Goal: Task Accomplishment & Management: Complete application form

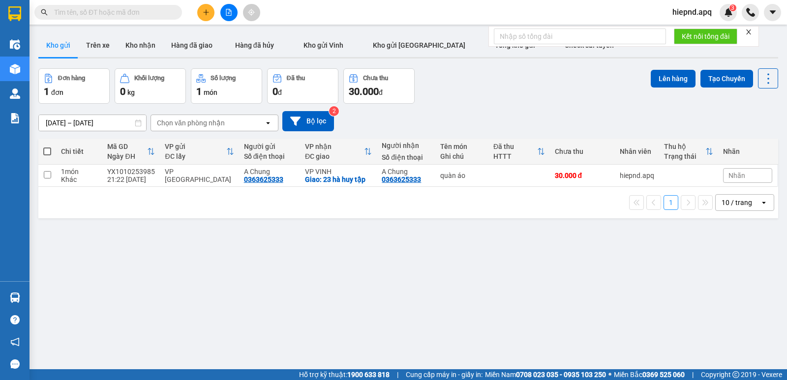
click at [196, 18] on div at bounding box center [229, 12] width 74 height 17
click at [205, 19] on button at bounding box center [205, 12] width 17 height 17
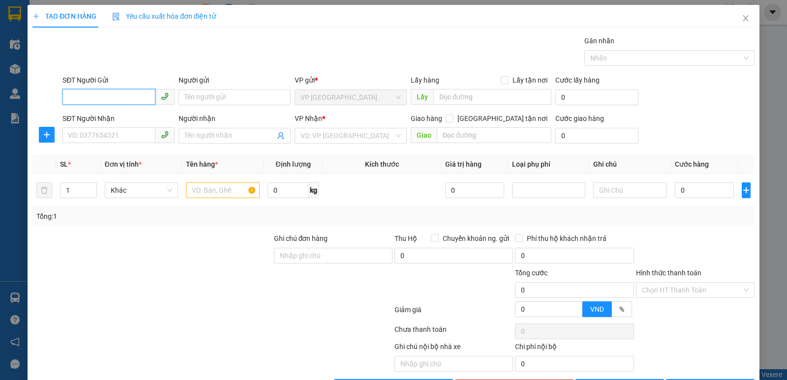
drag, startPoint x: 116, startPoint y: 100, endPoint x: 111, endPoint y: 77, distance: 23.5
click at [115, 98] on input "SĐT Người Gửi" at bounding box center [108, 97] width 93 height 16
type input "0393934455"
drag, startPoint x: 97, startPoint y: 118, endPoint x: 105, endPoint y: 124, distance: 10.0
click at [98, 119] on div "0393934455 - c hoài" at bounding box center [117, 117] width 99 height 11
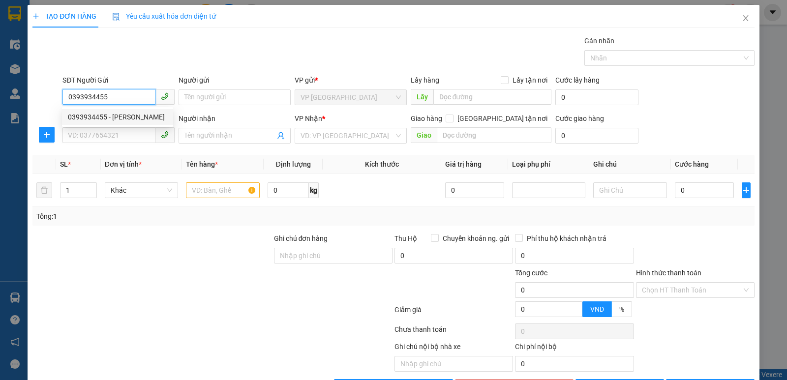
type input "c hoài"
type input "0393934455"
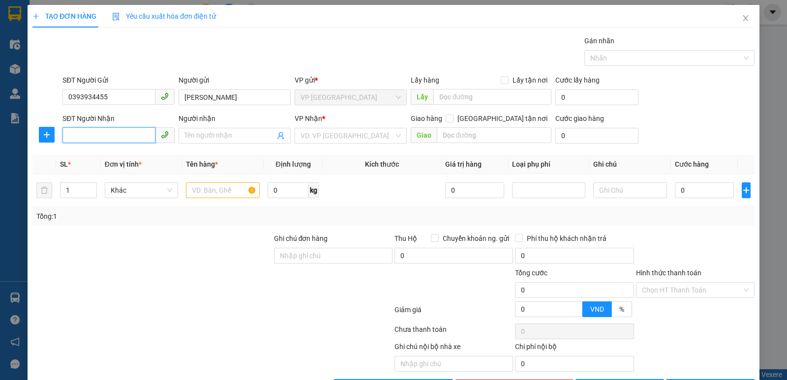
click at [112, 134] on input "SĐT Người Nhận" at bounding box center [108, 135] width 93 height 16
click at [121, 156] on div "0918864582 - c hải lê" at bounding box center [117, 155] width 99 height 11
type input "0918864582"
type input "c hải lê"
checkbox input "true"
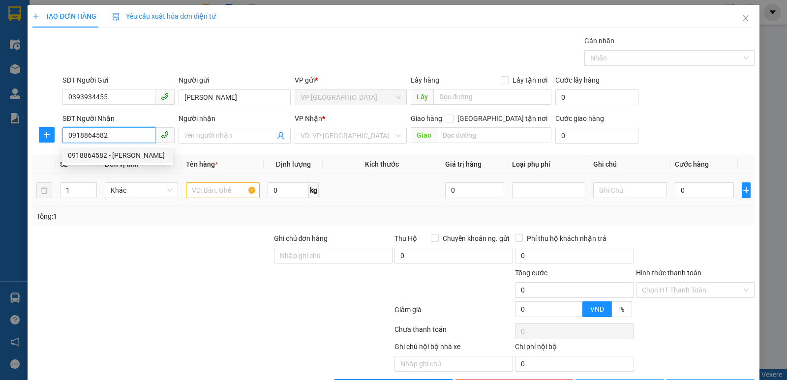
type input "239 yên hoa,cầu giấy,hà nội"
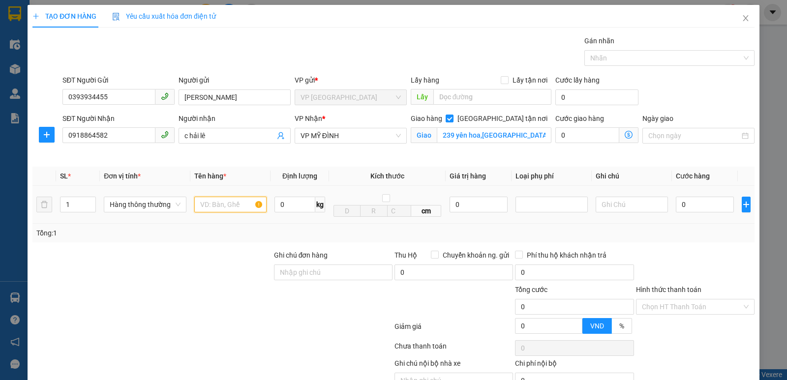
click at [220, 211] on input "text" at bounding box center [230, 205] width 72 height 16
type input "thực phẩm"
type input "2"
click at [88, 197] on span "Increase Value" at bounding box center [90, 201] width 11 height 9
click at [705, 202] on input "0" at bounding box center [704, 205] width 58 height 16
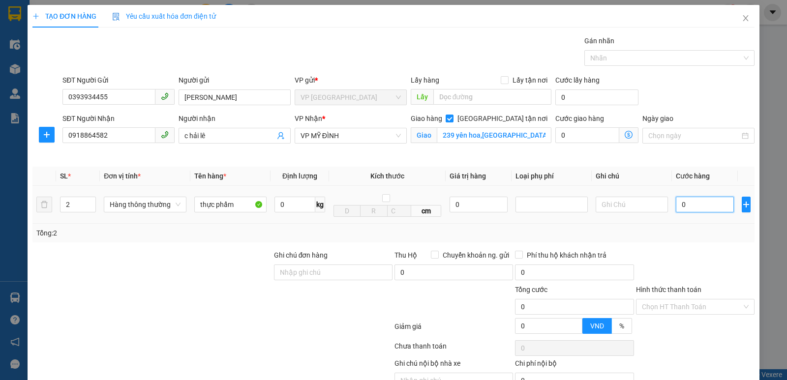
type input "8"
type input "80"
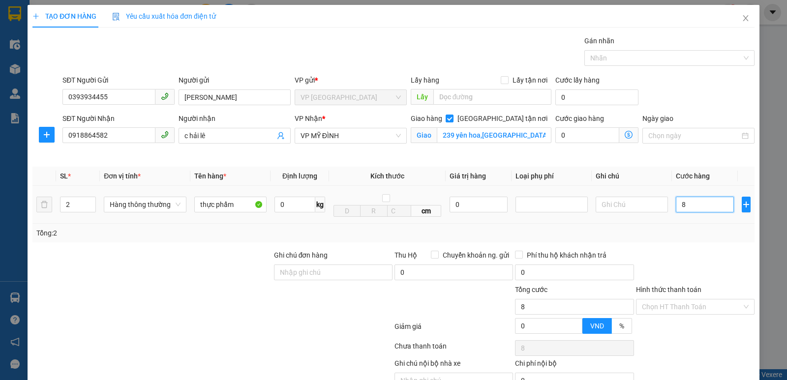
type input "80"
type input "800"
type input "8.000"
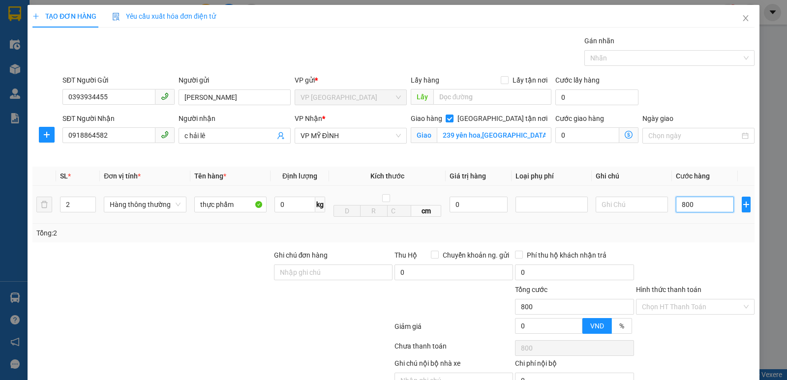
type input "8.000"
type input "80.000"
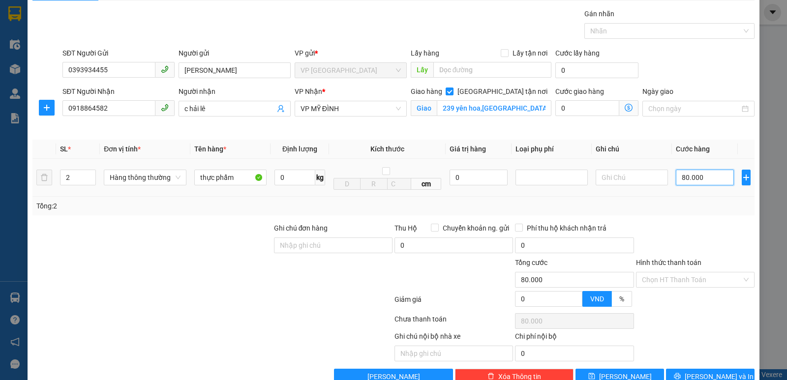
scroll to position [51, 0]
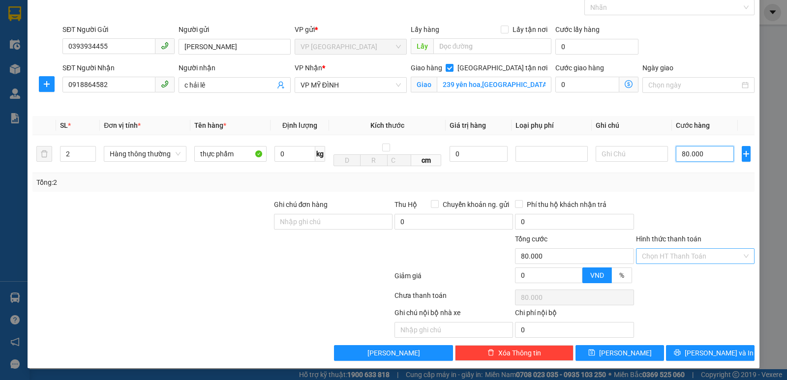
type input "80.000"
click at [699, 263] on input "Hình thức thanh toán" at bounding box center [692, 256] width 100 height 15
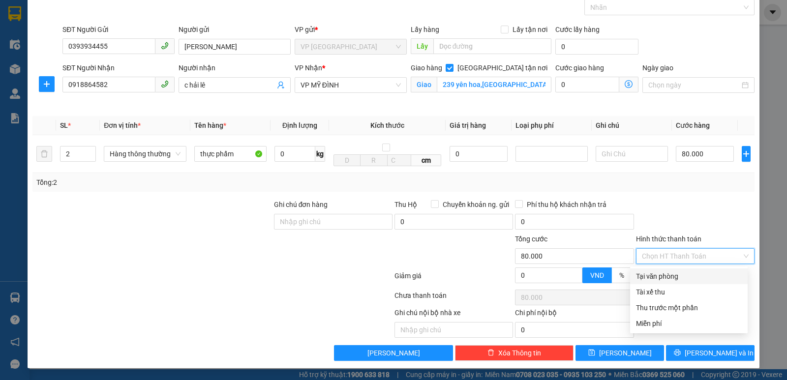
click at [686, 216] on div at bounding box center [695, 216] width 120 height 34
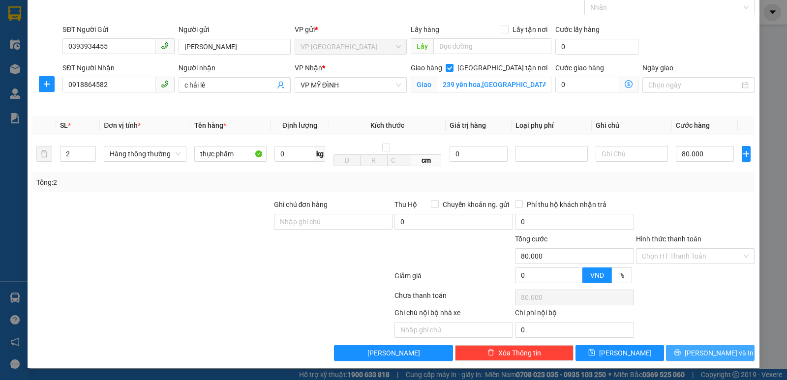
click at [717, 345] on button "[PERSON_NAME] và In" at bounding box center [710, 353] width 88 height 16
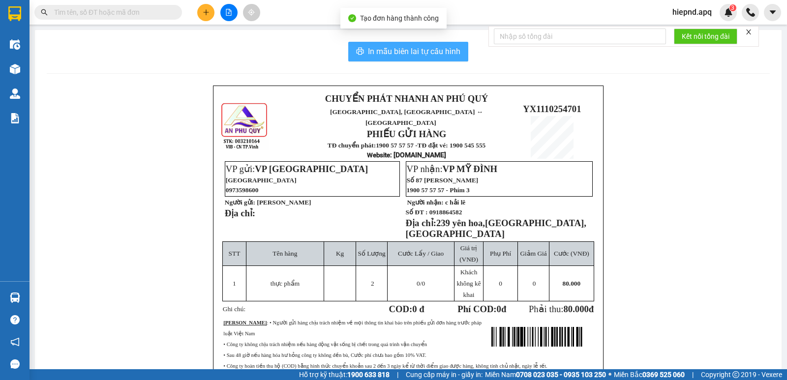
click at [407, 56] on span "In mẫu biên lai tự cấu hình" at bounding box center [414, 51] width 92 height 12
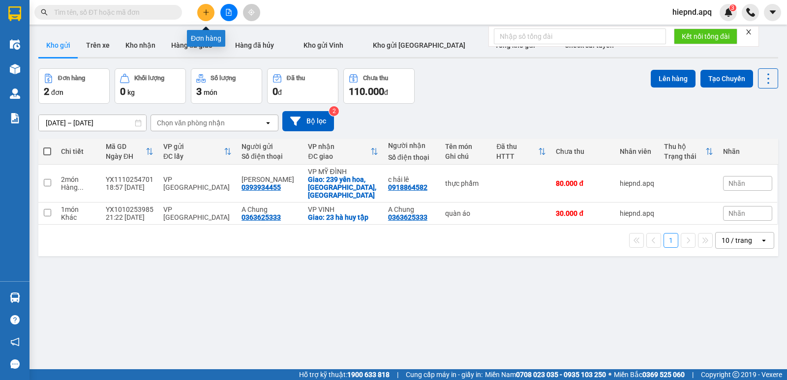
click at [210, 11] on button at bounding box center [205, 12] width 17 height 17
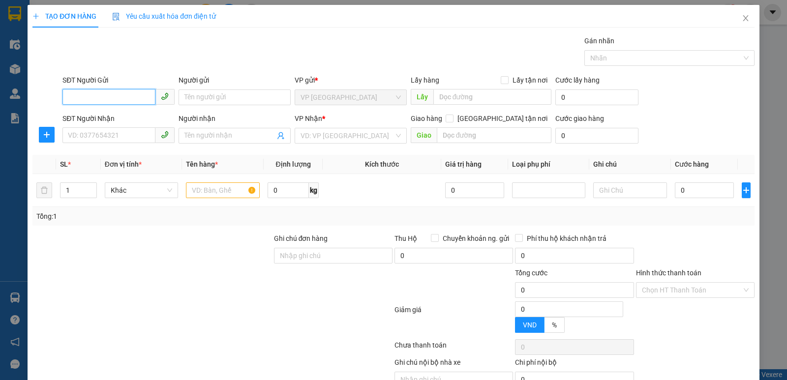
click at [114, 98] on input "SĐT Người Gửi" at bounding box center [108, 97] width 93 height 16
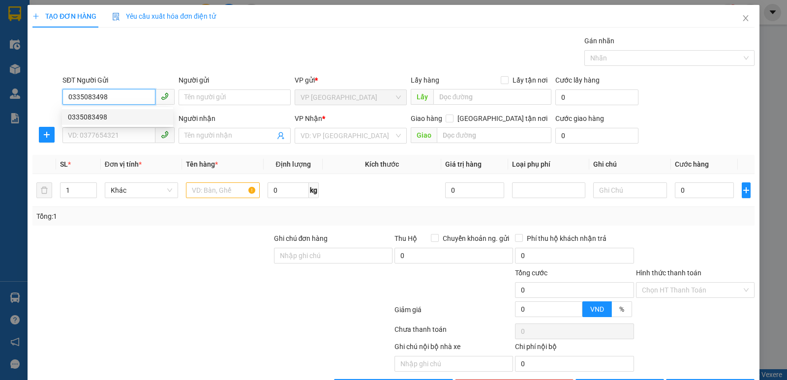
click at [132, 116] on div "0335083498" at bounding box center [117, 117] width 99 height 11
type input "0335083498"
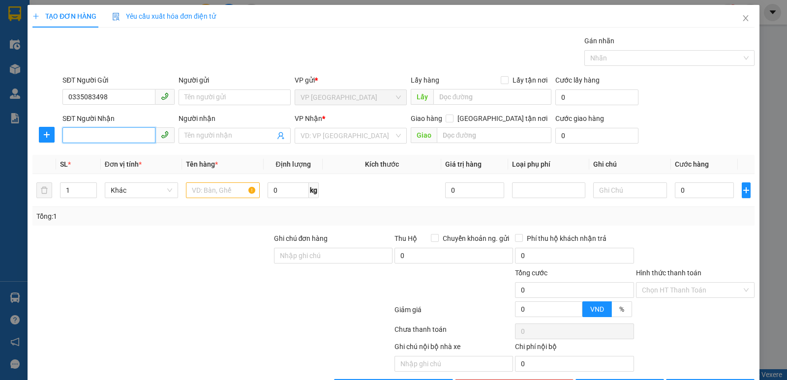
click at [117, 140] on input "SĐT Người Nhận" at bounding box center [108, 135] width 93 height 16
click at [138, 175] on div "0967614917 - a khánh" at bounding box center [117, 171] width 99 height 11
type input "0967614917"
type input "a khánh"
checkbox input "true"
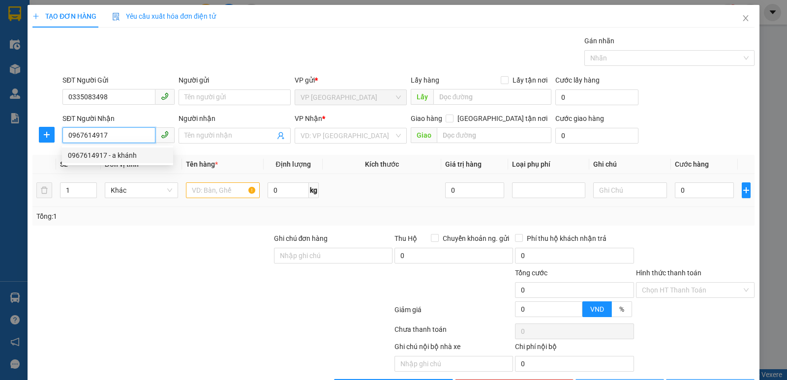
type input "md"
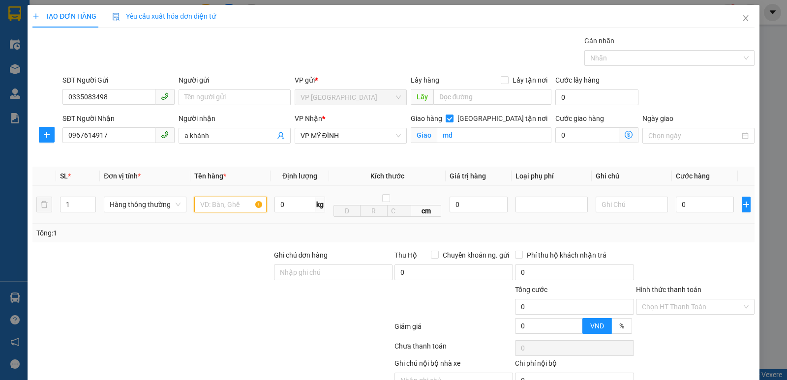
click at [222, 198] on input "text" at bounding box center [230, 205] width 72 height 16
type input "thực phẩm"
type input "2"
click at [85, 199] on span "Increase Value" at bounding box center [90, 201] width 11 height 9
click at [716, 202] on input "0" at bounding box center [704, 205] width 58 height 16
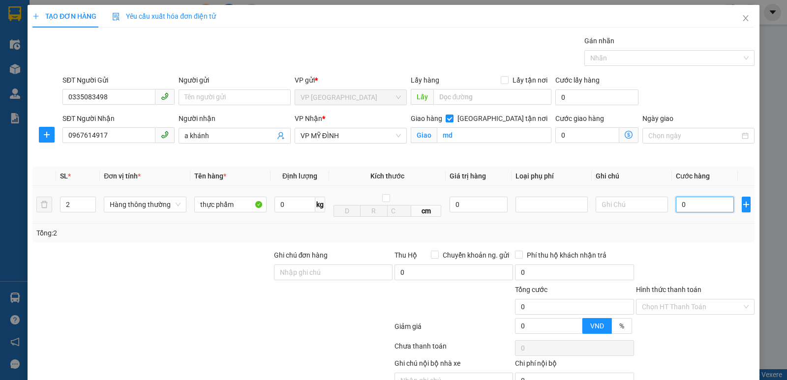
type input "9"
type input "90"
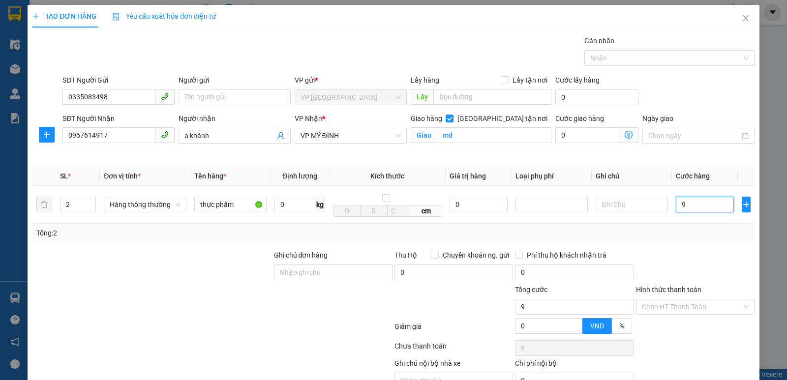
type input "90"
type input "900"
type input "9.000"
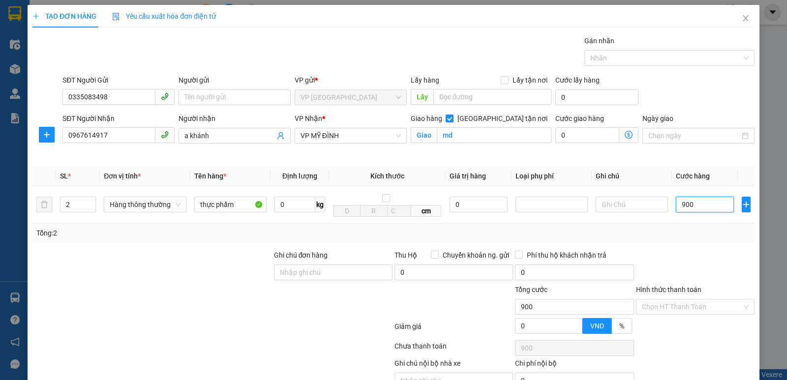
type input "9.000"
type input "90.000"
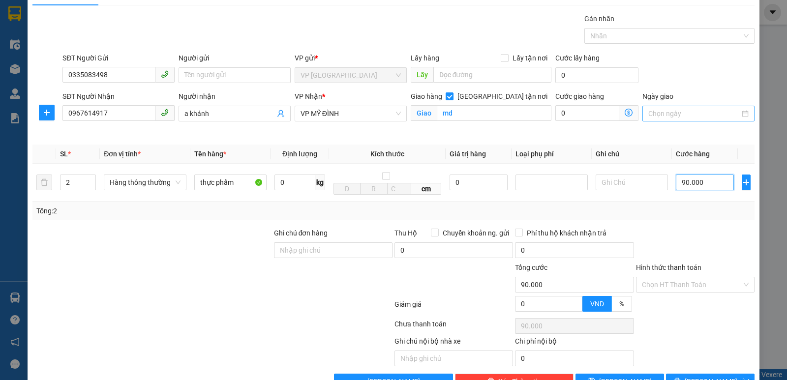
scroll to position [51, 0]
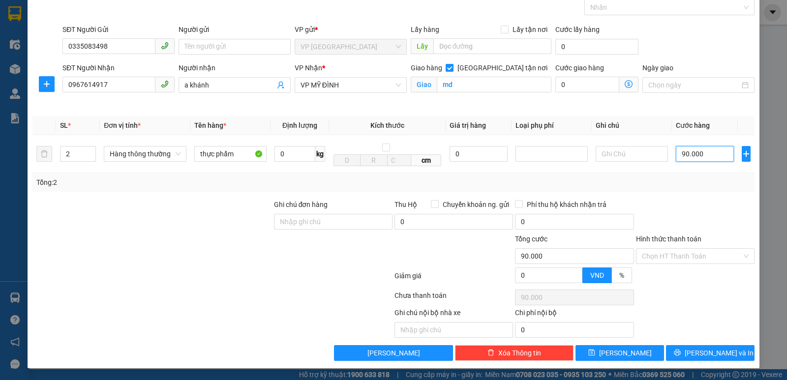
type input "90.000"
click at [724, 227] on div at bounding box center [695, 216] width 120 height 34
click at [725, 257] on input "Hình thức thanh toán" at bounding box center [692, 256] width 100 height 15
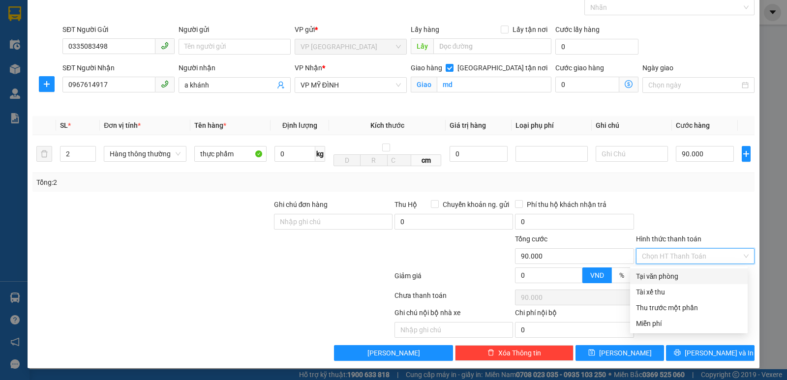
click at [689, 232] on div at bounding box center [695, 216] width 120 height 34
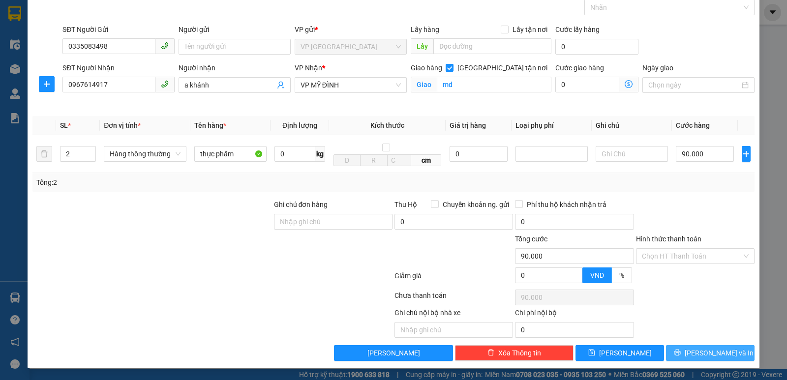
click at [723, 358] on button "[PERSON_NAME] và In" at bounding box center [710, 353] width 88 height 16
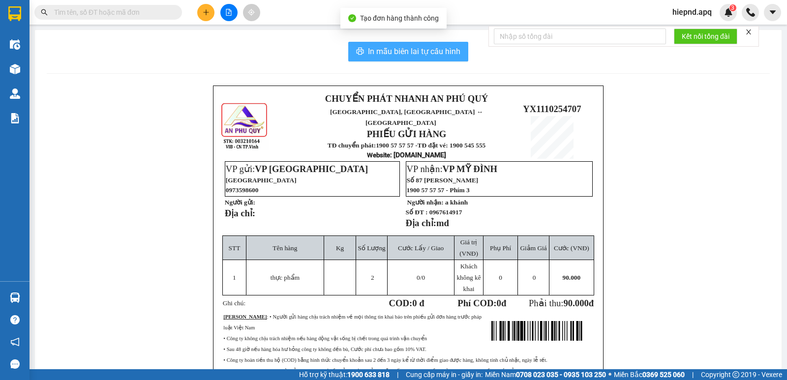
click at [437, 52] on span "In mẫu biên lai tự cấu hình" at bounding box center [414, 51] width 92 height 12
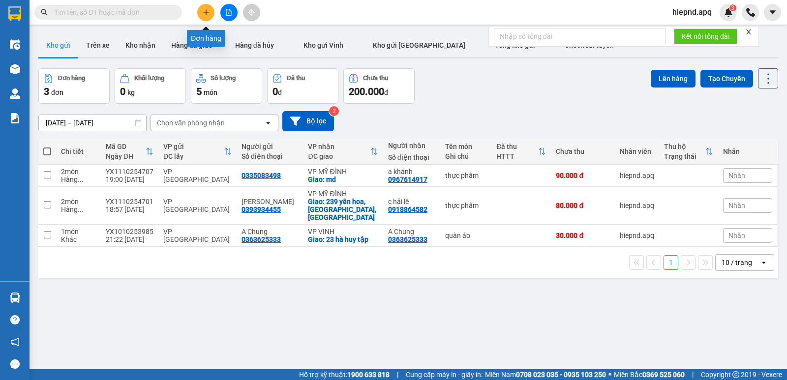
click at [200, 17] on button at bounding box center [205, 12] width 17 height 17
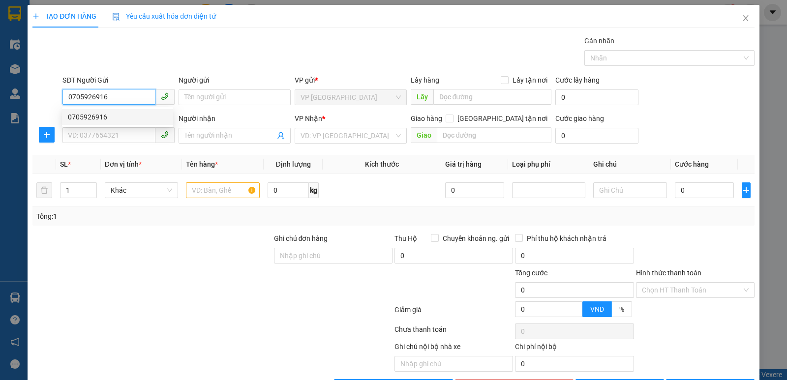
click at [94, 120] on div "0705926916" at bounding box center [117, 117] width 99 height 11
type input "0705926916"
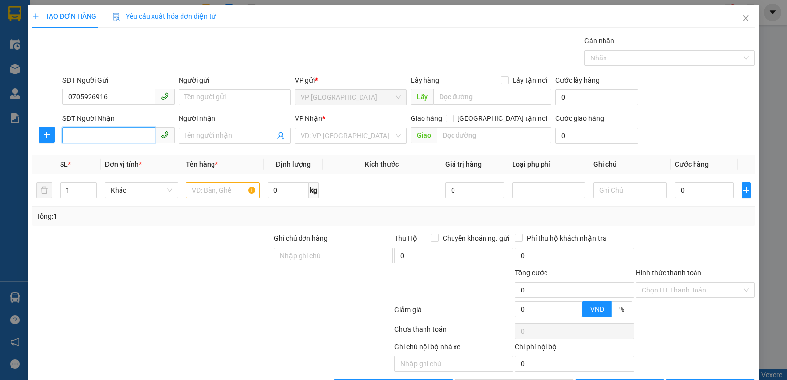
drag, startPoint x: 94, startPoint y: 131, endPoint x: 102, endPoint y: 145, distance: 15.9
click at [94, 131] on input "SĐT Người Nhận" at bounding box center [108, 135] width 93 height 16
click at [119, 154] on div "0977209166 - huy" at bounding box center [117, 155] width 99 height 11
type input "0977209166"
type input "huy"
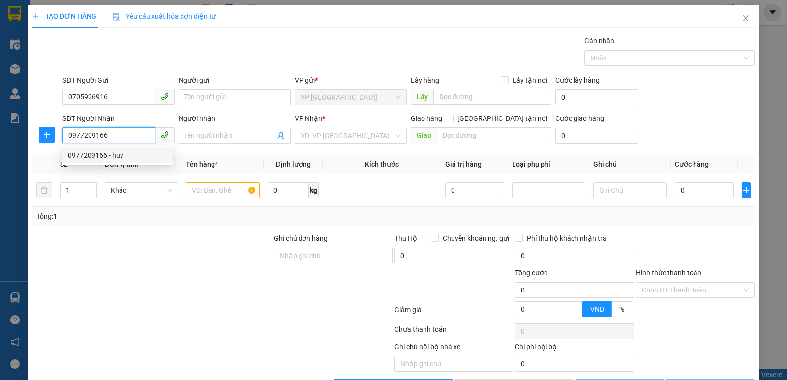
checkbox input "true"
type input "MĐ"
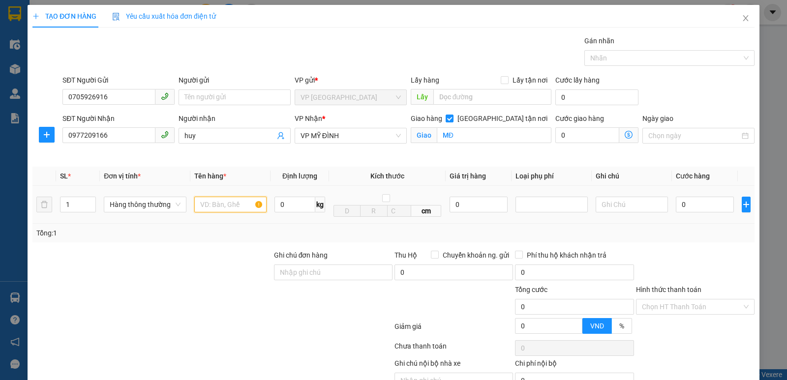
click at [225, 202] on input "text" at bounding box center [230, 205] width 72 height 16
type input "thực phẩm"
click at [685, 198] on input "0" at bounding box center [704, 205] width 58 height 16
click at [94, 200] on span "Increase Value" at bounding box center [90, 201] width 11 height 9
type input "2"
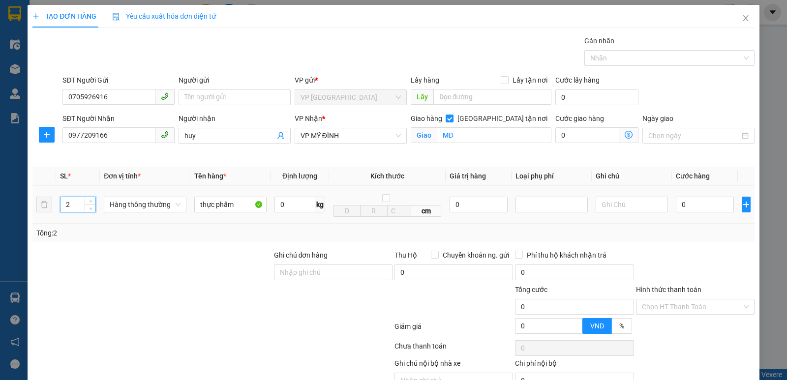
drag, startPoint x: 89, startPoint y: 200, endPoint x: 99, endPoint y: 200, distance: 10.3
click at [90, 200] on icon "up" at bounding box center [90, 201] width 3 height 3
click at [685, 203] on input "0" at bounding box center [704, 205] width 58 height 16
type input "8"
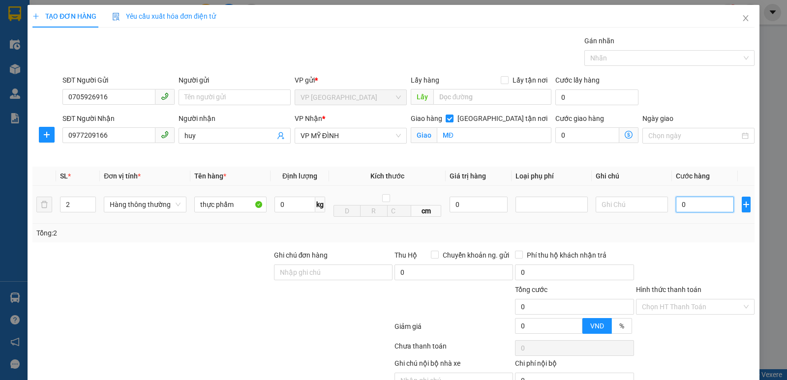
type input "8"
type input "80"
type input "800"
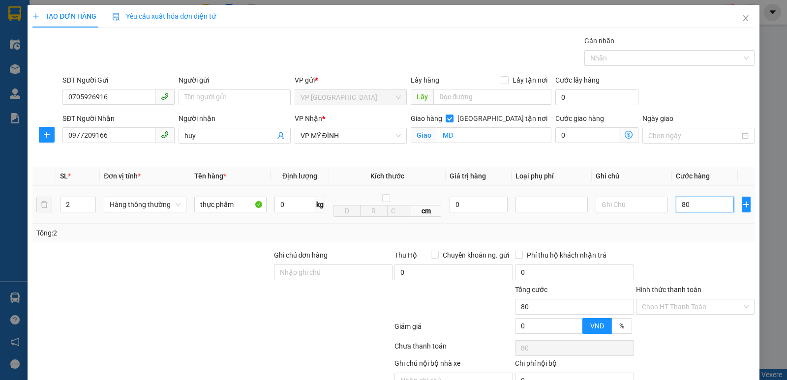
type input "800"
type input "8.000"
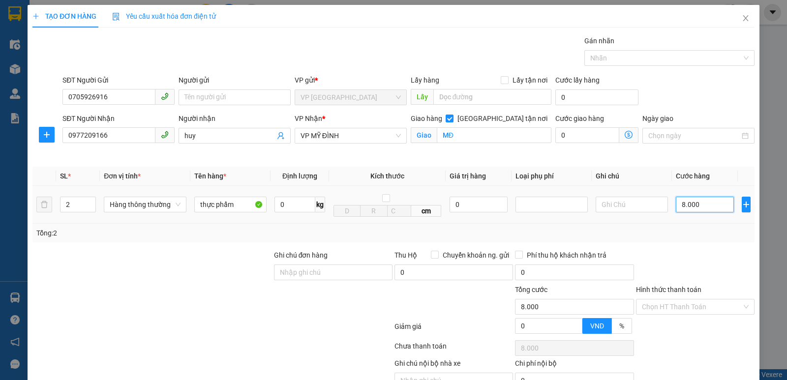
type input "80.000"
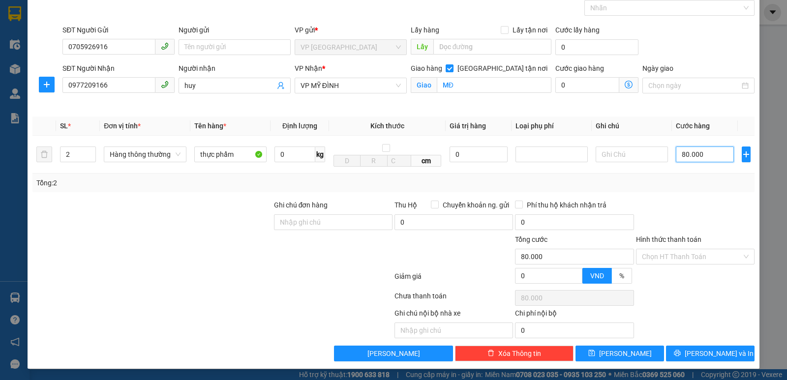
scroll to position [51, 0]
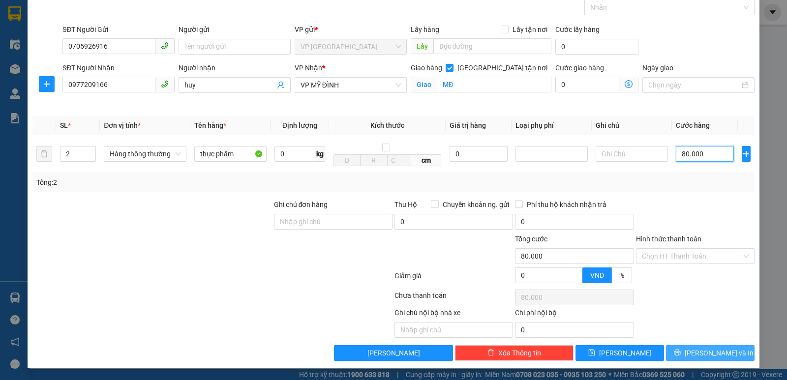
type input "80.000"
click at [723, 348] on button "[PERSON_NAME] và In" at bounding box center [710, 353] width 88 height 16
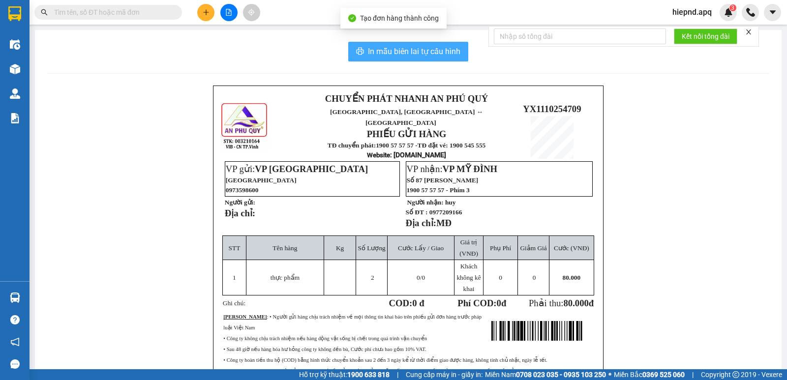
click at [448, 54] on span "In mẫu biên lai tự cấu hình" at bounding box center [414, 51] width 92 height 12
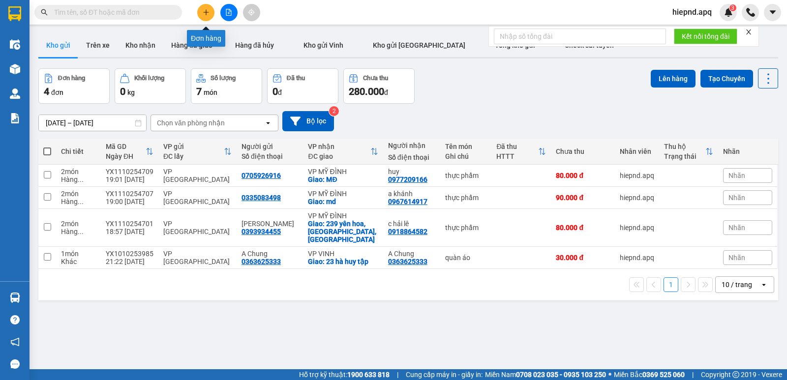
click at [205, 15] on icon "plus" at bounding box center [206, 12] width 7 height 7
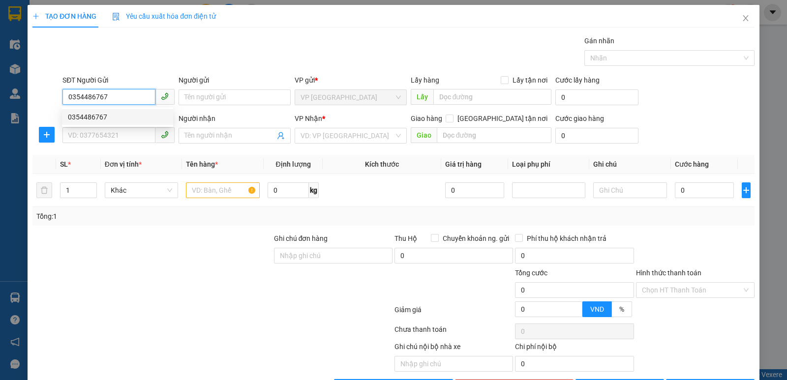
click at [113, 114] on div "0354486767" at bounding box center [117, 117] width 99 height 11
type input "0354486767"
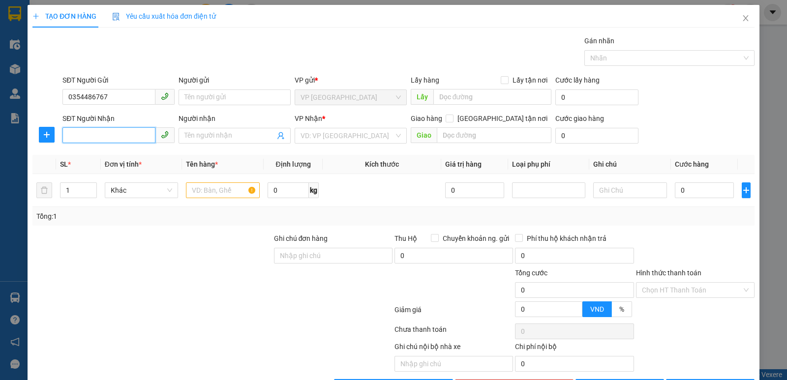
click at [107, 141] on input "SĐT Người Nhận" at bounding box center [108, 135] width 93 height 16
type input "0"
click at [102, 161] on div "0966639268 - a" at bounding box center [117, 155] width 111 height 16
type input "0966639268"
type input "a"
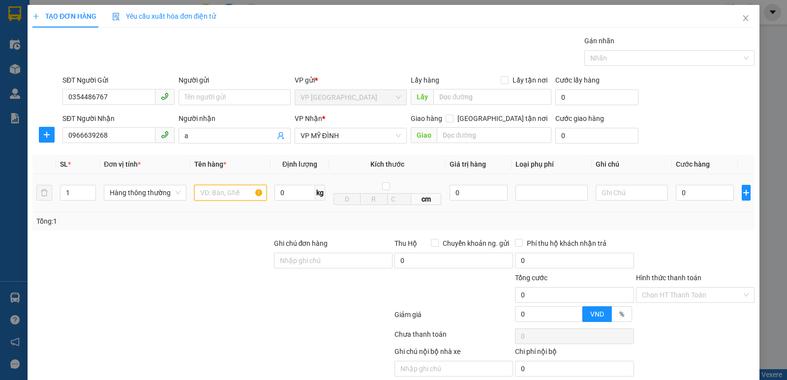
click at [224, 190] on input "text" at bounding box center [230, 193] width 72 height 16
type input "thực phẩm"
type input "2"
click at [89, 189] on icon "up" at bounding box center [90, 190] width 3 height 3
click at [688, 197] on input "0" at bounding box center [704, 193] width 58 height 16
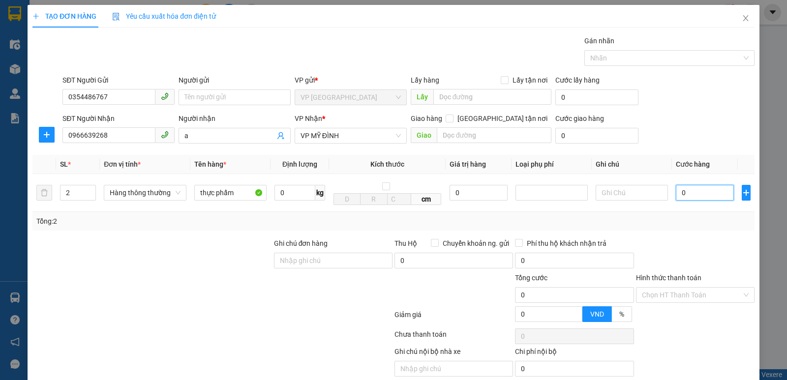
type input "8"
type input "80"
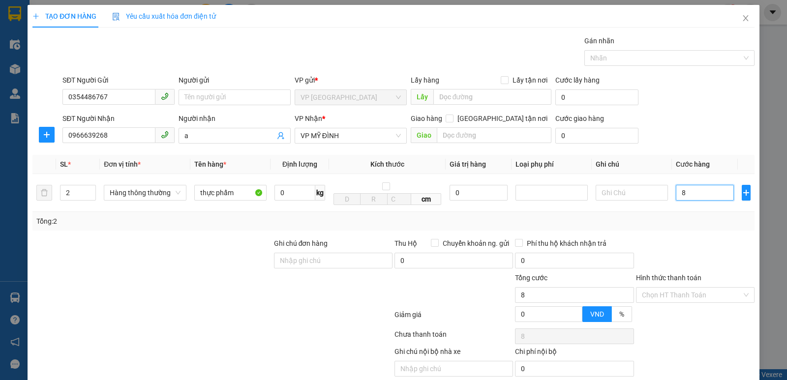
type input "80"
type input "800"
type input "8.000"
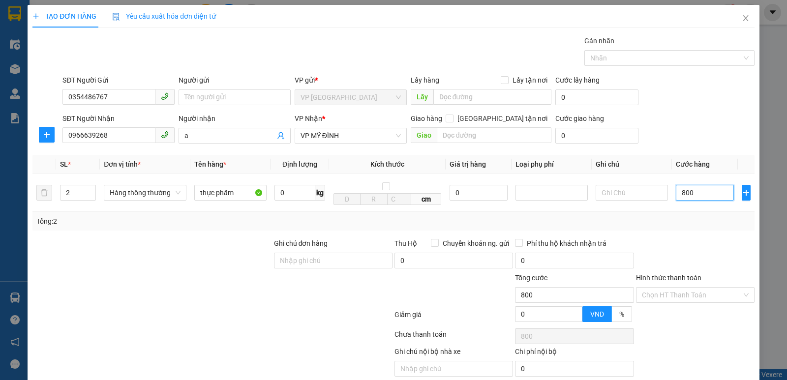
type input "8.000"
type input "80.000"
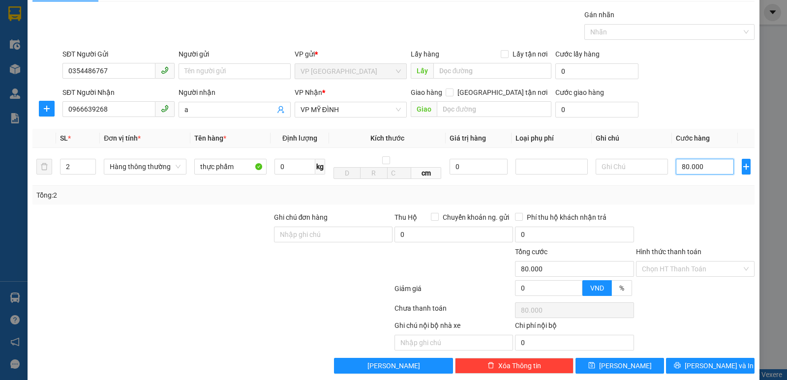
scroll to position [39, 0]
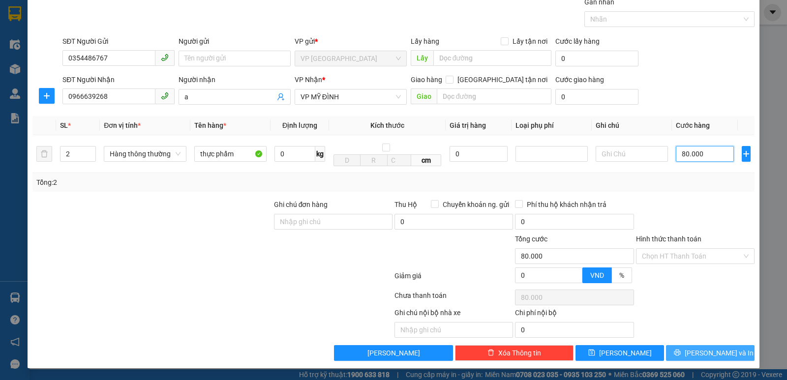
type input "80.000"
drag, startPoint x: 702, startPoint y: 351, endPoint x: 699, endPoint y: 341, distance: 10.9
click at [702, 352] on span "[PERSON_NAME] và In" at bounding box center [718, 353] width 69 height 11
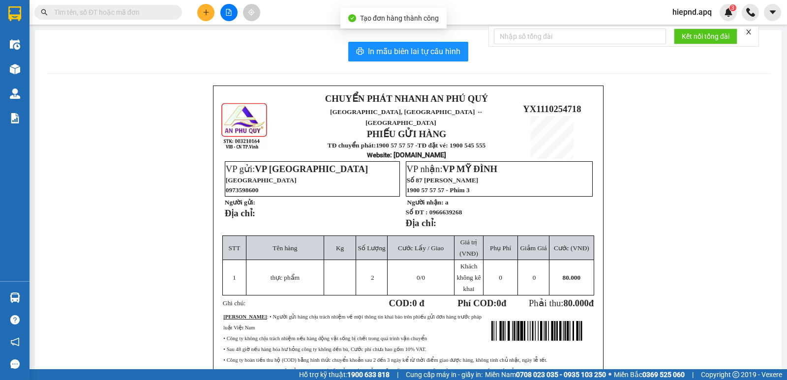
click at [451, 62] on div "In mẫu biên lai tự cấu hình CHUYỂN PHÁT NHANH AN PHÚ QUÝ NGHỆ AN, HÀ TĨNH ↔ HÀ …" at bounding box center [408, 242] width 746 height 424
drag, startPoint x: 454, startPoint y: 53, endPoint x: 458, endPoint y: 59, distance: 7.1
click at [454, 56] on span "In mẫu biên lai tự cấu hình" at bounding box center [414, 51] width 92 height 12
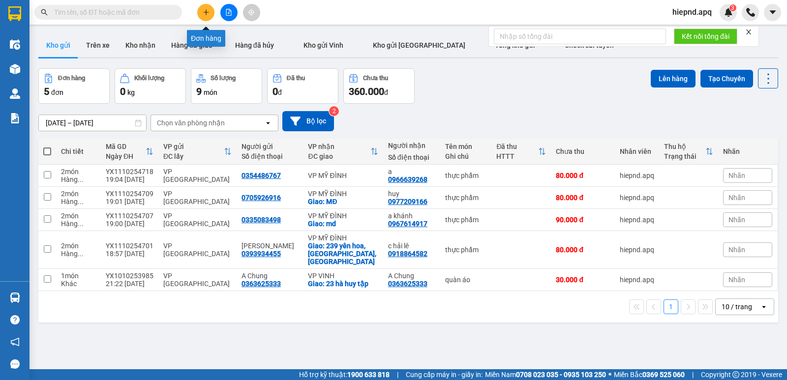
click at [203, 14] on icon "plus" at bounding box center [206, 12] width 7 height 7
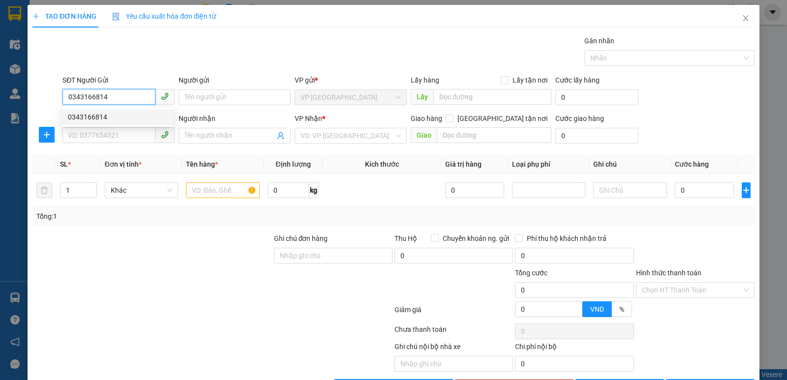
click at [108, 117] on div "0343166814" at bounding box center [117, 117] width 99 height 11
type input "0343166814"
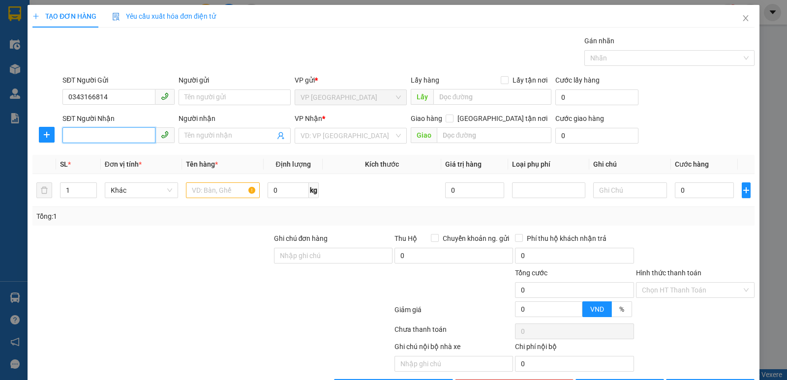
click at [108, 131] on input "SĐT Người Nhận" at bounding box center [108, 135] width 93 height 16
click at [122, 186] on div "0866447860 - c thắm" at bounding box center [117, 186] width 99 height 11
type input "0866447860"
type input "c thắm"
checkbox input "true"
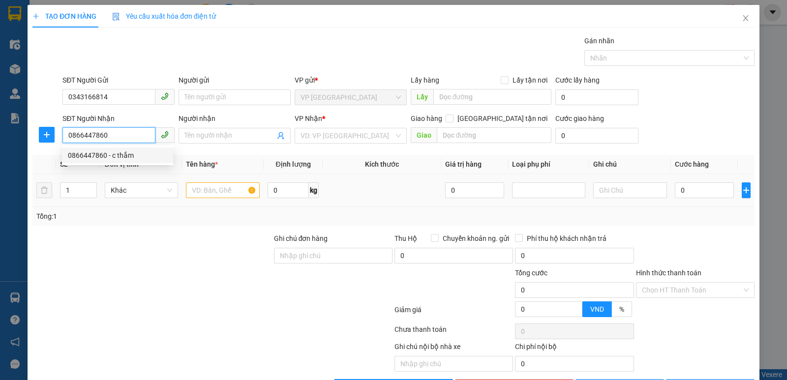
type input "số 43, ngõ 26 cầu diễn, phủ diễn, nam từ liêm, hà nội"
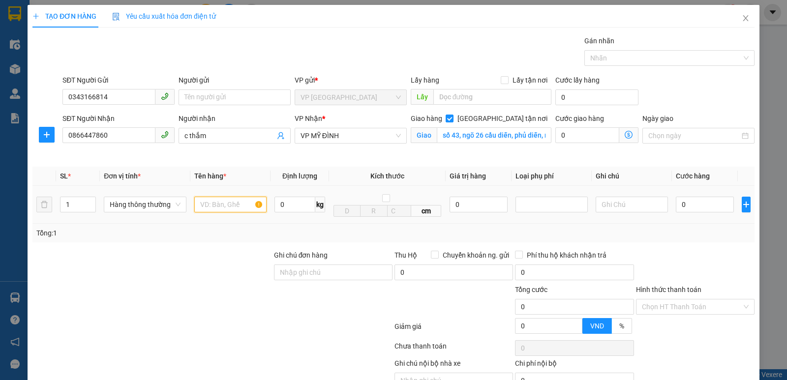
click at [234, 209] on input "text" at bounding box center [230, 205] width 72 height 16
type input "thực phẩm"
click at [683, 206] on input "0" at bounding box center [704, 205] width 58 height 16
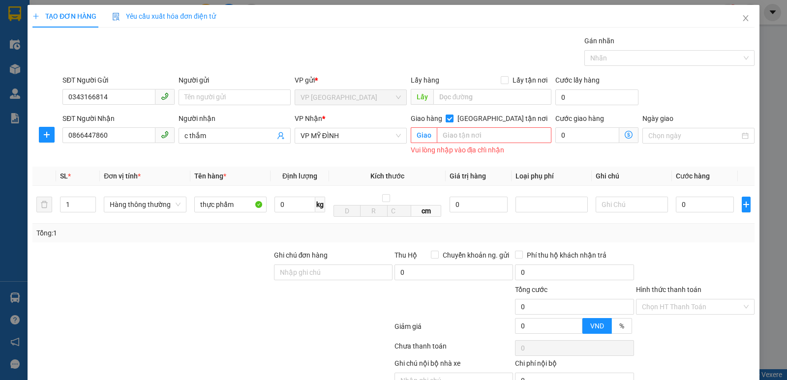
click at [452, 118] on input "[GEOGRAPHIC_DATA] tận nơi" at bounding box center [448, 118] width 7 height 7
checkbox input "false"
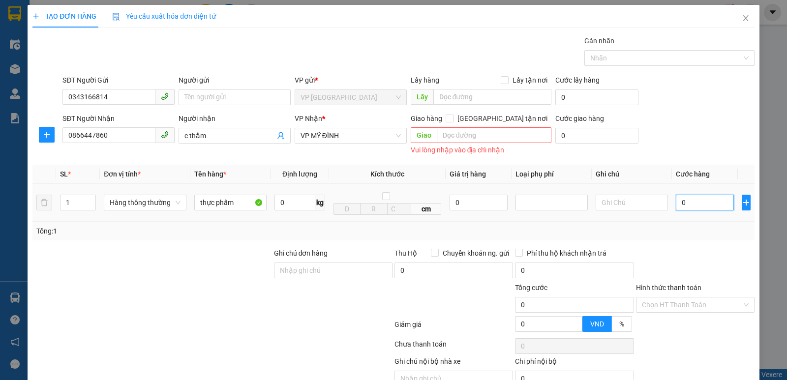
click at [709, 204] on input "0" at bounding box center [704, 203] width 58 height 16
type input "8"
type input "80"
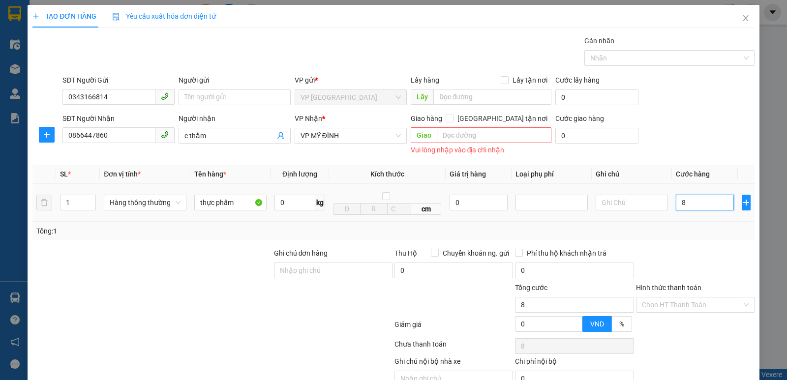
type input "80"
type input "800"
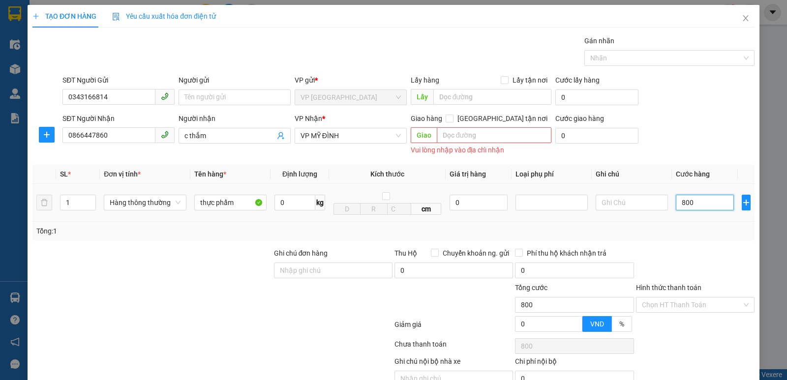
type input "8.000"
type input "80.000"
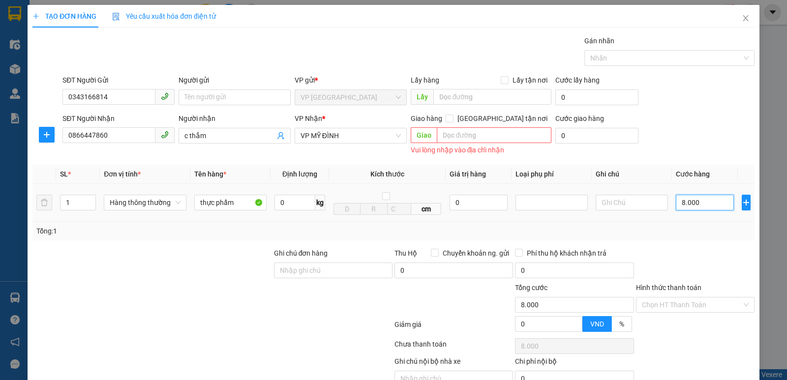
type input "80.000"
type input "8.000"
type input "800"
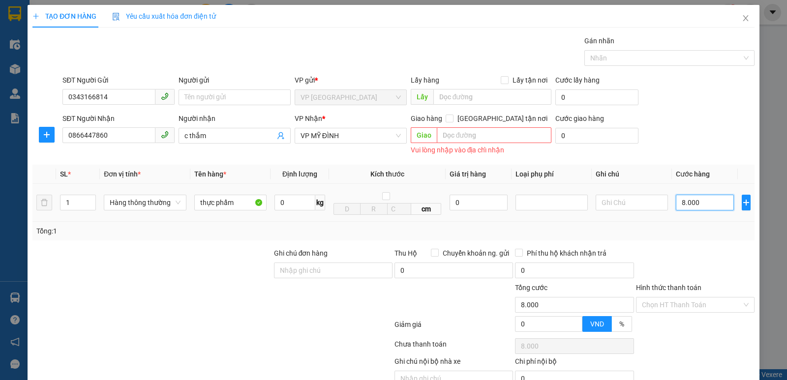
type input "800"
type input "80"
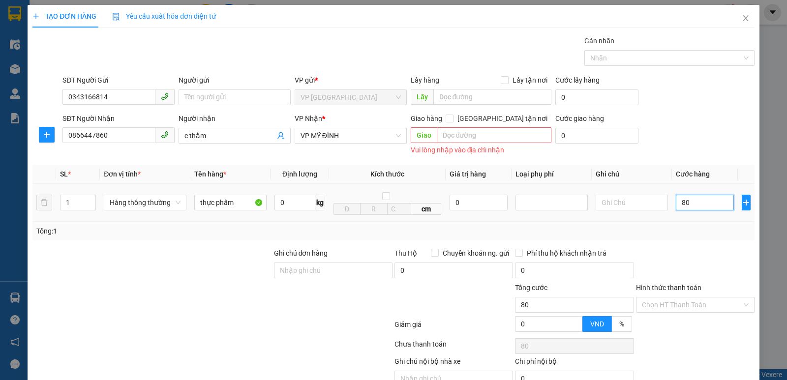
type input "8"
type input "0"
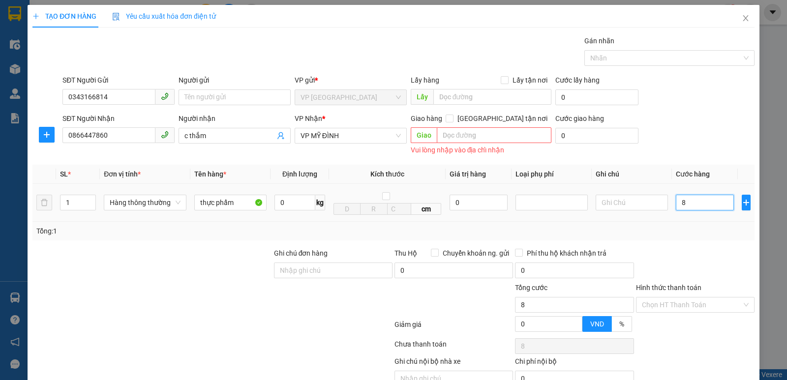
type input "0"
click at [709, 203] on input "0" at bounding box center [704, 203] width 58 height 16
click at [710, 203] on input "0" at bounding box center [704, 203] width 58 height 16
type input "9"
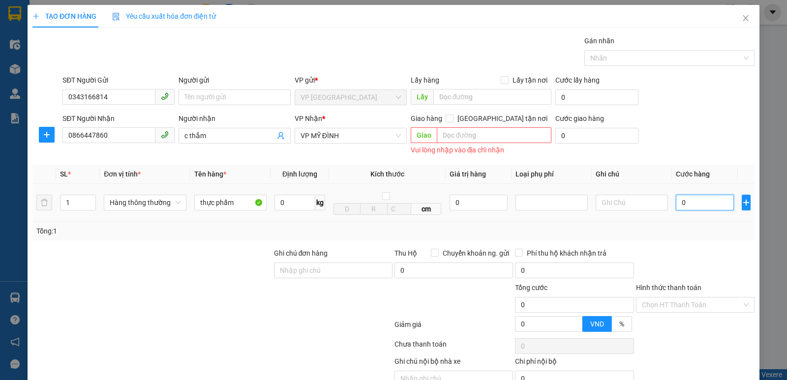
type input "9"
type input "90"
type input "900"
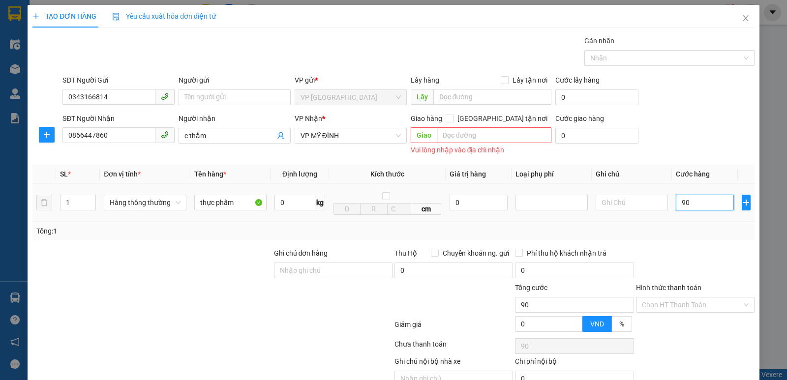
type input "900"
type input "9.000"
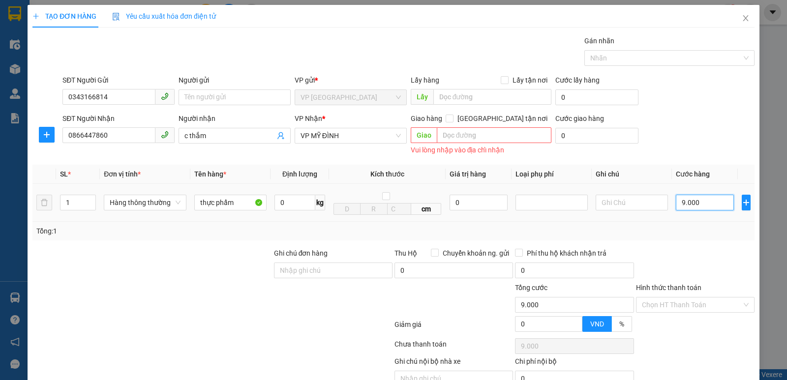
type input "90.000"
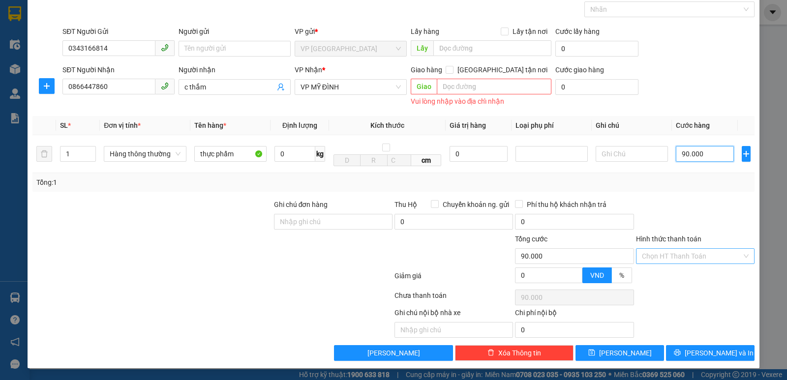
type input "90.000"
click at [659, 254] on input "Hình thức thanh toán" at bounding box center [692, 256] width 100 height 15
click at [702, 210] on div at bounding box center [695, 216] width 120 height 34
click at [683, 352] on button "[PERSON_NAME] và In" at bounding box center [710, 353] width 88 height 16
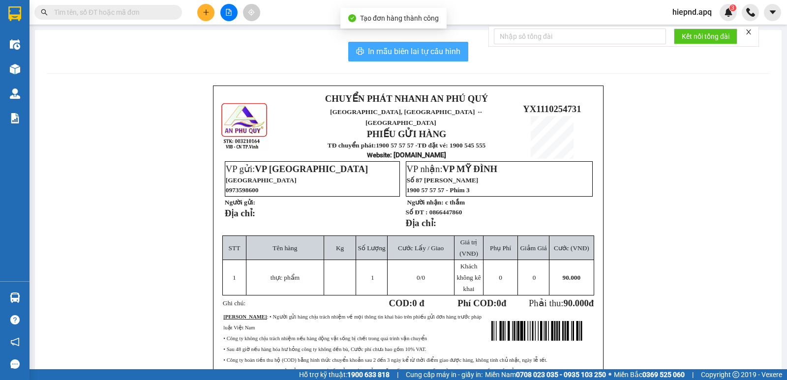
click at [432, 59] on button "In mẫu biên lai tự cấu hình" at bounding box center [408, 52] width 120 height 20
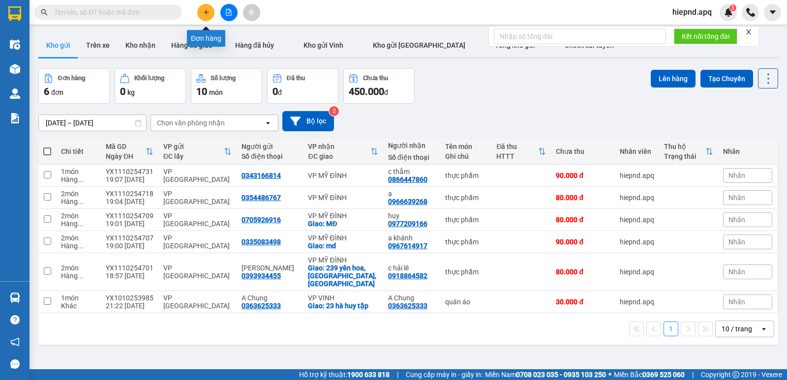
click at [200, 13] on button at bounding box center [205, 12] width 17 height 17
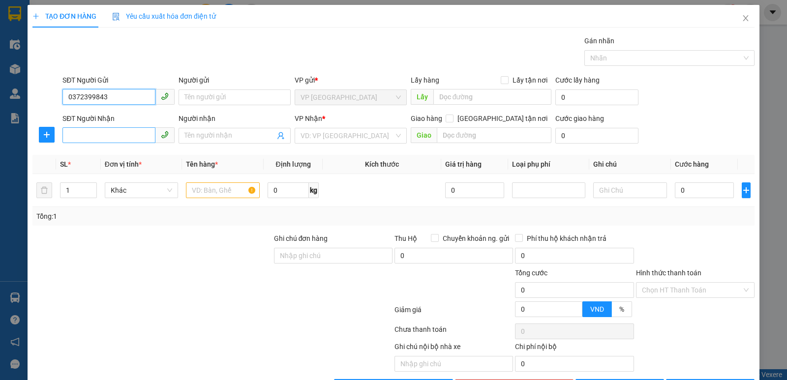
type input "0372399843"
click at [102, 143] on input "SĐT Người Nhận" at bounding box center [108, 135] width 93 height 16
click at [92, 150] on div "0372399843" at bounding box center [117, 155] width 99 height 11
type input "0372399843"
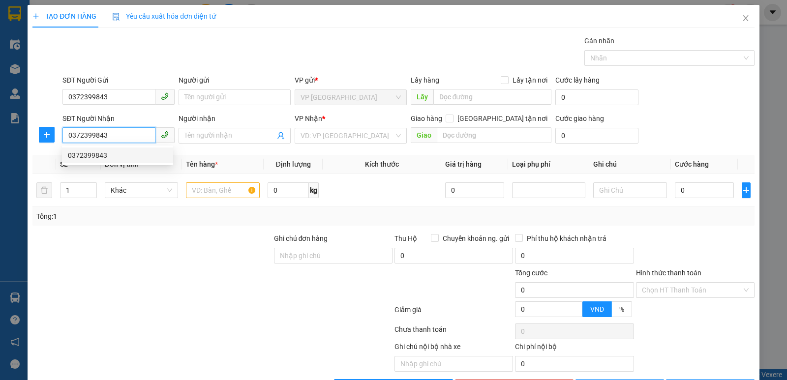
checkbox input "true"
type input "MD"
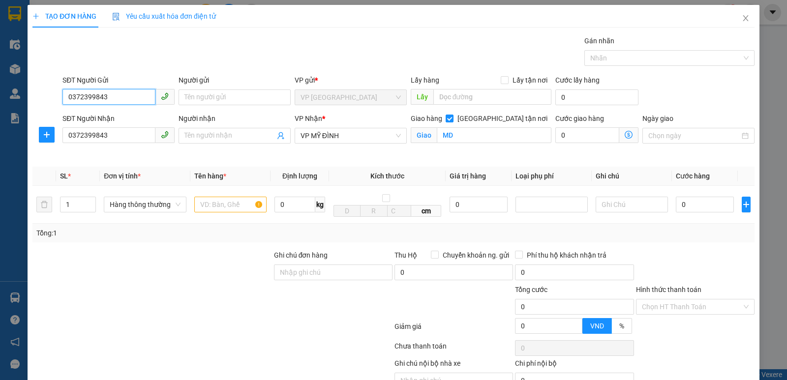
click at [110, 93] on input "0372399843" at bounding box center [108, 97] width 93 height 16
click at [110, 94] on input "0372399843" at bounding box center [108, 97] width 93 height 16
click at [108, 111] on div "0373640457" at bounding box center [117, 117] width 111 height 16
type input "0373640457"
click at [204, 137] on input "Người nhận" at bounding box center [229, 135] width 90 height 11
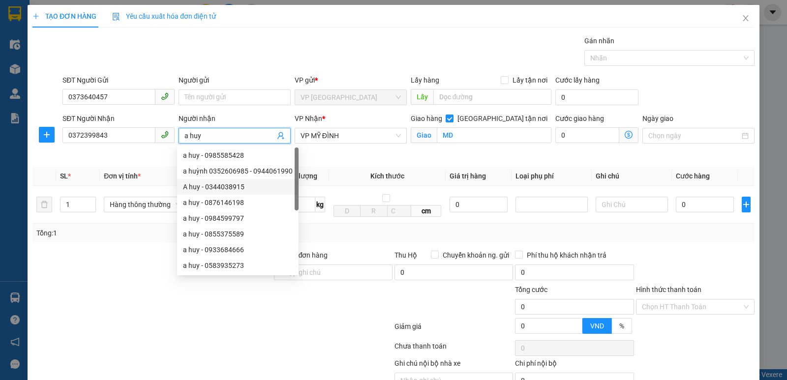
type input "a huy"
click at [347, 161] on div "Transit Pickup Surcharge Ids Transit Deliver Surcharge Ids Transit Deliver Surc…" at bounding box center [393, 223] width 722 height 376
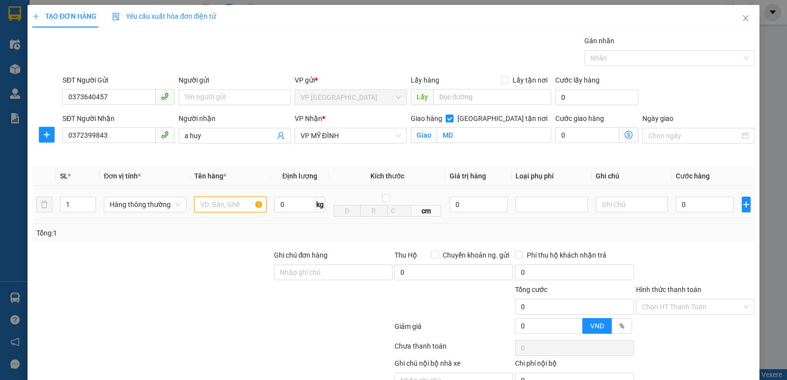
click at [217, 208] on input "text" at bounding box center [230, 205] width 72 height 16
type input "thực phẩm"
click at [712, 201] on input "0" at bounding box center [704, 205] width 58 height 16
type input "4"
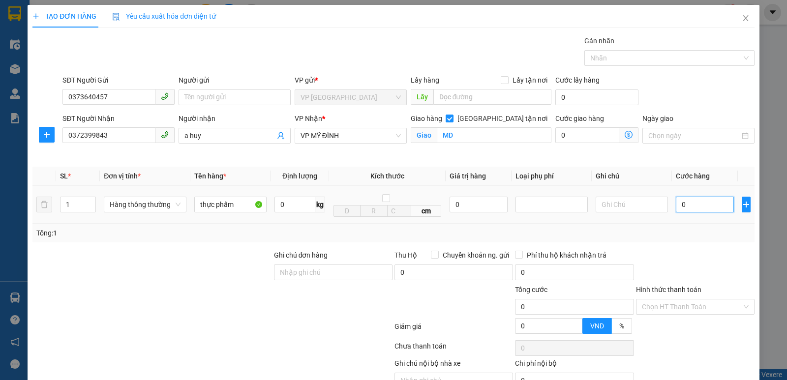
type input "4"
type input "40"
type input "400"
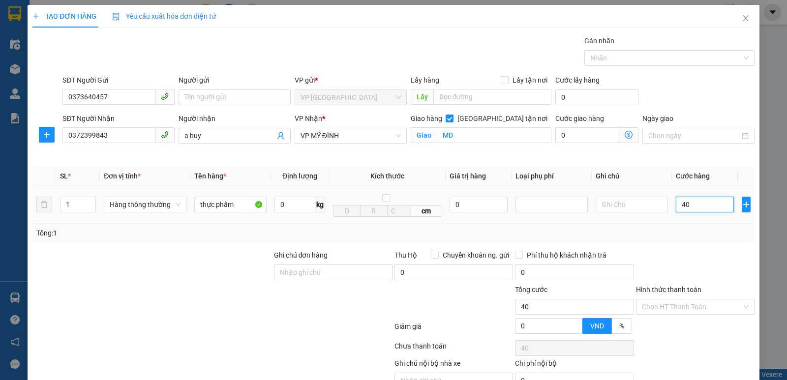
type input "400"
type input "4.000"
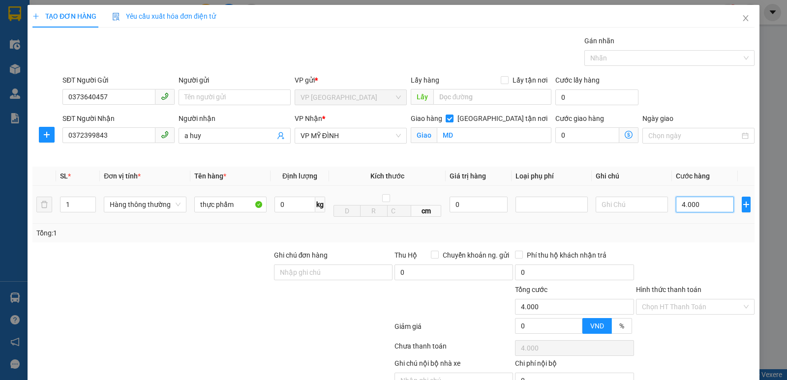
type input "40.000"
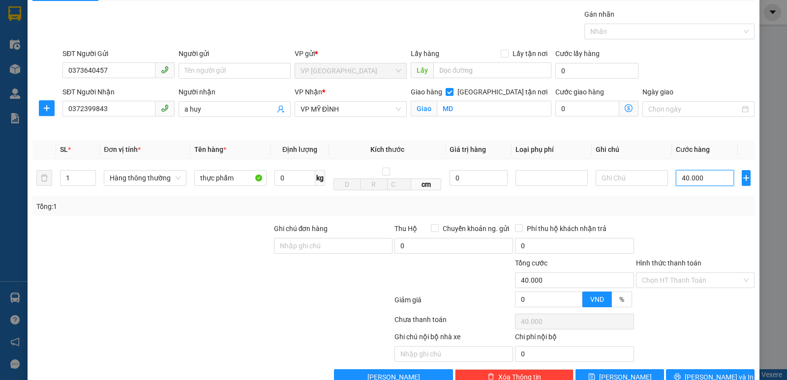
scroll to position [51, 0]
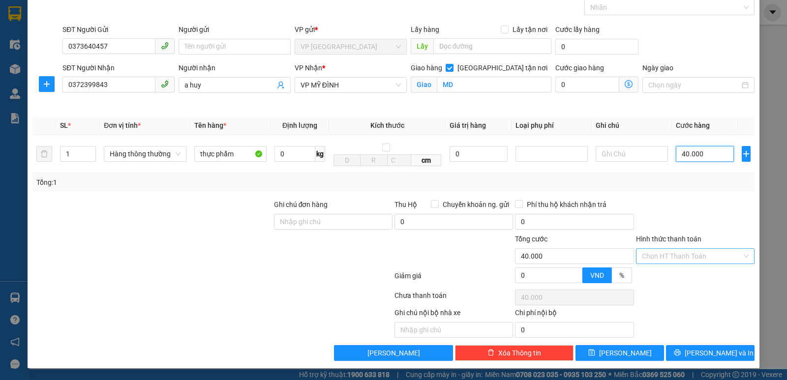
type input "40.000"
click at [713, 256] on input "Hình thức thanh toán" at bounding box center [692, 256] width 100 height 15
click at [712, 228] on div at bounding box center [695, 216] width 120 height 34
click at [697, 250] on input "Hình thức thanh toán" at bounding box center [692, 256] width 100 height 15
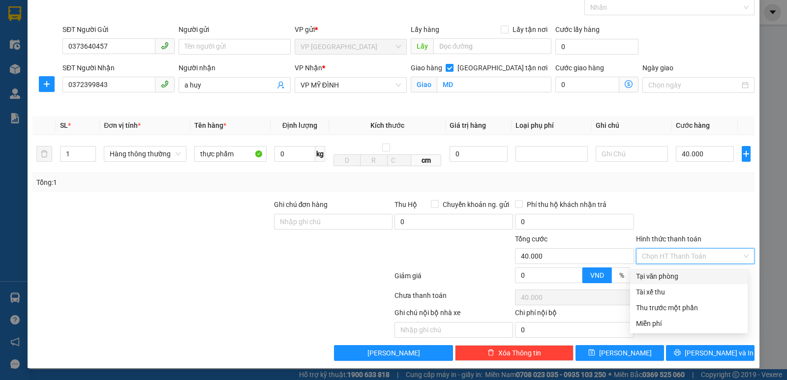
click at [691, 235] on label "Hình thức thanh toán" at bounding box center [668, 239] width 65 height 8
click at [691, 249] on input "Hình thức thanh toán" at bounding box center [692, 256] width 100 height 15
click at [715, 224] on div at bounding box center [695, 216] width 120 height 34
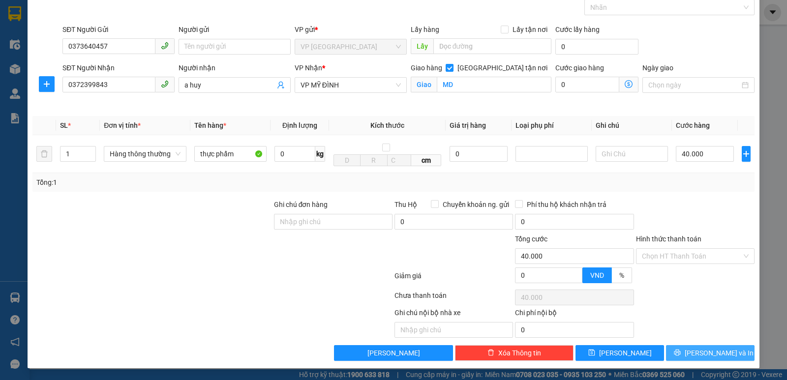
click at [699, 348] on span "[PERSON_NAME] và In" at bounding box center [718, 353] width 69 height 11
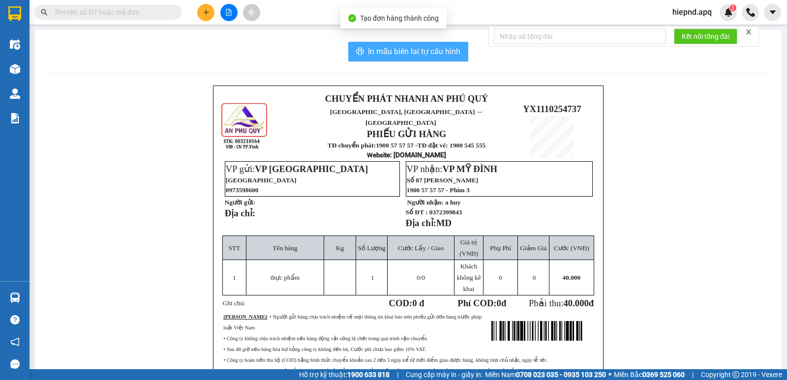
click at [452, 53] on span "In mẫu biên lai tự cấu hình" at bounding box center [414, 51] width 92 height 12
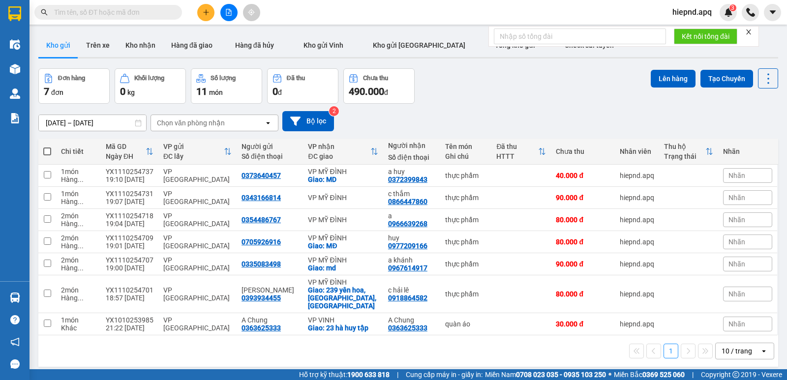
drag, startPoint x: 214, startPoint y: 9, endPoint x: 210, endPoint y: 13, distance: 5.9
click at [214, 9] on div at bounding box center [229, 12] width 74 height 17
click at [210, 13] on button at bounding box center [205, 12] width 17 height 17
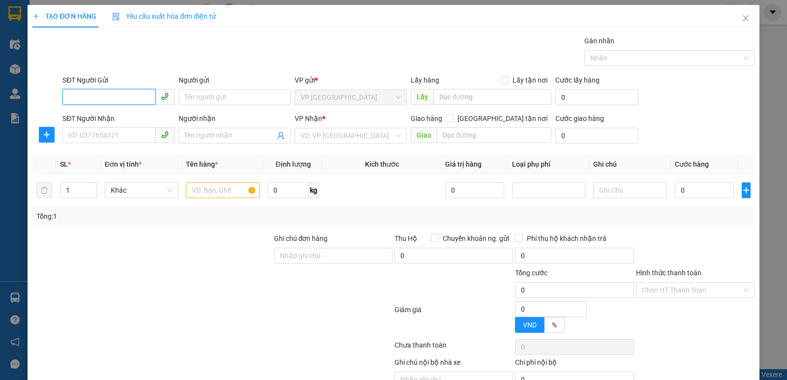
click at [111, 90] on input "SĐT Người Gửi" at bounding box center [108, 97] width 93 height 16
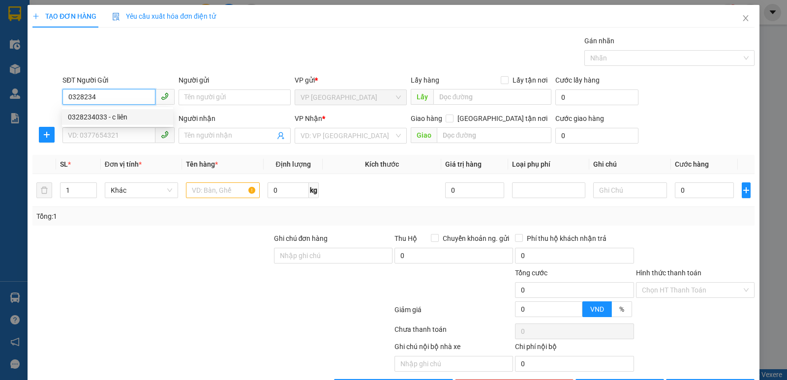
drag, startPoint x: 125, startPoint y: 124, endPoint x: 136, endPoint y: 120, distance: 11.4
click at [126, 123] on div "0328234033 - c liên" at bounding box center [117, 117] width 111 height 16
type input "0328234033"
type input "c liên"
type input "0328234033"
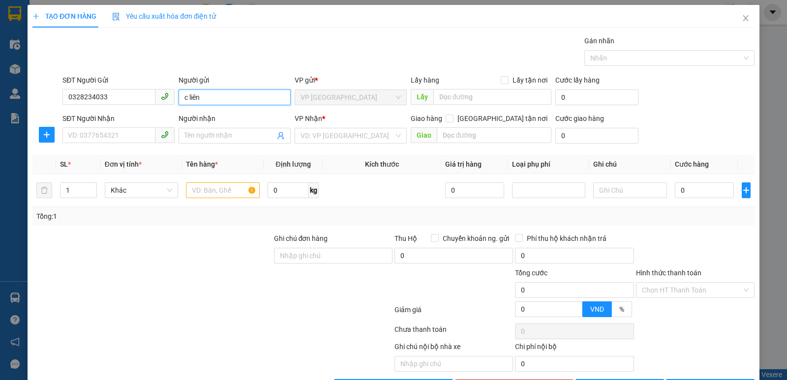
click at [186, 97] on input "c liên" at bounding box center [234, 97] width 112 height 16
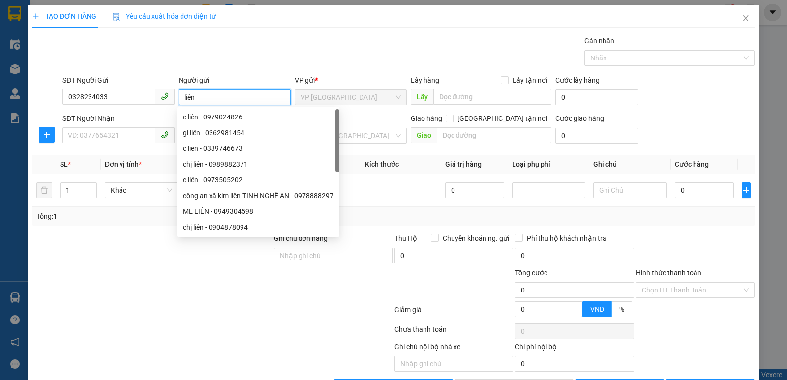
type input "liên"
drag, startPoint x: 122, startPoint y: 160, endPoint x: 122, endPoint y: 144, distance: 15.7
click at [122, 157] on th "Đơn vị tính *" at bounding box center [142, 164] width 82 height 19
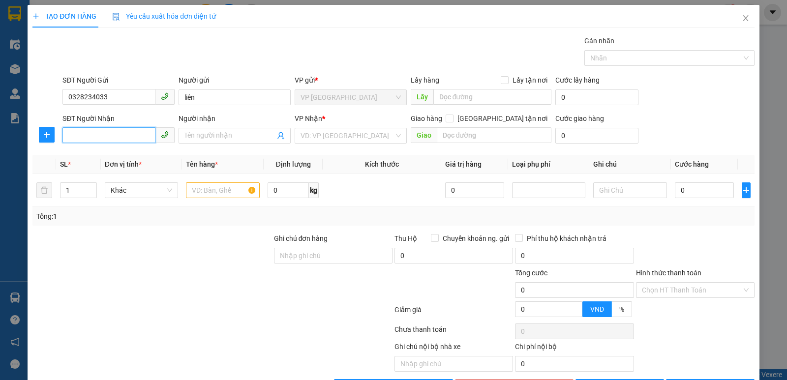
click at [125, 136] on input "SĐT Người Nhận" at bounding box center [108, 135] width 93 height 16
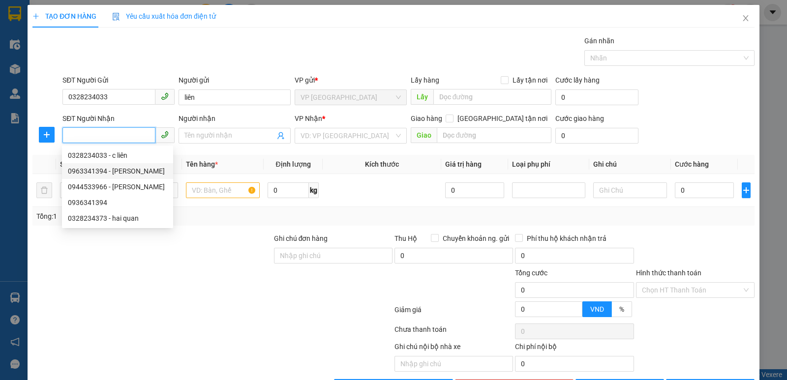
click at [104, 172] on div "0963341394 - Nguyễn Song Toàn" at bounding box center [117, 171] width 99 height 11
type input "0963341394"
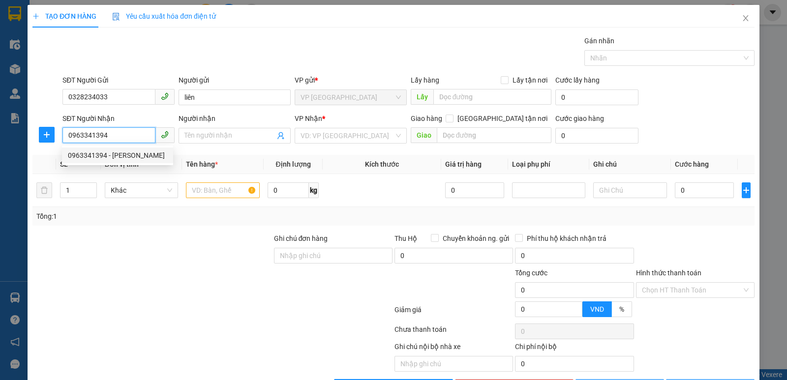
type input "Nguyễn Song Toàn"
checkbox input "true"
type input "gl"
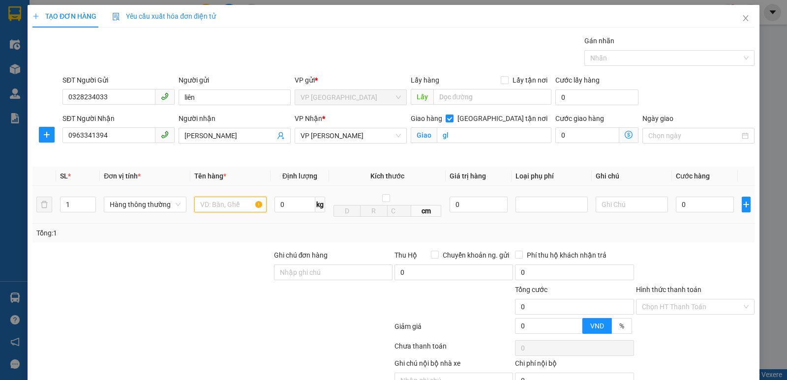
click at [209, 201] on input "text" at bounding box center [230, 205] width 72 height 16
type input "thực phẩm"
drag, startPoint x: 208, startPoint y: 211, endPoint x: 120, endPoint y: 159, distance: 102.7
click at [122, 155] on div "SĐT Người Nhận 0963341394" at bounding box center [118, 136] width 116 height 46
type input "2"
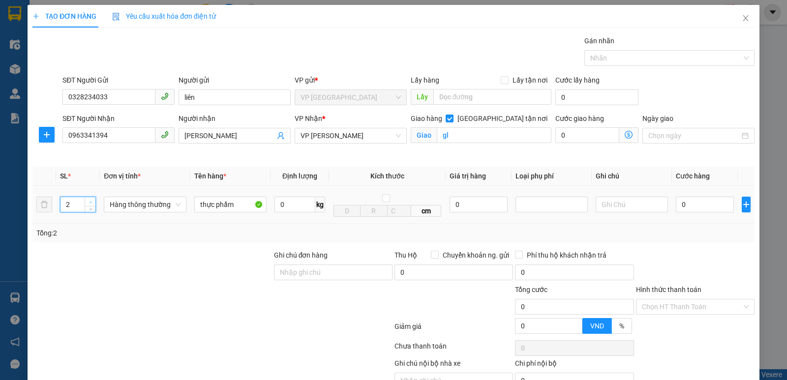
click at [91, 198] on span "Increase Value" at bounding box center [90, 201] width 11 height 9
click at [681, 211] on input "0" at bounding box center [704, 205] width 58 height 16
type input "1"
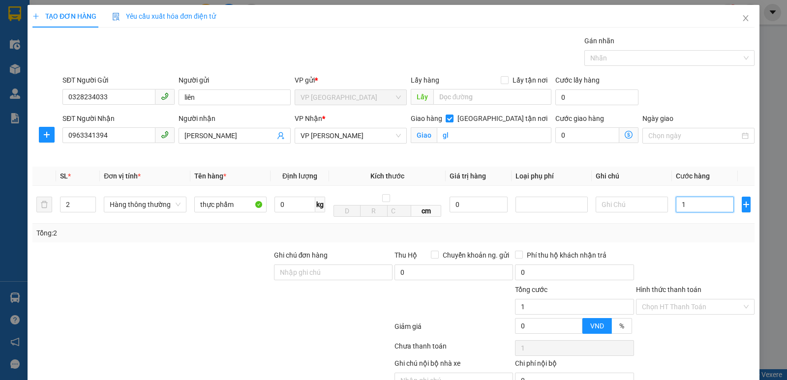
type input "10"
type input "100"
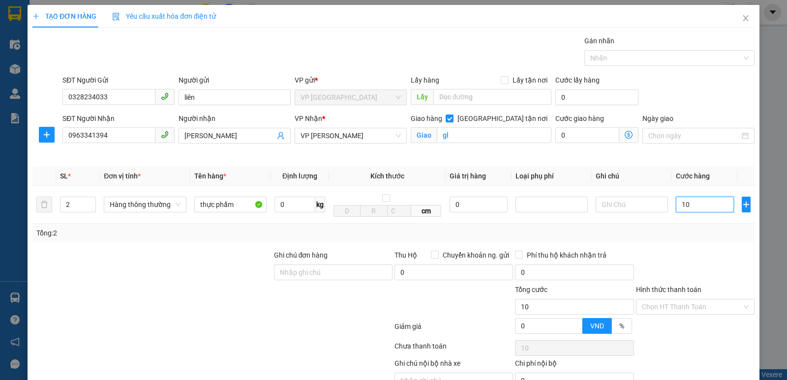
type input "100"
type input "1.000"
type input "10.000"
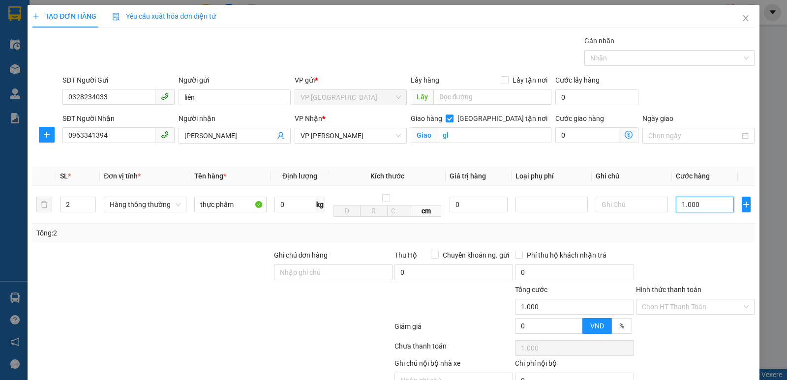
type input "10.000"
type input "100.000"
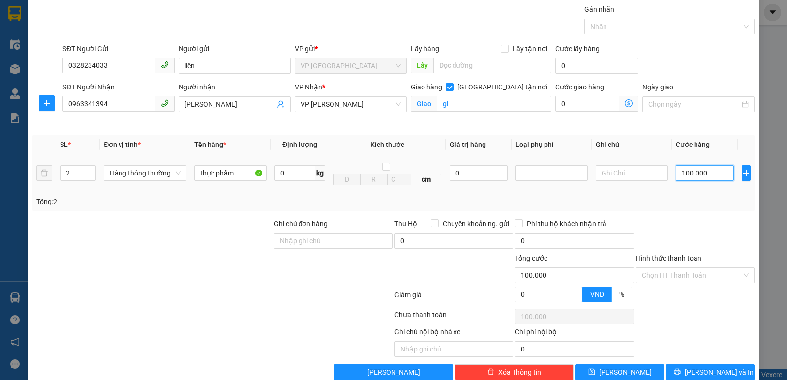
scroll to position [49, 0]
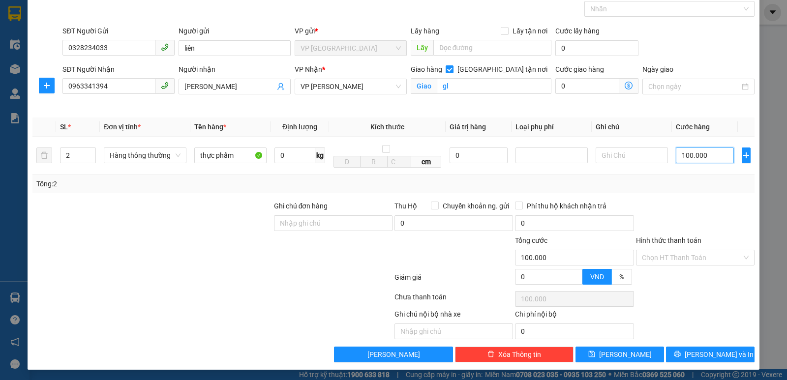
type input "100.000"
click at [676, 215] on div at bounding box center [695, 218] width 120 height 34
click at [692, 351] on button "[PERSON_NAME] và In" at bounding box center [710, 355] width 88 height 16
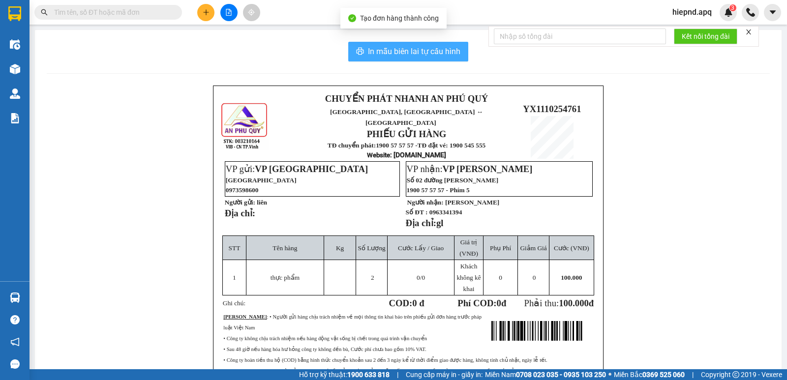
click at [447, 52] on span "In mẫu biên lai tự cấu hình" at bounding box center [414, 51] width 92 height 12
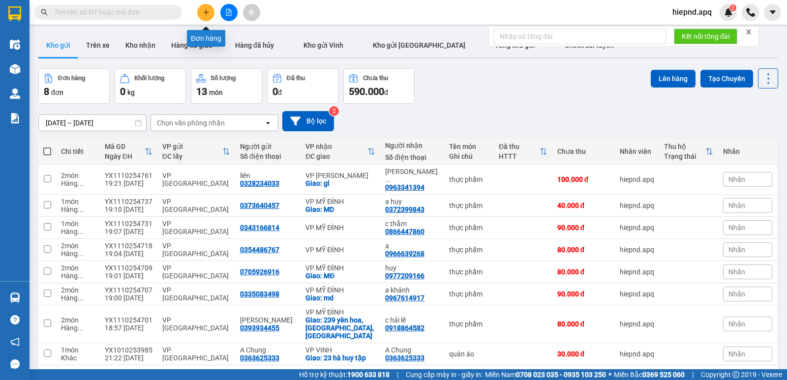
click at [207, 15] on icon "plus" at bounding box center [206, 12] width 7 height 7
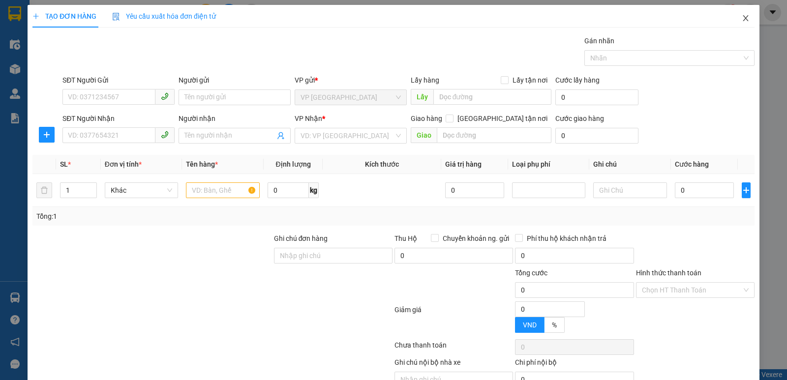
click at [746, 16] on span "Close" at bounding box center [746, 19] width 28 height 28
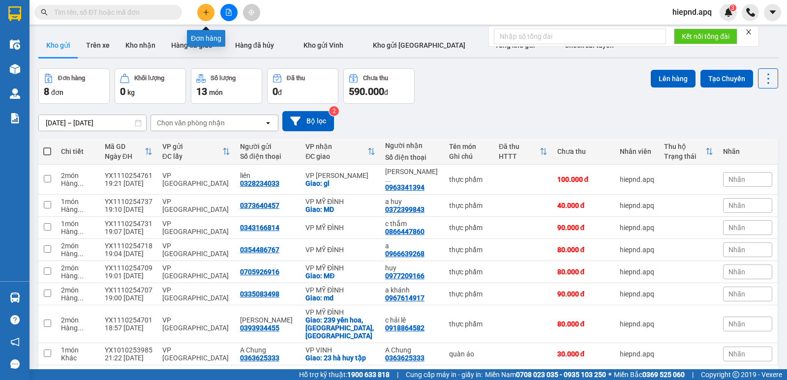
click at [203, 14] on icon "plus" at bounding box center [206, 12] width 7 height 7
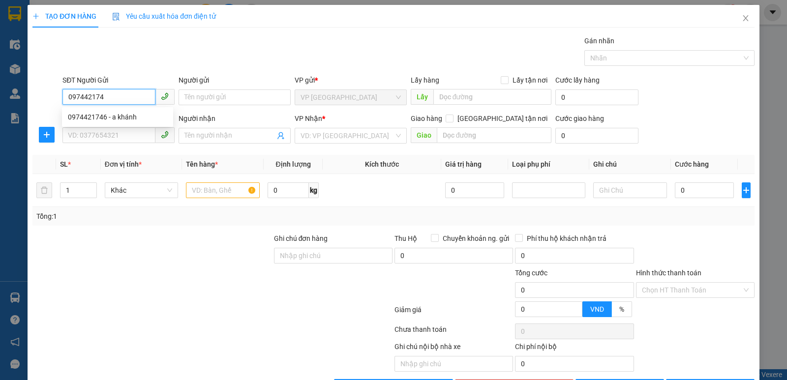
type input "0974421746"
click at [97, 119] on div "0974421746 - a khánh" at bounding box center [117, 117] width 99 height 11
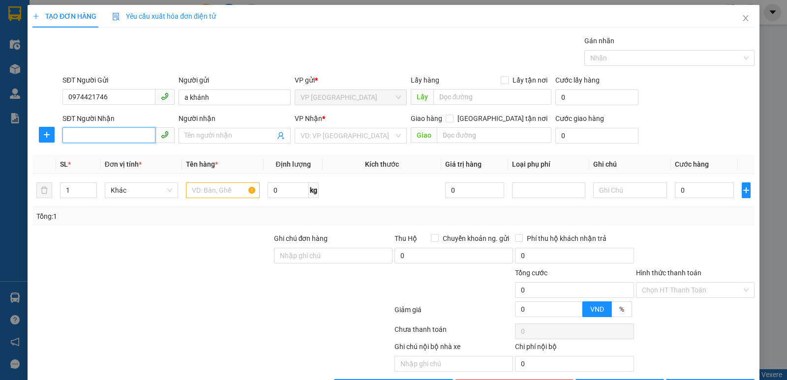
click at [100, 134] on input "SĐT Người Nhận" at bounding box center [108, 135] width 93 height 16
click at [83, 152] on div "0352534812 - tân" at bounding box center [117, 155] width 99 height 11
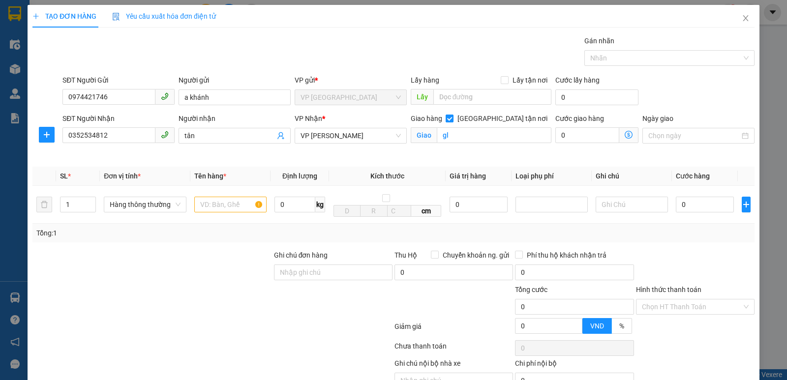
click at [452, 116] on input "[GEOGRAPHIC_DATA] tận nơi" at bounding box center [448, 118] width 7 height 7
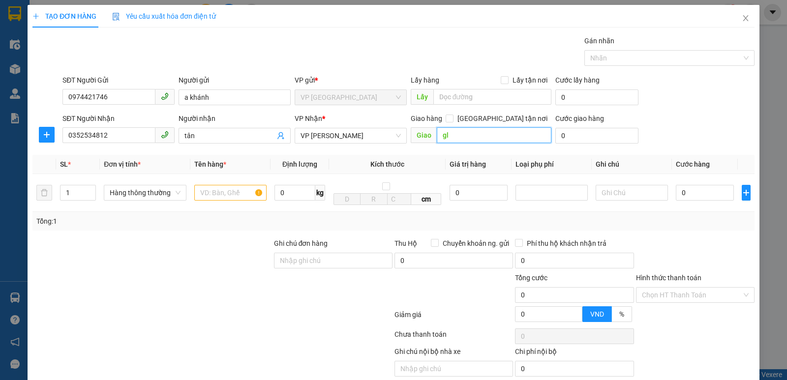
click at [493, 130] on input "gl" at bounding box center [494, 135] width 115 height 16
click at [224, 193] on input "text" at bounding box center [230, 193] width 72 height 16
click at [687, 196] on input "0" at bounding box center [704, 193] width 58 height 16
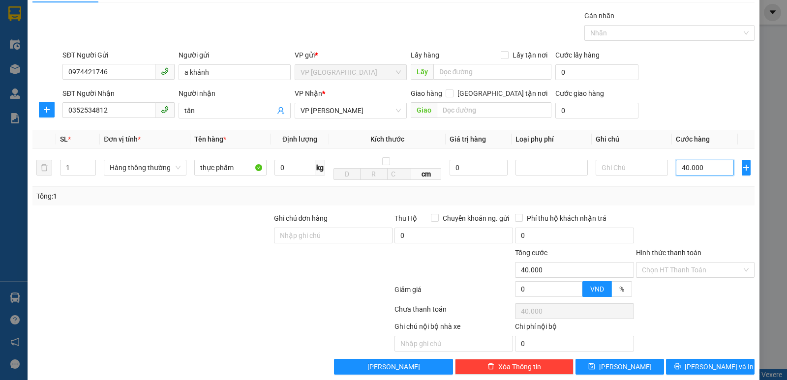
scroll to position [39, 0]
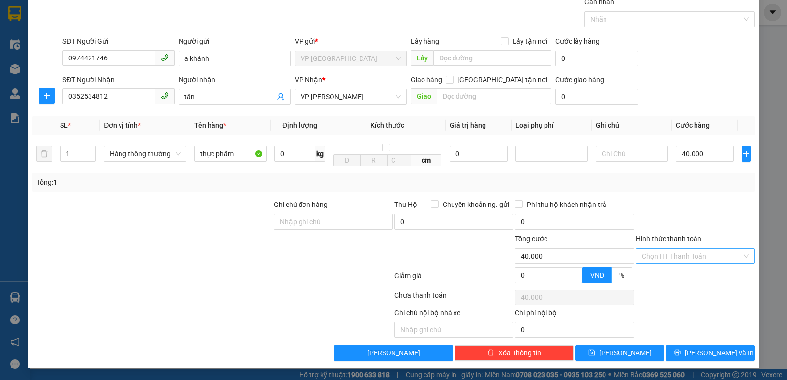
click at [689, 257] on input "Hình thức thanh toán" at bounding box center [692, 256] width 100 height 15
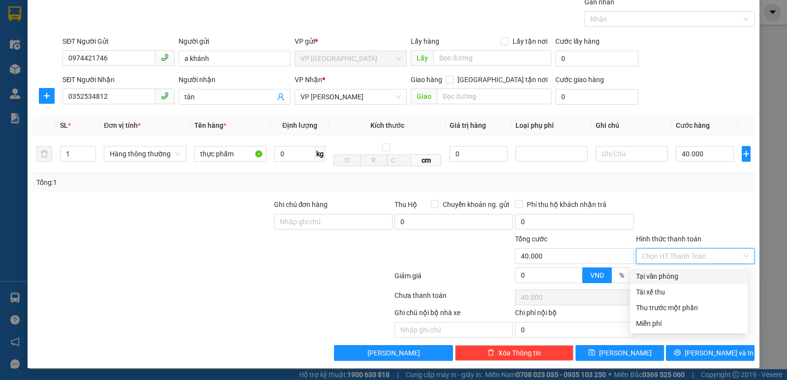
click at [691, 275] on div "Tại văn phòng" at bounding box center [689, 276] width 106 height 11
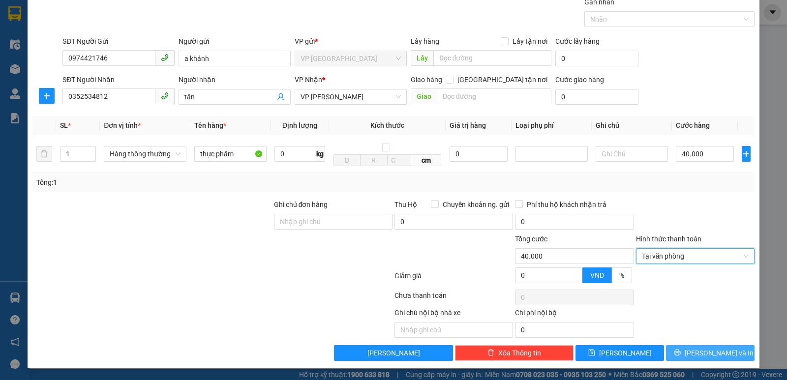
drag, startPoint x: 710, startPoint y: 352, endPoint x: 580, endPoint y: 227, distance: 181.5
click at [710, 352] on span "[PERSON_NAME] và In" at bounding box center [718, 353] width 69 height 11
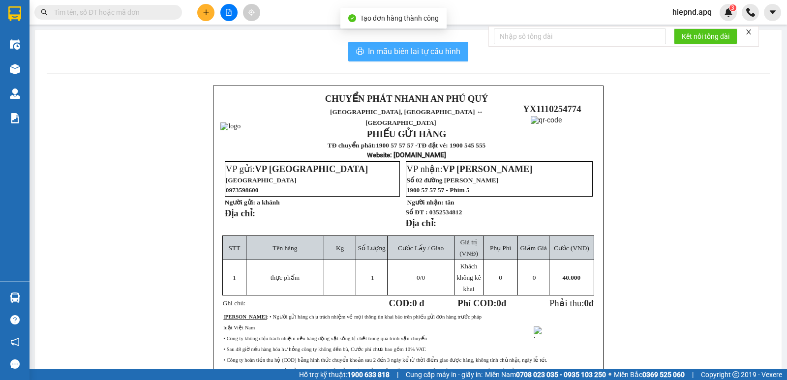
click at [393, 49] on span "In mẫu biên lai tự cấu hình" at bounding box center [414, 51] width 92 height 12
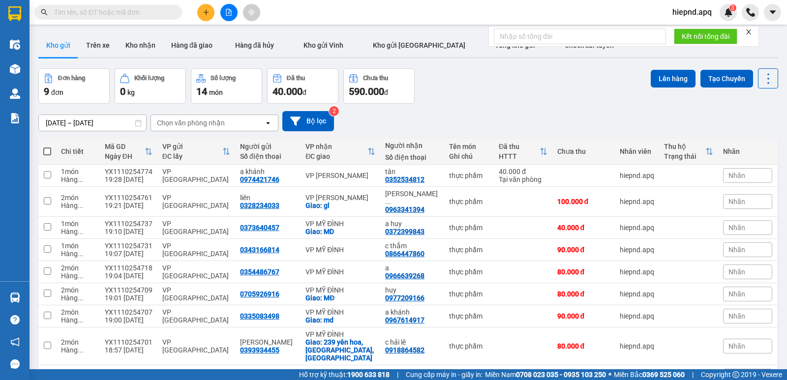
click at [208, 17] on button at bounding box center [205, 12] width 17 height 17
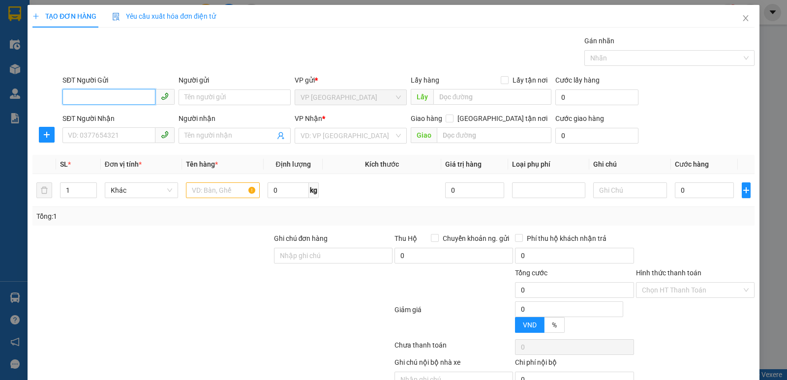
click at [112, 97] on input "SĐT Người Gửi" at bounding box center [108, 97] width 93 height 16
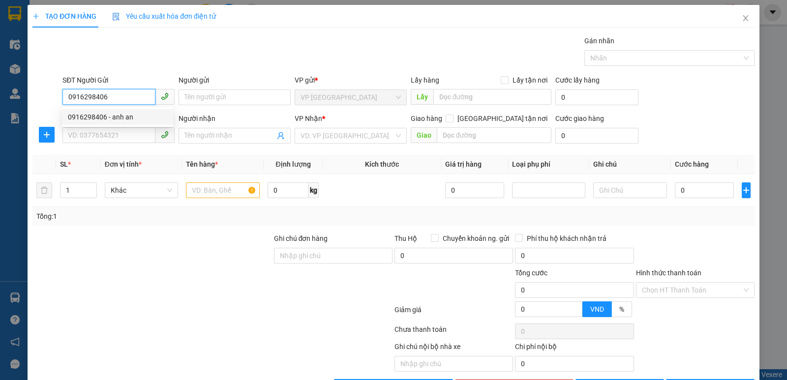
drag, startPoint x: 131, startPoint y: 111, endPoint x: 123, endPoint y: 124, distance: 15.2
click at [131, 112] on div "0916298406 - anh an" at bounding box center [117, 117] width 111 height 16
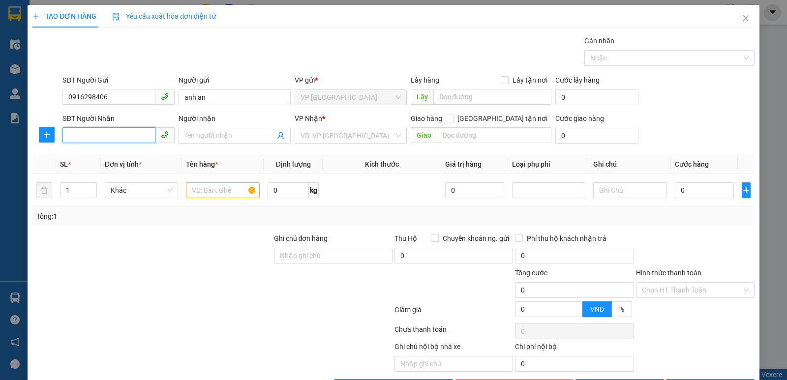
click at [115, 135] on input "SĐT Người Nhận" at bounding box center [108, 135] width 93 height 16
click at [123, 170] on div "0376263464 - a phong" at bounding box center [117, 171] width 99 height 11
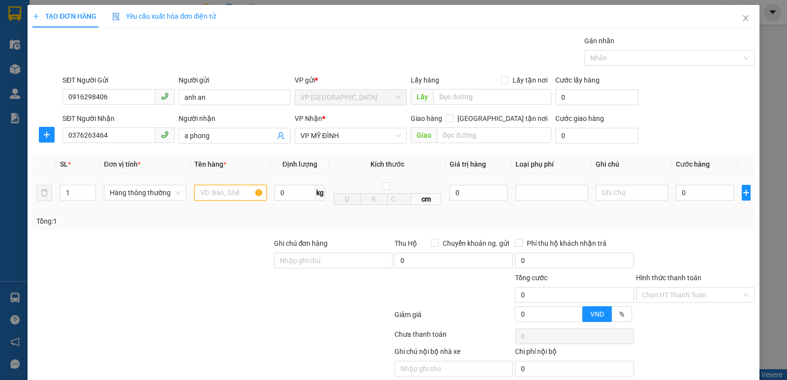
click at [228, 196] on input "text" at bounding box center [230, 193] width 72 height 16
drag, startPoint x: 688, startPoint y: 209, endPoint x: 683, endPoint y: 185, distance: 24.1
click at [686, 203] on td "0" at bounding box center [705, 193] width 66 height 38
click at [683, 185] on input "0" at bounding box center [704, 193] width 58 height 16
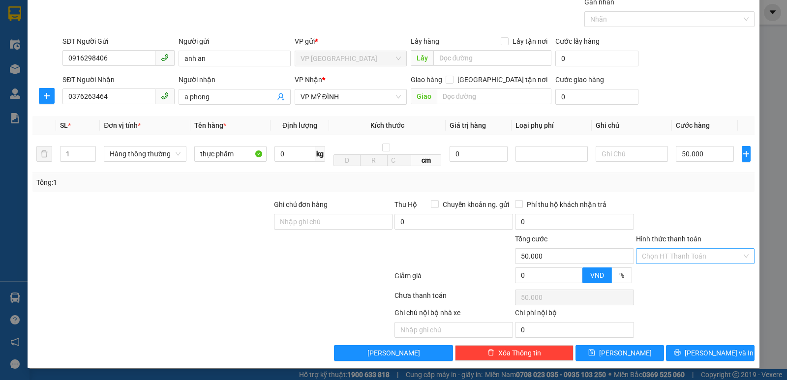
click at [689, 256] on input "Hình thức thanh toán" at bounding box center [692, 256] width 100 height 15
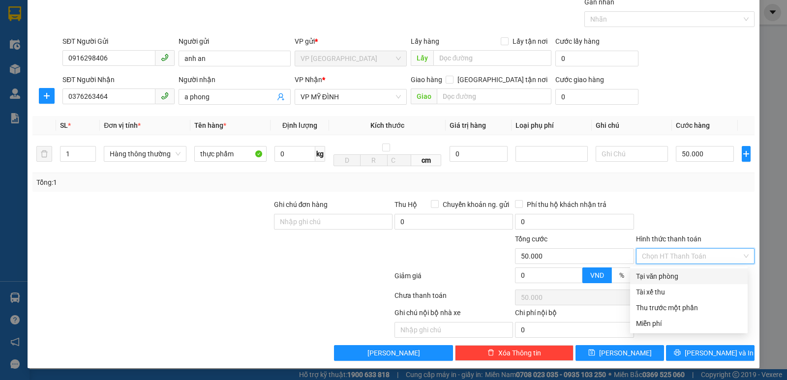
click at [686, 272] on div "Tại văn phòng" at bounding box center [689, 276] width 106 height 11
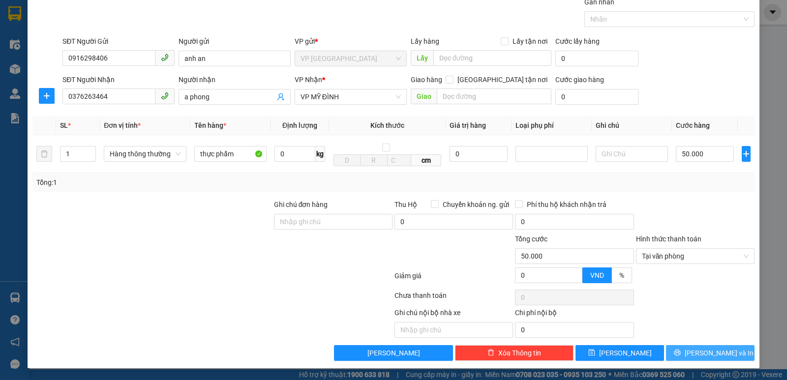
click at [694, 355] on button "[PERSON_NAME] và In" at bounding box center [710, 353] width 88 height 16
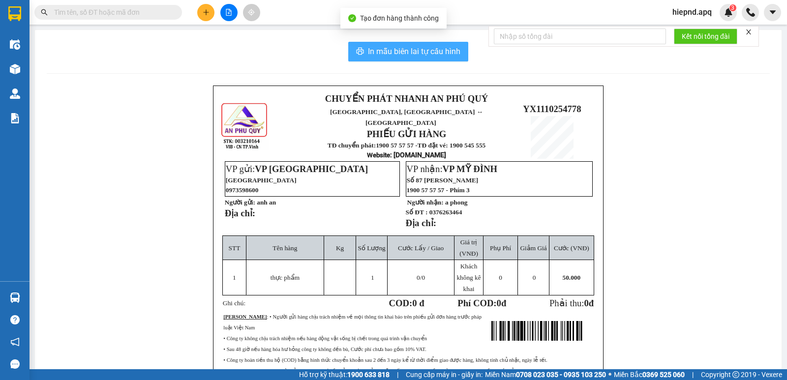
click at [394, 47] on span "In mẫu biên lai tự cấu hình" at bounding box center [414, 51] width 92 height 12
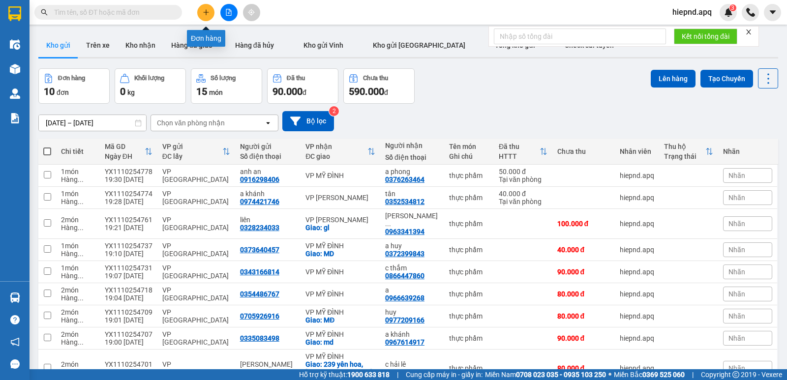
click at [208, 12] on icon "plus" at bounding box center [205, 12] width 5 height 0
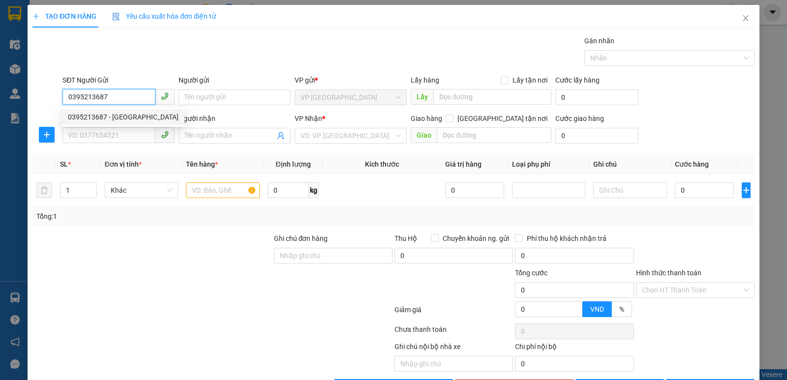
drag, startPoint x: 130, startPoint y: 124, endPoint x: 123, endPoint y: 119, distance: 8.4
click at [126, 122] on div "0395213687 - Ba minh" at bounding box center [123, 117] width 122 height 16
click at [123, 119] on body "Kết quả tìm kiếm ( 0 ) Bộ lọc Ngày tạo đơn gần nhất No Data hiepnd.apq 3 Điều h…" at bounding box center [393, 190] width 787 height 380
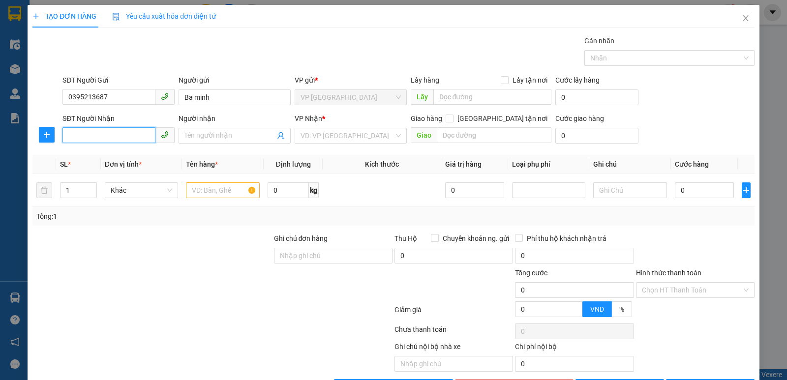
click at [129, 139] on input "SĐT Người Nhận" at bounding box center [108, 135] width 93 height 16
click at [105, 157] on div "0986551935 - hồ hoàn 0976760049" at bounding box center [123, 155] width 110 height 11
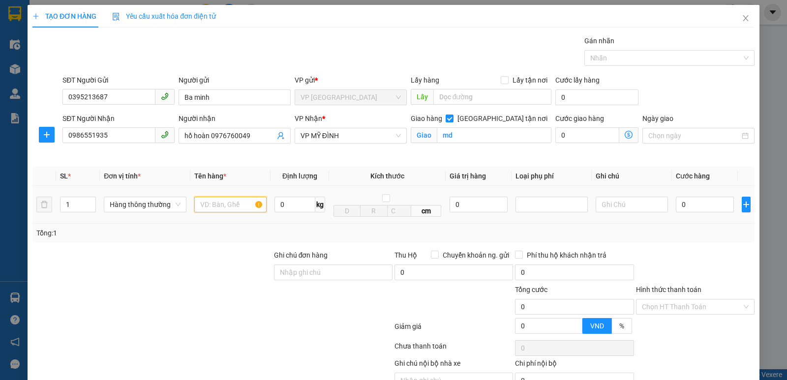
click at [231, 202] on input "text" at bounding box center [230, 205] width 72 height 16
drag, startPoint x: 88, startPoint y: 201, endPoint x: 240, endPoint y: 180, distance: 153.3
click at [90, 202] on icon "up" at bounding box center [90, 202] width 3 height 3
click at [705, 199] on input "0" at bounding box center [704, 205] width 58 height 16
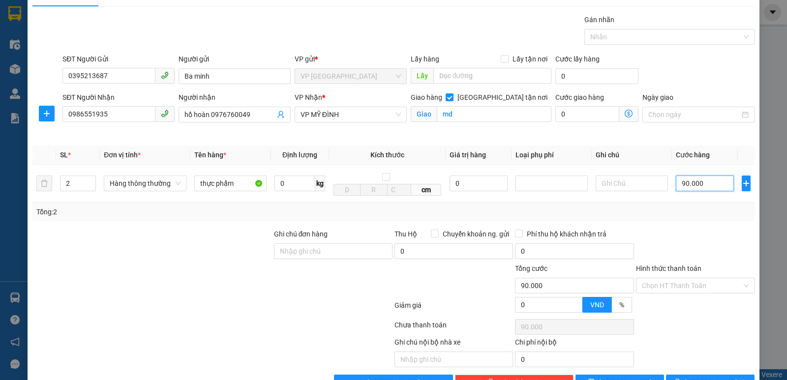
scroll to position [51, 0]
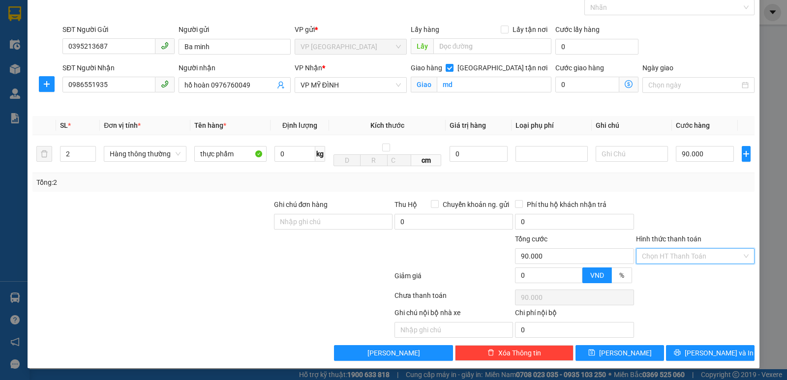
drag, startPoint x: 686, startPoint y: 250, endPoint x: 675, endPoint y: 269, distance: 22.3
click at [685, 250] on input "Hình thức thanh toán" at bounding box center [692, 256] width 100 height 15
drag, startPoint x: 675, startPoint y: 269, endPoint x: 704, endPoint y: 312, distance: 51.7
click at [675, 272] on div "Tại văn phòng" at bounding box center [688, 276] width 117 height 16
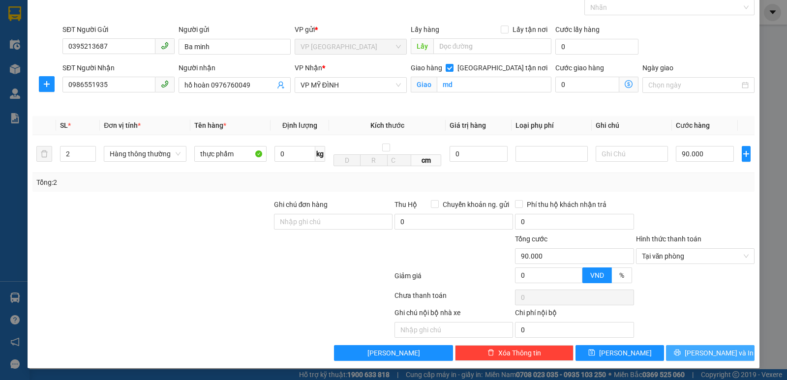
drag, startPoint x: 709, startPoint y: 353, endPoint x: 568, endPoint y: 224, distance: 190.7
click at [709, 352] on span "[PERSON_NAME] và In" at bounding box center [718, 353] width 69 height 11
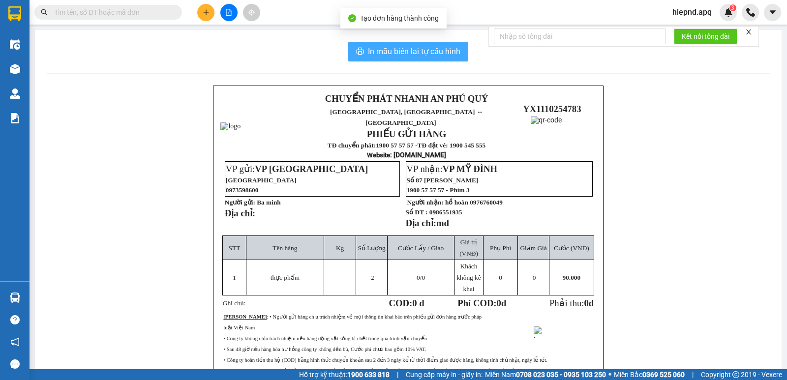
click at [415, 47] on span "In mẫu biên lai tự cấu hình" at bounding box center [414, 51] width 92 height 12
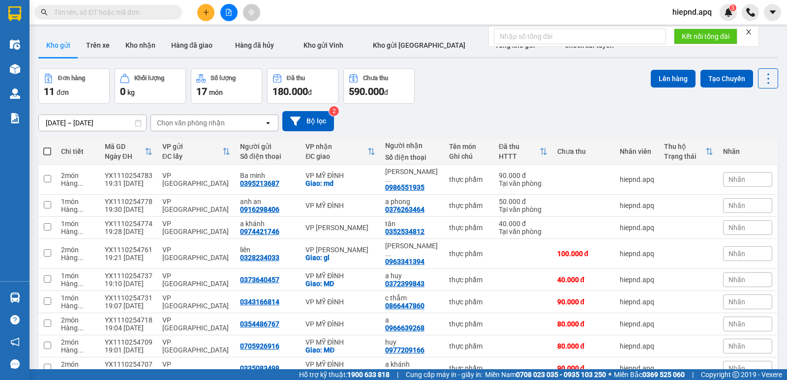
click at [534, 92] on div "Đơn hàng 11 đơn Khối lượng 0 kg Số lượng 17 món Đã thu 180.000 đ Chưa thu 590.0…" at bounding box center [407, 85] width 739 height 35
click at [198, 12] on button at bounding box center [205, 12] width 17 height 17
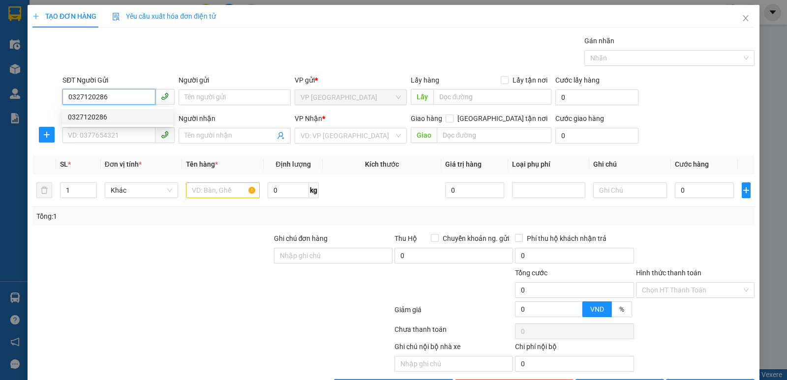
click at [117, 118] on div "0327120286" at bounding box center [117, 117] width 99 height 11
click at [122, 136] on input "SĐT Người Nhận" at bounding box center [108, 135] width 93 height 16
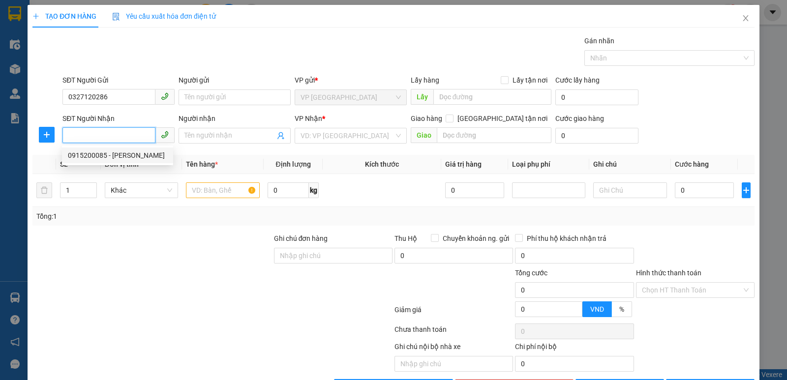
click at [123, 156] on div "0915200085 - dặng thị hà" at bounding box center [117, 155] width 99 height 11
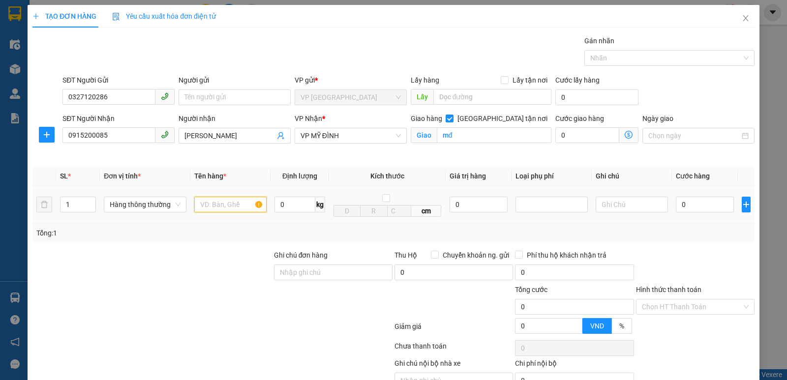
click at [219, 200] on input "text" at bounding box center [230, 205] width 72 height 16
click at [230, 213] on div at bounding box center [230, 205] width 72 height 20
click at [236, 211] on input "text" at bounding box center [230, 205] width 72 height 16
click at [704, 205] on input "0" at bounding box center [704, 205] width 58 height 16
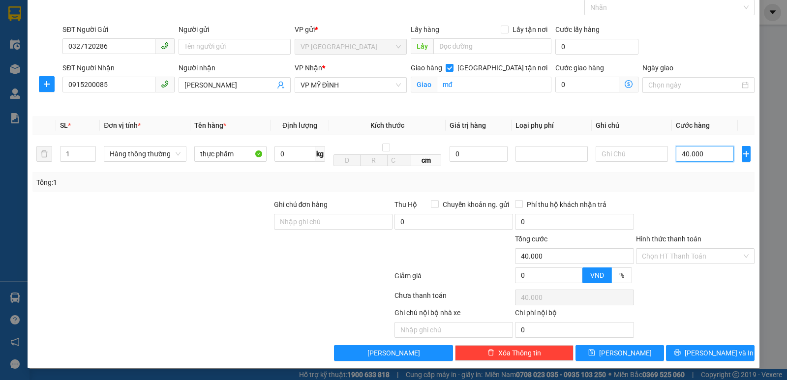
scroll to position [51, 0]
drag, startPoint x: 688, startPoint y: 254, endPoint x: 683, endPoint y: 263, distance: 10.6
click at [685, 258] on input "Hình thức thanh toán" at bounding box center [692, 256] width 100 height 15
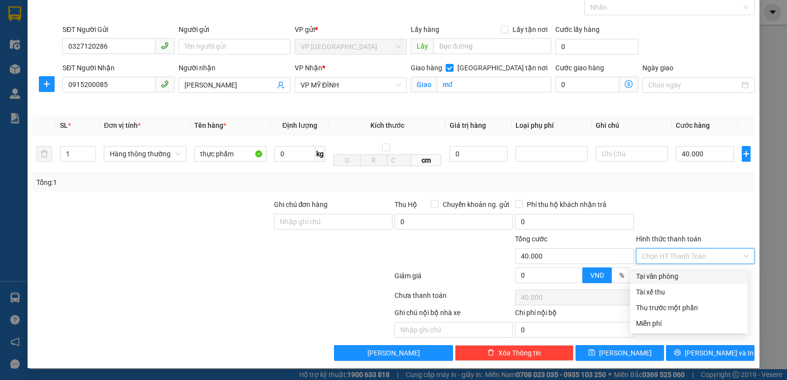
click at [680, 275] on div "Tại văn phòng" at bounding box center [689, 276] width 106 height 11
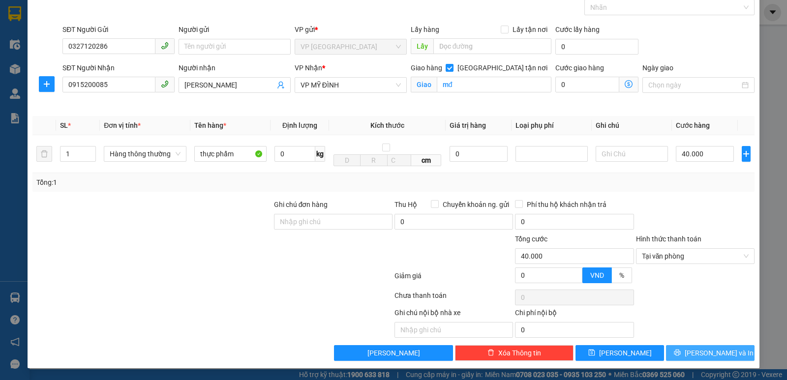
click at [702, 353] on span "[PERSON_NAME] và In" at bounding box center [718, 353] width 69 height 11
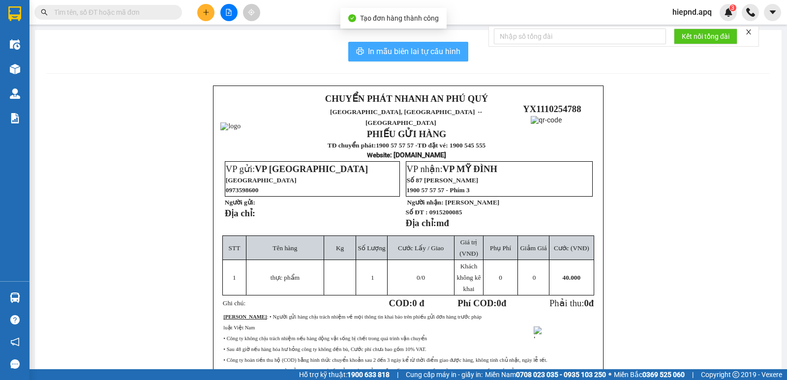
click at [400, 55] on span "In mẫu biên lai tự cấu hình" at bounding box center [414, 51] width 92 height 12
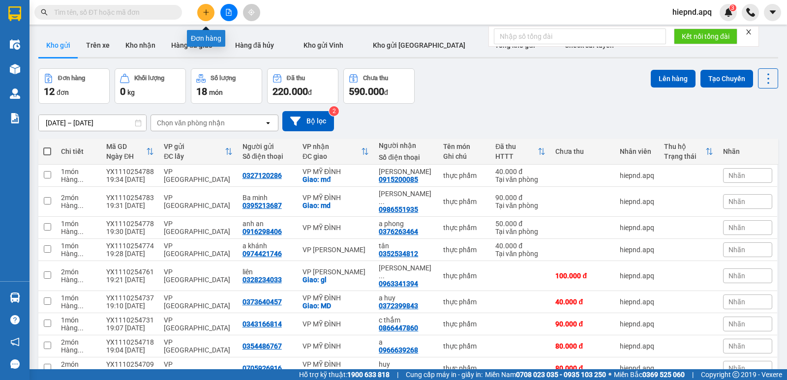
click at [205, 14] on icon "plus" at bounding box center [206, 12] width 7 height 7
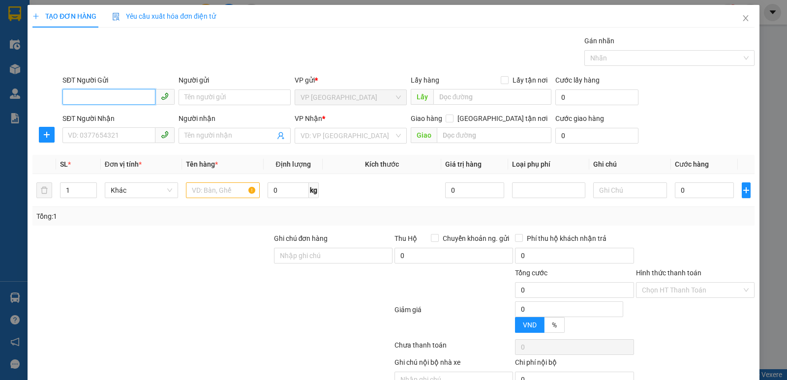
click at [131, 96] on input "SĐT Người Gửi" at bounding box center [108, 97] width 93 height 16
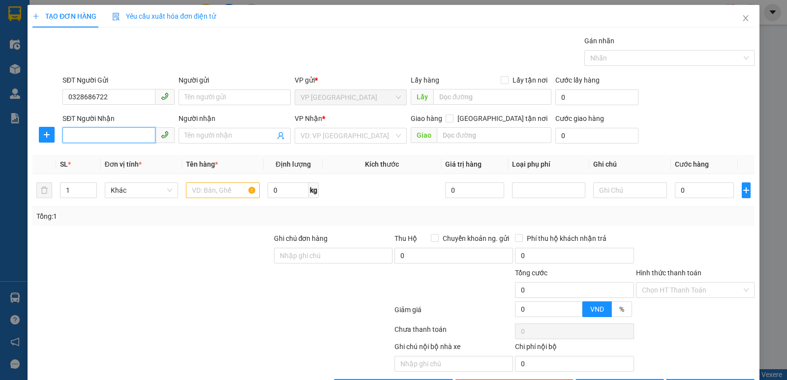
drag, startPoint x: 110, startPoint y: 133, endPoint x: 117, endPoint y: 133, distance: 7.4
click at [112, 133] on input "SĐT Người Nhận" at bounding box center [108, 135] width 93 height 16
click at [139, 156] on div "0971734887 - c PHUONG thảo0968872843" at bounding box center [134, 155] width 133 height 11
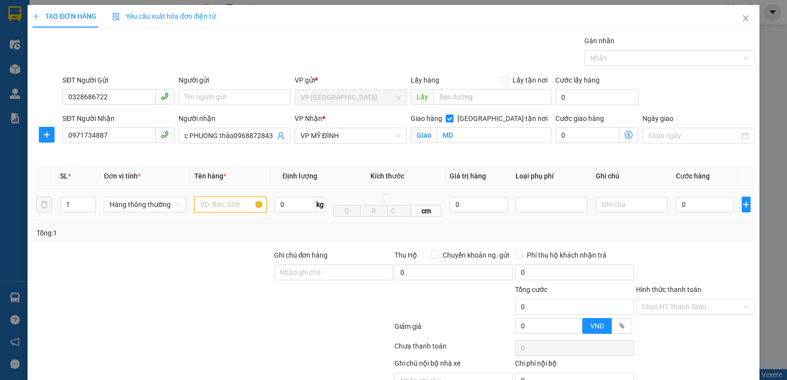
click at [243, 210] on input "text" at bounding box center [230, 205] width 72 height 16
click at [697, 200] on input "0" at bounding box center [704, 205] width 58 height 16
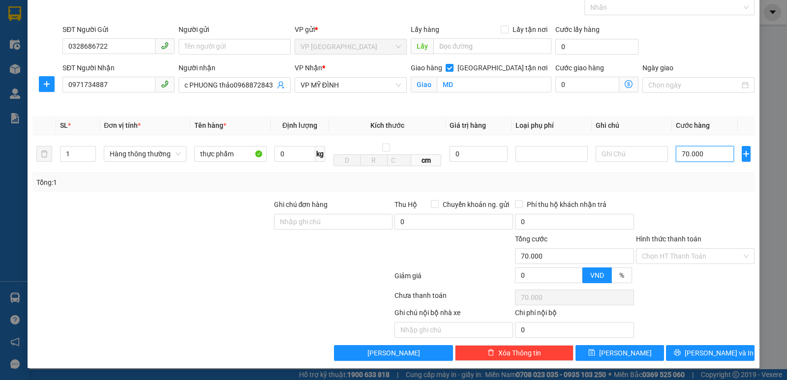
scroll to position [51, 0]
click at [704, 253] on input "Hình thức thanh toán" at bounding box center [692, 256] width 100 height 15
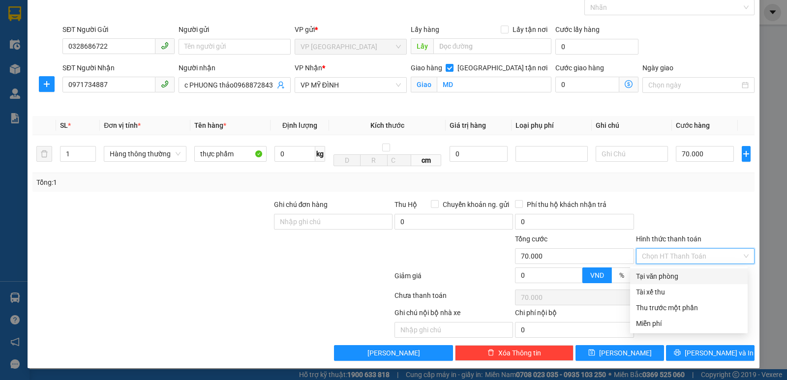
drag, startPoint x: 695, startPoint y: 271, endPoint x: 713, endPoint y: 302, distance: 35.9
click at [695, 271] on div "Tại văn phòng" at bounding box center [689, 276] width 106 height 11
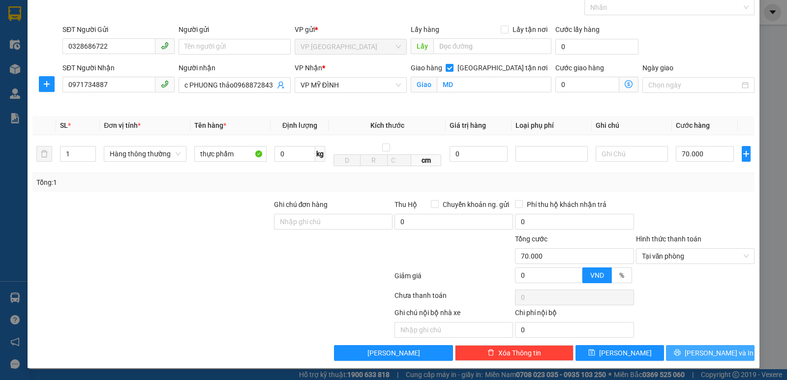
click at [703, 352] on span "[PERSON_NAME] và In" at bounding box center [718, 353] width 69 height 11
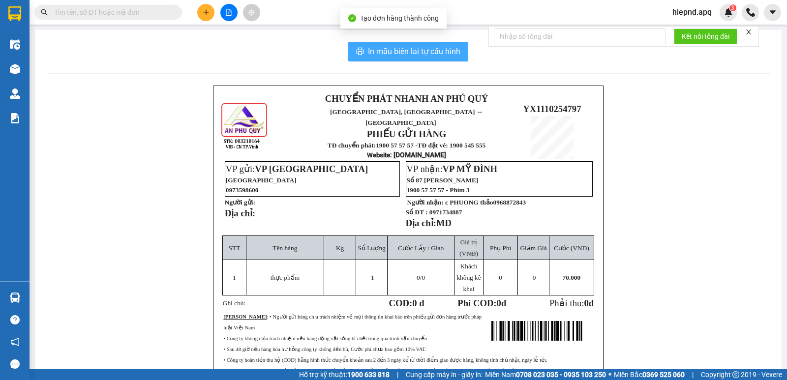
click at [372, 55] on span "In mẫu biên lai tự cấu hình" at bounding box center [414, 51] width 92 height 12
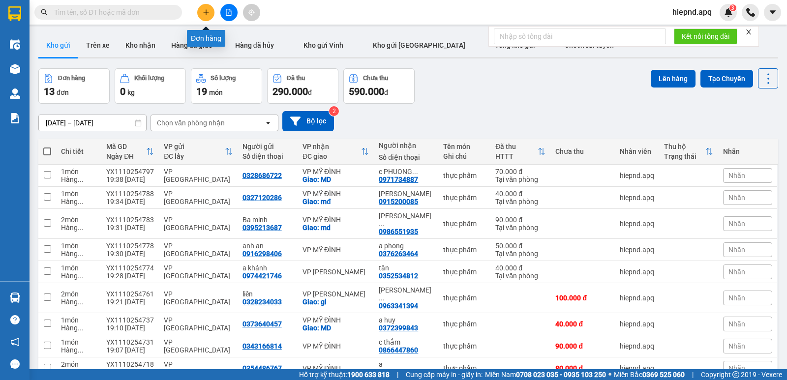
click at [204, 12] on icon "plus" at bounding box center [206, 12] width 7 height 7
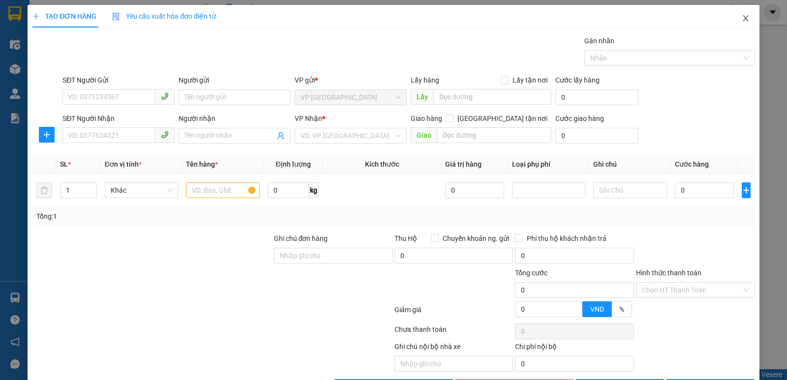
click at [741, 16] on icon "close" at bounding box center [745, 18] width 8 height 8
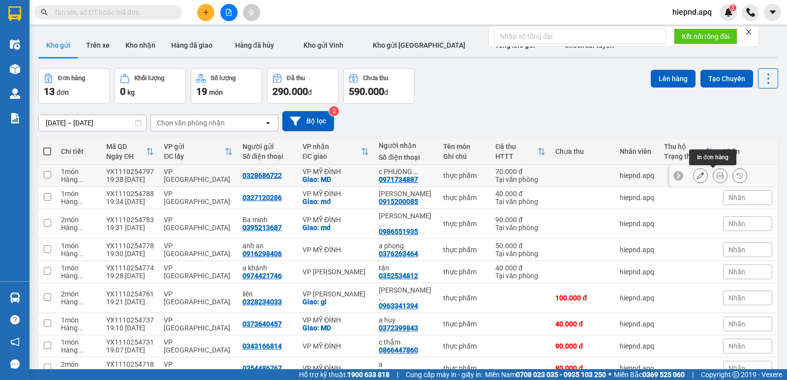
click at [716, 177] on icon at bounding box center [719, 175] width 7 height 7
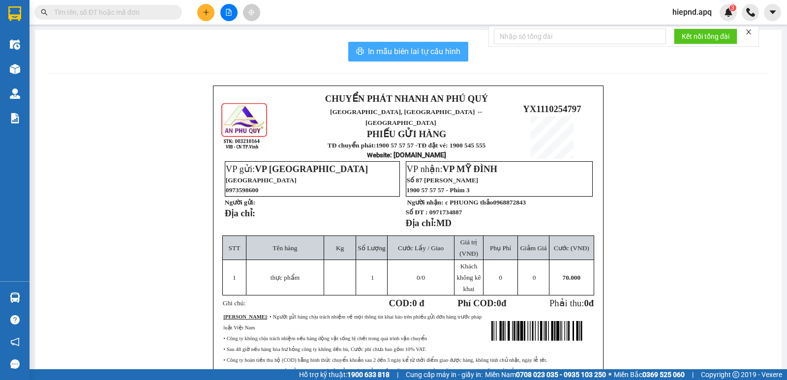
click at [368, 46] on span "In mẫu biên lai tự cấu hình" at bounding box center [414, 51] width 92 height 12
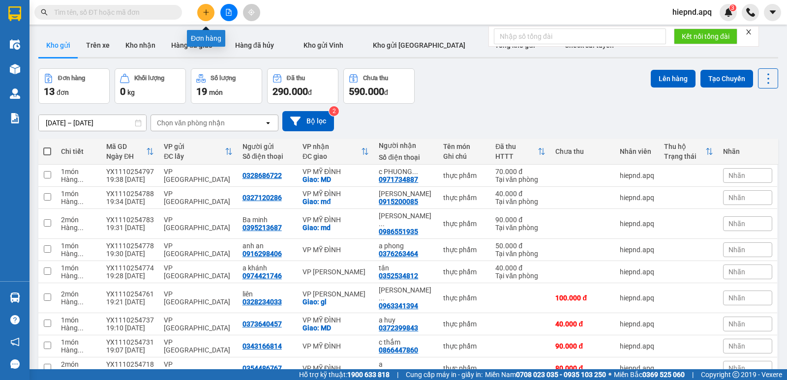
click at [209, 14] on button at bounding box center [205, 12] width 17 height 17
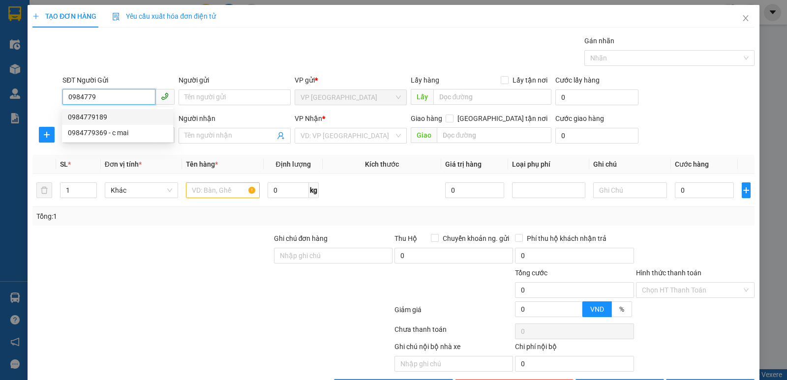
click at [128, 113] on div "0984779189" at bounding box center [117, 117] width 99 height 11
click at [134, 140] on input "SĐT Người Nhận" at bounding box center [108, 135] width 93 height 16
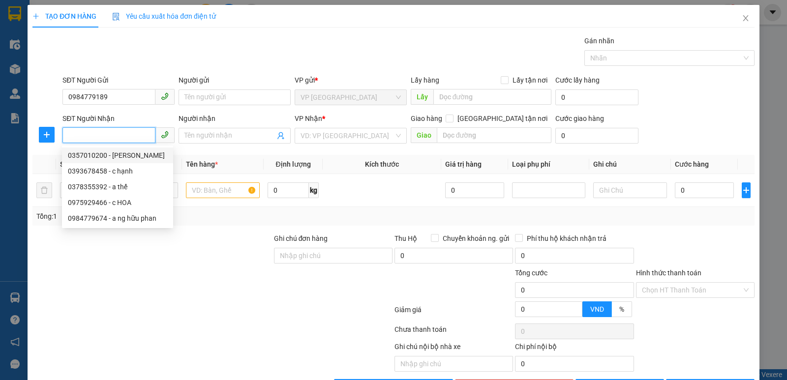
click at [131, 154] on div "0357010200 - nguyễn đức phi" at bounding box center [117, 155] width 99 height 11
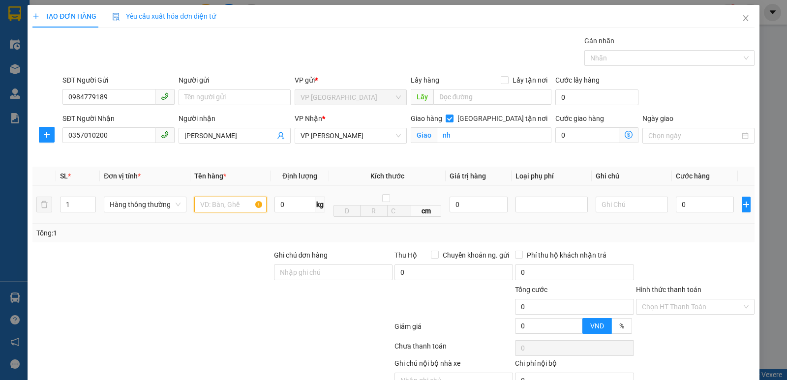
click at [210, 199] on input "text" at bounding box center [230, 205] width 72 height 16
click at [90, 202] on icon "up" at bounding box center [90, 202] width 3 height 3
click at [687, 208] on input "0" at bounding box center [704, 205] width 58 height 16
click at [698, 304] on input "Hình thức thanh toán" at bounding box center [692, 306] width 100 height 15
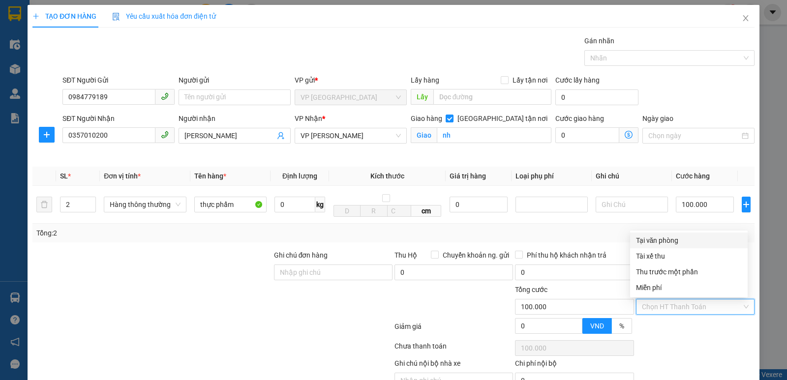
click at [668, 240] on div "Tại văn phòng" at bounding box center [689, 240] width 106 height 11
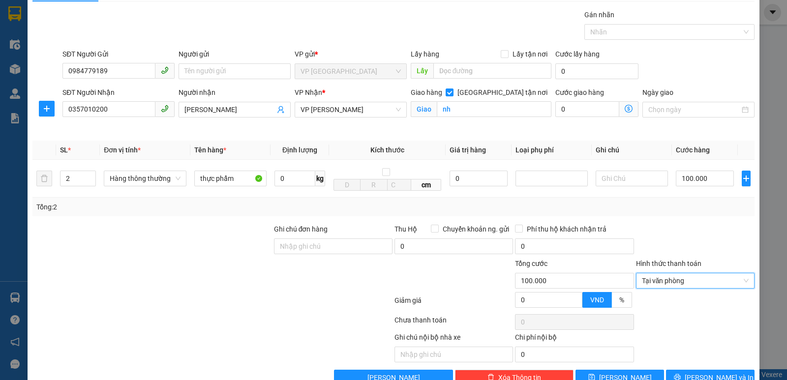
scroll to position [51, 0]
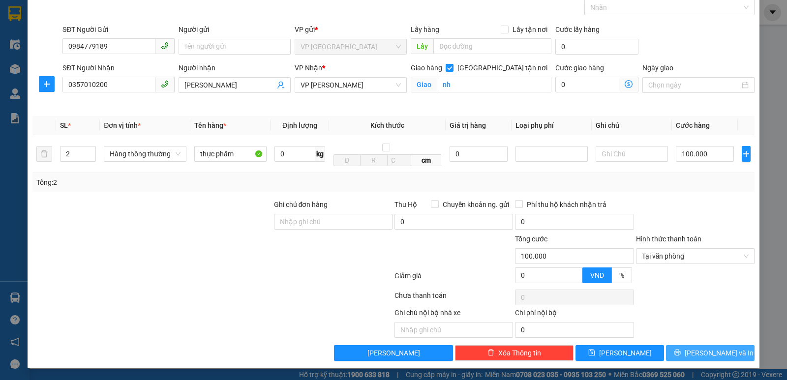
click at [693, 351] on button "[PERSON_NAME] và In" at bounding box center [710, 353] width 88 height 16
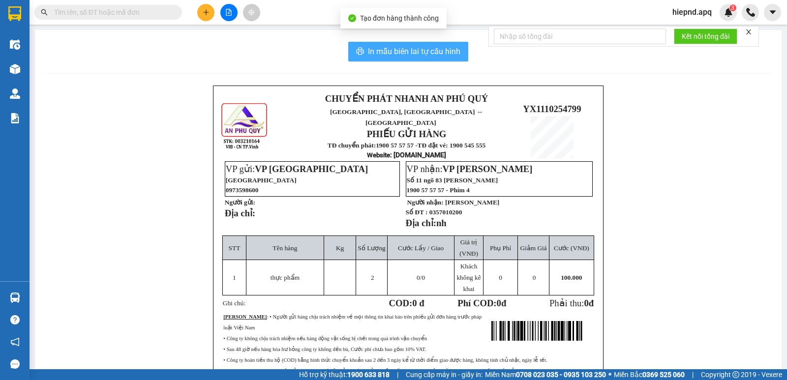
click at [388, 55] on span "In mẫu biên lai tự cấu hình" at bounding box center [414, 51] width 92 height 12
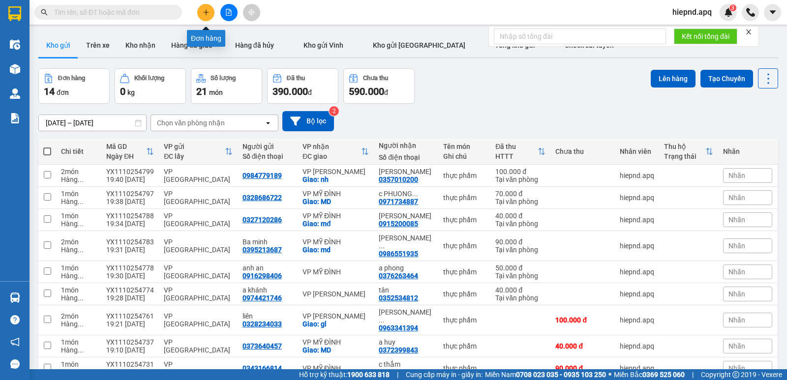
click at [211, 14] on button at bounding box center [205, 12] width 17 height 17
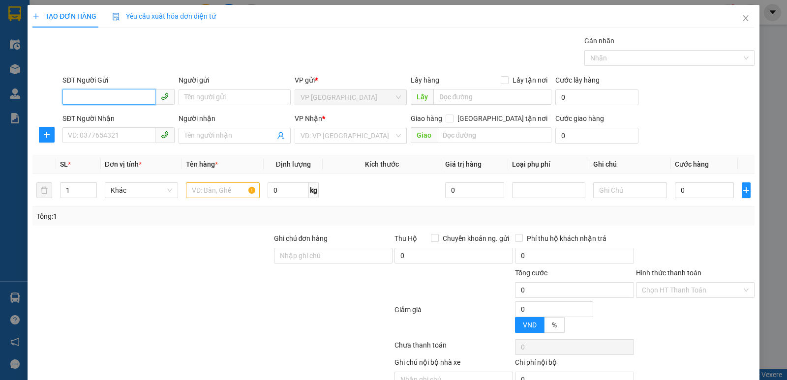
click at [128, 92] on input "SĐT Người Gửi" at bounding box center [108, 97] width 93 height 16
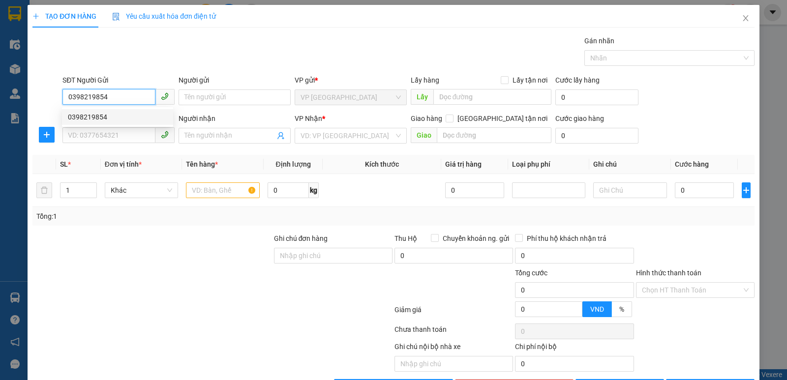
click at [88, 113] on div "0398219854" at bounding box center [117, 117] width 99 height 11
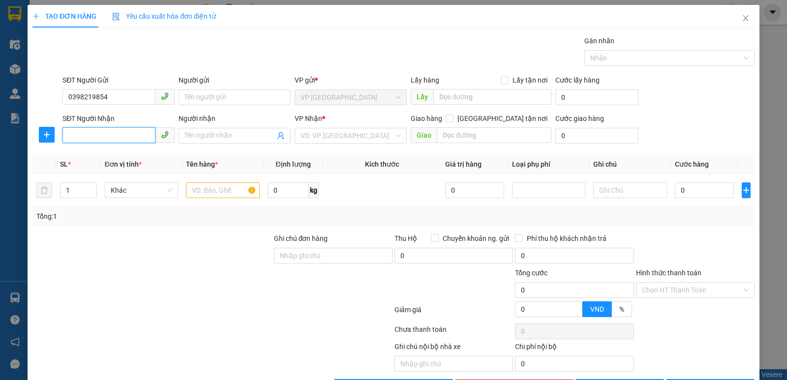
click at [100, 134] on input "SĐT Người Nhận" at bounding box center [108, 135] width 93 height 16
click at [94, 158] on div "0862031245 - c huyền" at bounding box center [117, 155] width 99 height 11
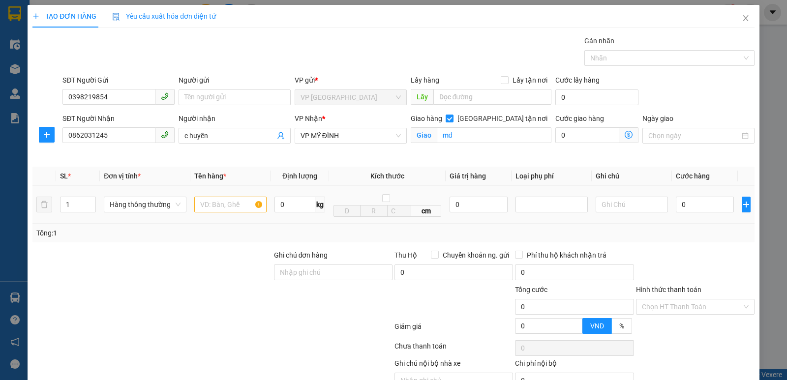
click at [251, 214] on div at bounding box center [230, 205] width 72 height 20
click at [207, 209] on input "text" at bounding box center [230, 205] width 72 height 16
click at [690, 202] on input "0" at bounding box center [704, 205] width 58 height 16
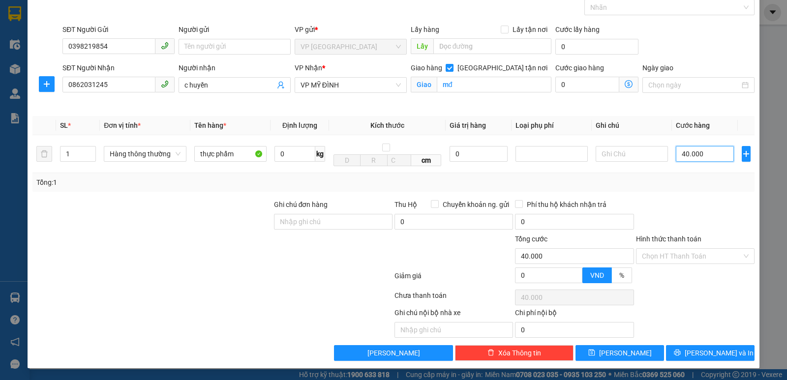
scroll to position [51, 0]
click at [689, 257] on input "Hình thức thanh toán" at bounding box center [692, 256] width 100 height 15
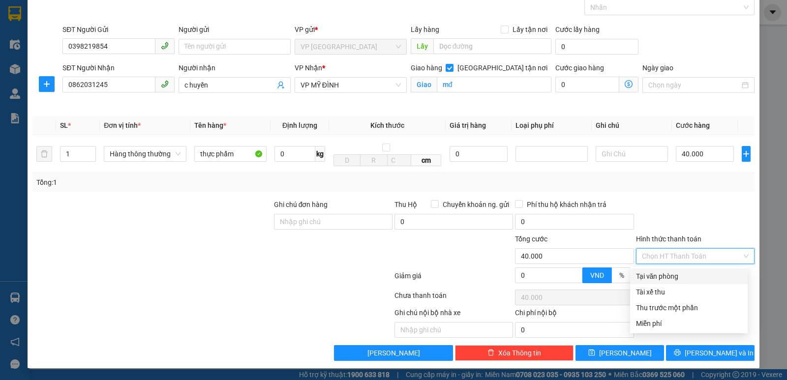
click at [685, 273] on div "Tại văn phòng" at bounding box center [689, 276] width 106 height 11
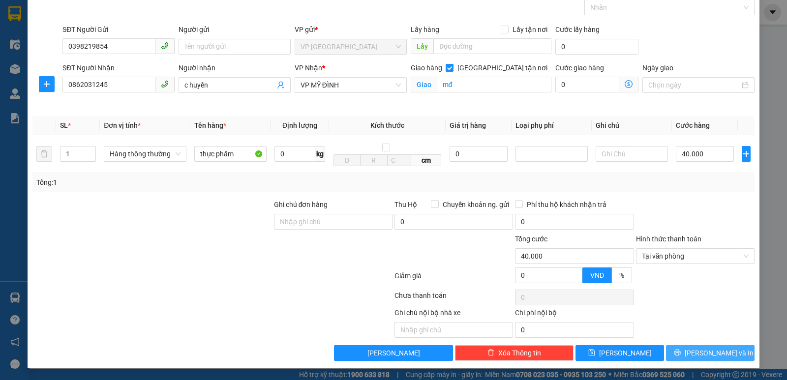
click at [693, 353] on button "[PERSON_NAME] và In" at bounding box center [710, 353] width 88 height 16
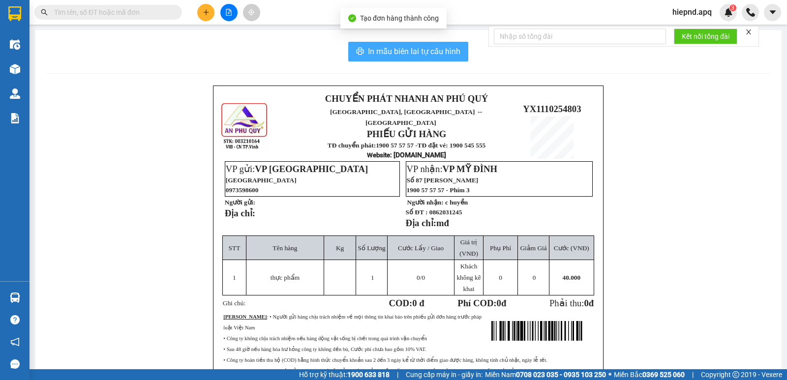
click at [432, 57] on span "In mẫu biên lai tự cấu hình" at bounding box center [414, 51] width 92 height 12
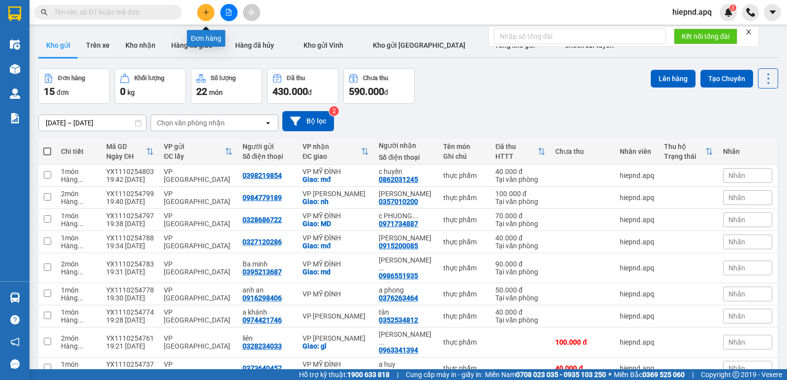
click at [200, 15] on button at bounding box center [205, 12] width 17 height 17
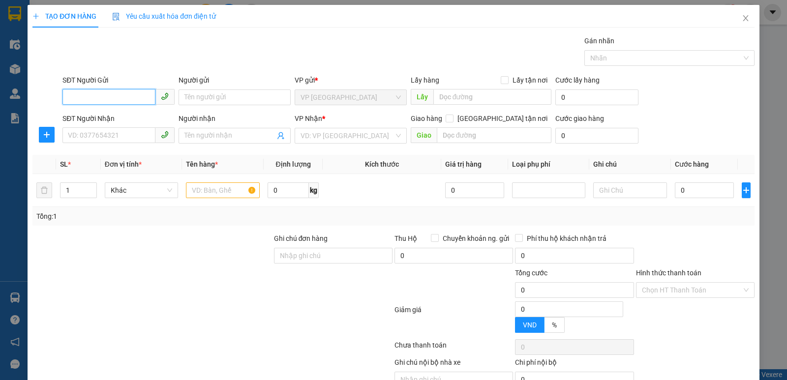
click at [110, 91] on input "SĐT Người Gửi" at bounding box center [108, 97] width 93 height 16
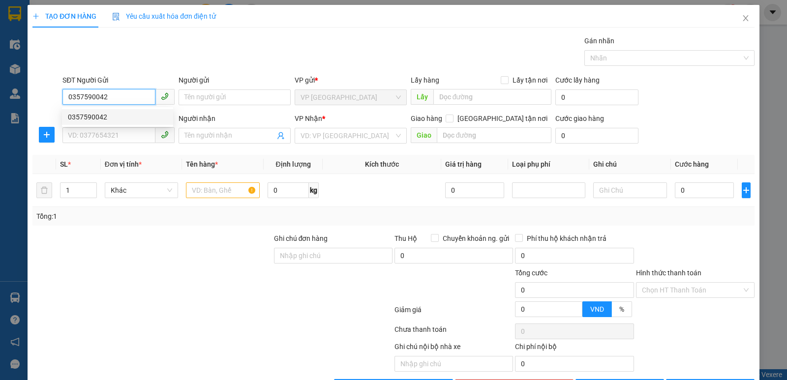
click at [117, 113] on div "0357590042" at bounding box center [117, 117] width 99 height 11
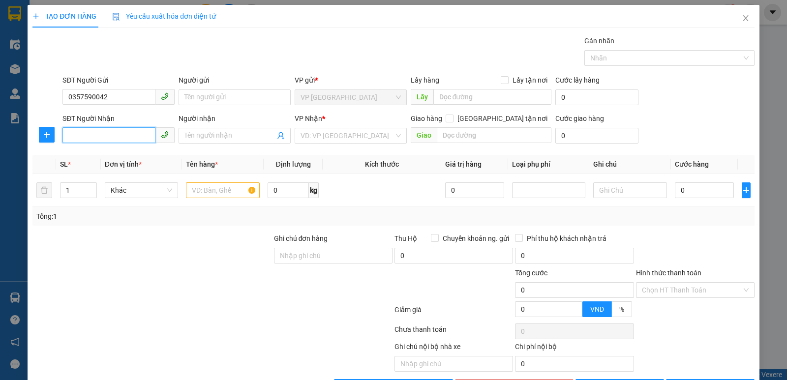
click at [115, 138] on input "SĐT Người Nhận" at bounding box center [108, 135] width 93 height 16
click at [112, 156] on div "0355756822 - nghia hoa" at bounding box center [117, 155] width 99 height 11
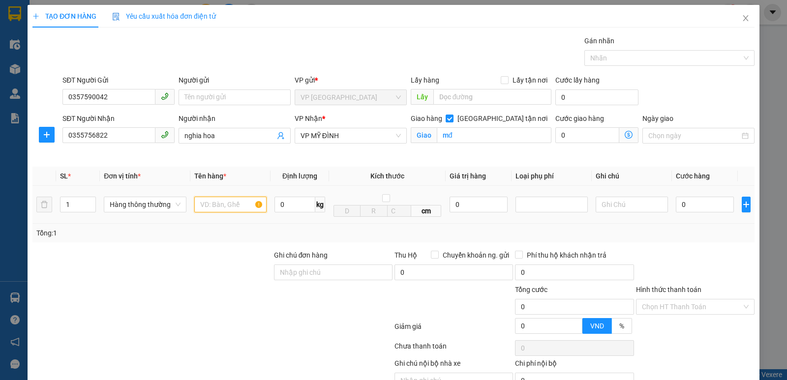
click at [228, 205] on input "text" at bounding box center [230, 205] width 72 height 16
click at [706, 206] on input "0" at bounding box center [704, 205] width 58 height 16
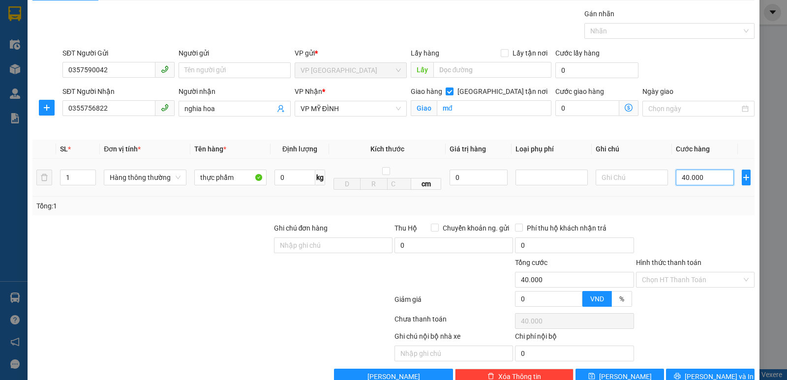
scroll to position [51, 0]
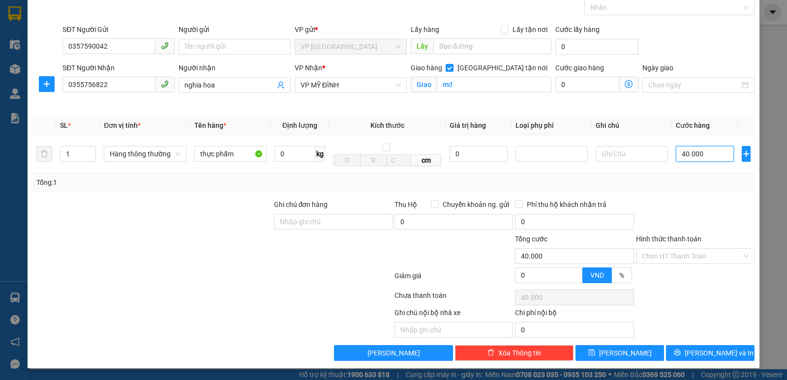
click at [713, 251] on div "Chọn HT Thanh Toán" at bounding box center [695, 256] width 118 height 16
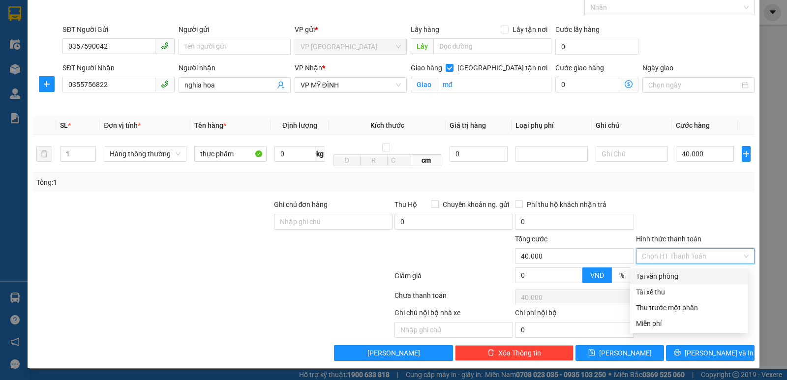
click at [708, 277] on div "Tại văn phòng" at bounding box center [689, 276] width 106 height 11
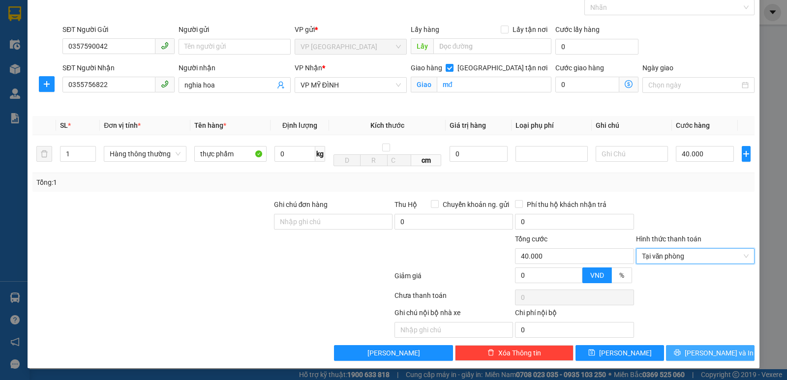
click at [710, 349] on span "[PERSON_NAME] và In" at bounding box center [718, 353] width 69 height 11
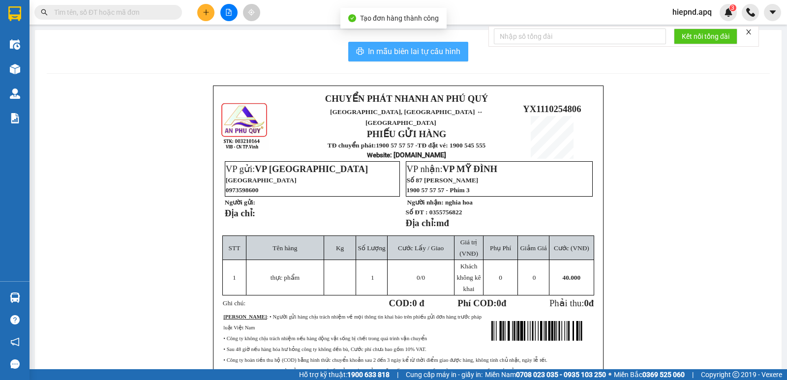
click at [358, 51] on icon "printer" at bounding box center [359, 51] width 7 height 7
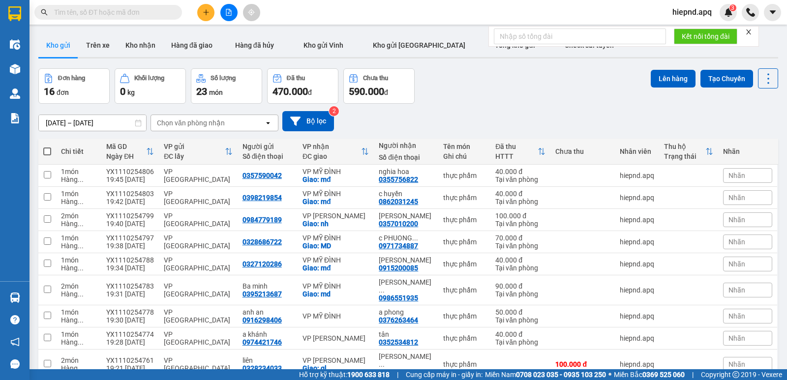
click at [205, 16] on button at bounding box center [205, 12] width 17 height 17
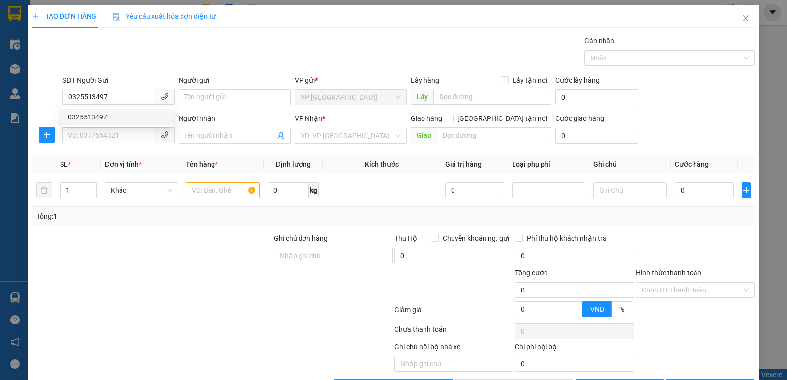
click at [110, 108] on div "0325513497 0325513497" at bounding box center [117, 117] width 111 height 20
click at [117, 101] on input "0325513497" at bounding box center [108, 97] width 93 height 16
click at [113, 116] on div "0325513497" at bounding box center [117, 117] width 99 height 11
click at [110, 139] on input "SĐT Người Nhận" at bounding box center [108, 135] width 93 height 16
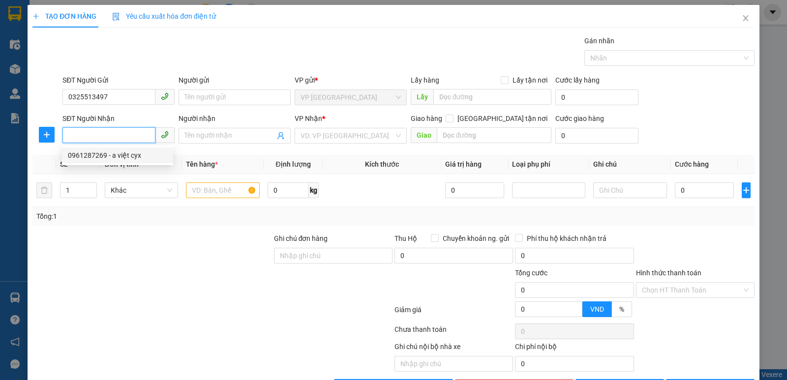
click at [113, 155] on div "0961287269 - a việt cyx" at bounding box center [117, 155] width 99 height 11
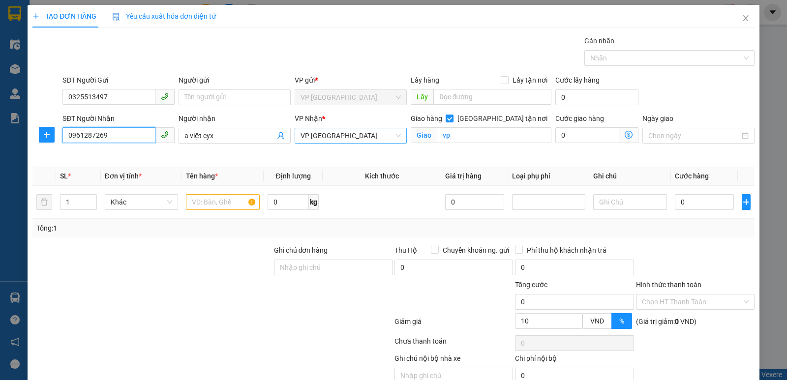
click at [352, 139] on span "VP [GEOGRAPHIC_DATA]" at bounding box center [350, 135] width 100 height 15
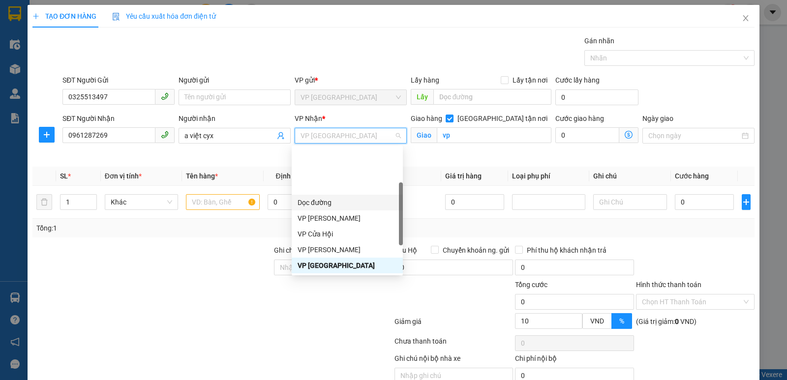
scroll to position [81, 0]
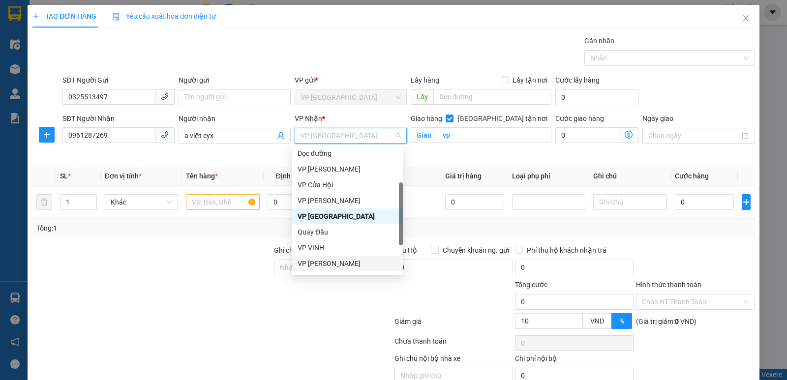
click at [340, 264] on div "VP [PERSON_NAME]" at bounding box center [346, 263] width 99 height 11
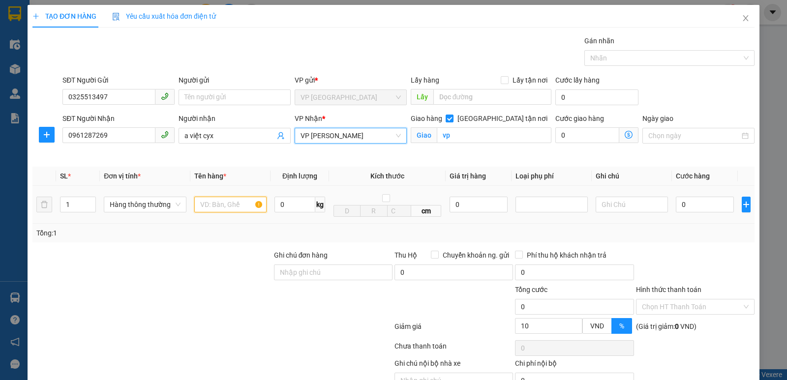
click at [224, 208] on input "text" at bounding box center [230, 205] width 72 height 16
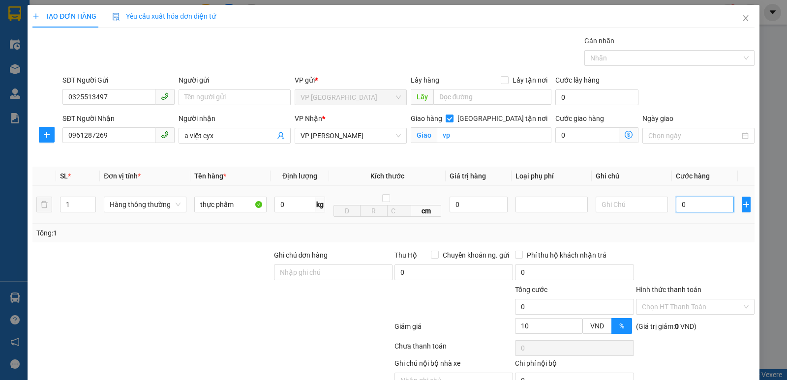
click at [702, 197] on input "0" at bounding box center [704, 205] width 58 height 16
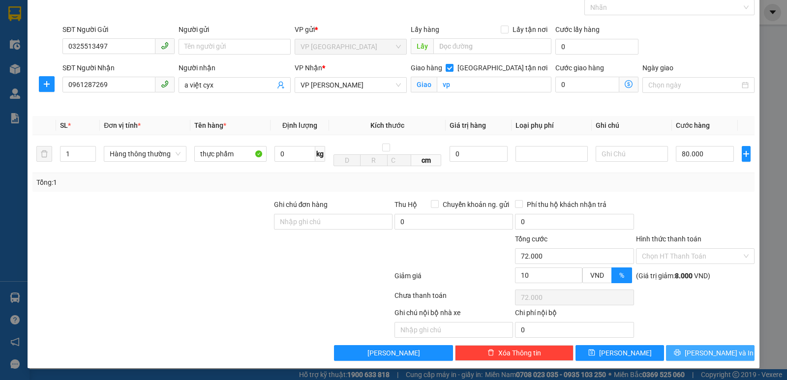
click at [681, 354] on button "[PERSON_NAME] và In" at bounding box center [710, 353] width 88 height 16
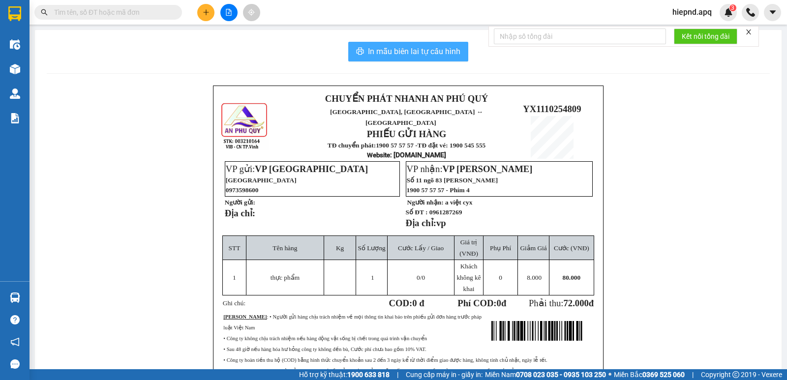
click at [393, 51] on span "In mẫu biên lai tự cấu hình" at bounding box center [414, 51] width 92 height 12
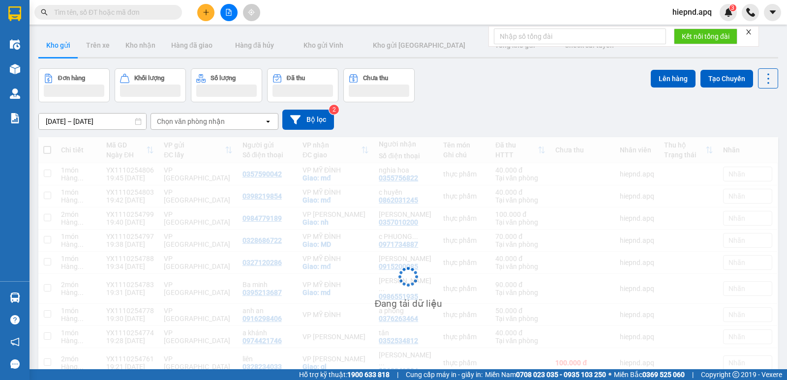
scroll to position [49, 0]
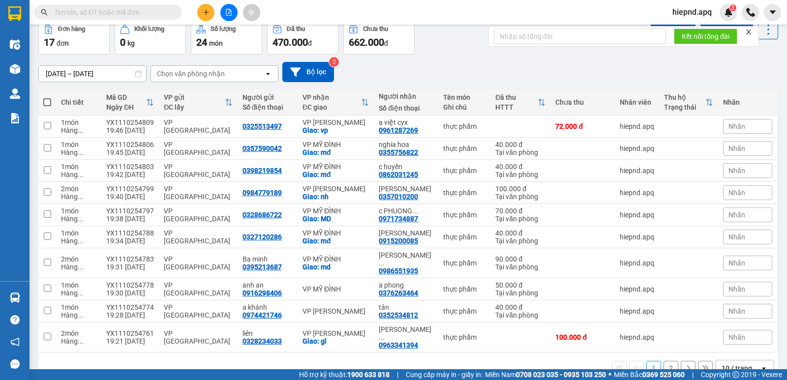
click at [418, 73] on div "09/10/2025 – 11/10/2025 Press the down arrow key to interact with the calendar …" at bounding box center [407, 72] width 739 height 20
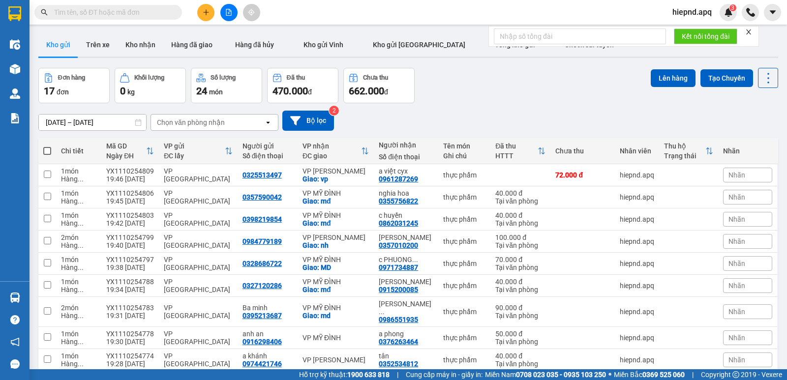
scroll to position [0, 0]
click at [207, 13] on icon "plus" at bounding box center [206, 12] width 7 height 7
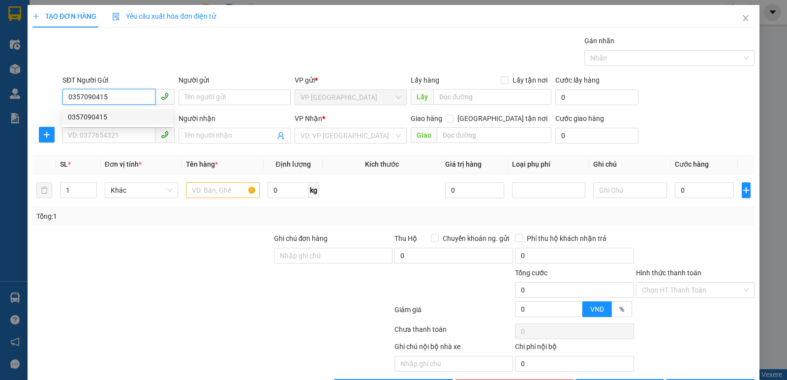
click at [124, 117] on div "0357090415" at bounding box center [117, 117] width 99 height 11
click at [122, 128] on div "SĐT Người Nhận VD: 0377654321" at bounding box center [118, 130] width 112 height 34
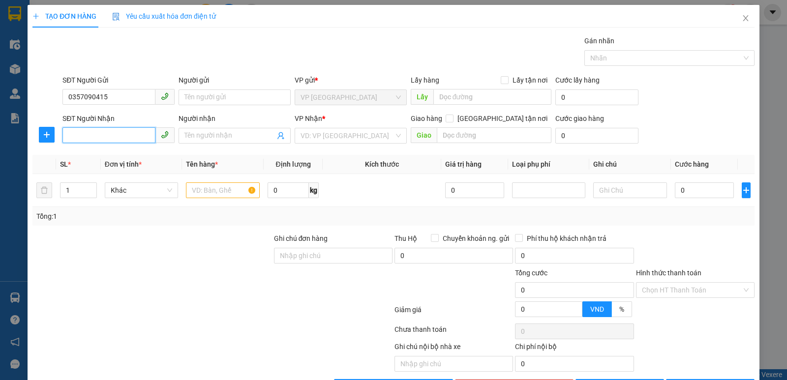
click at [114, 137] on input "SĐT Người Nhận" at bounding box center [108, 135] width 93 height 16
click at [116, 154] on div "0985898663 - chú đắc" at bounding box center [117, 155] width 99 height 11
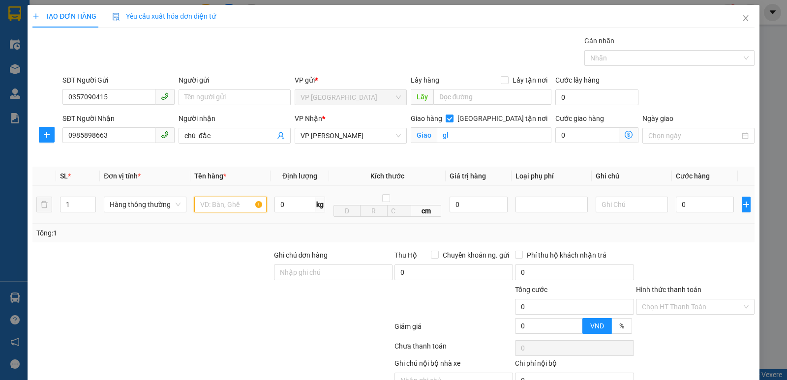
drag, startPoint x: 221, startPoint y: 209, endPoint x: 224, endPoint y: 199, distance: 10.7
click at [222, 205] on input "text" at bounding box center [230, 205] width 72 height 16
click at [89, 200] on span "up" at bounding box center [91, 202] width 6 height 6
click at [699, 208] on input "0" at bounding box center [704, 205] width 58 height 16
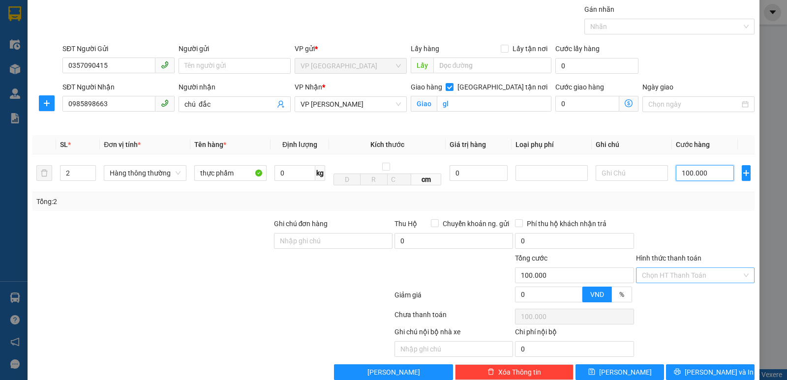
scroll to position [51, 0]
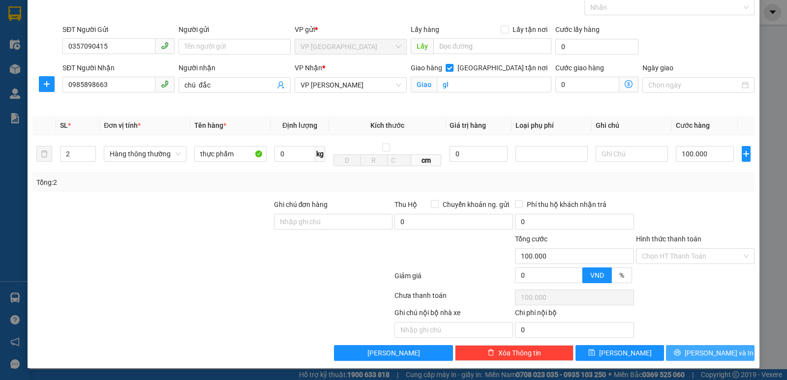
click at [714, 351] on span "[PERSON_NAME] và In" at bounding box center [718, 353] width 69 height 11
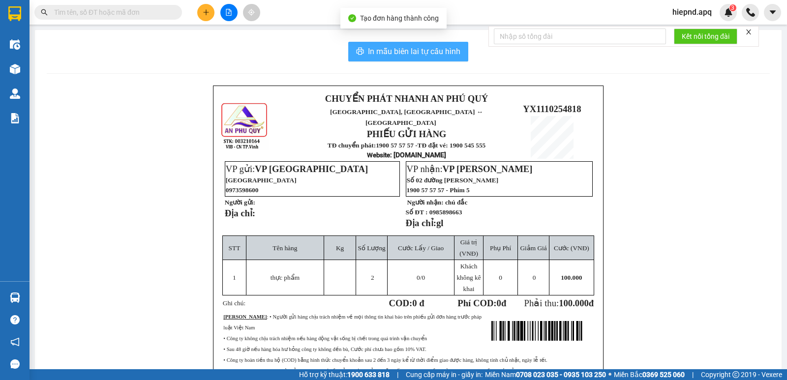
click at [383, 47] on span "In mẫu biên lai tự cấu hình" at bounding box center [414, 51] width 92 height 12
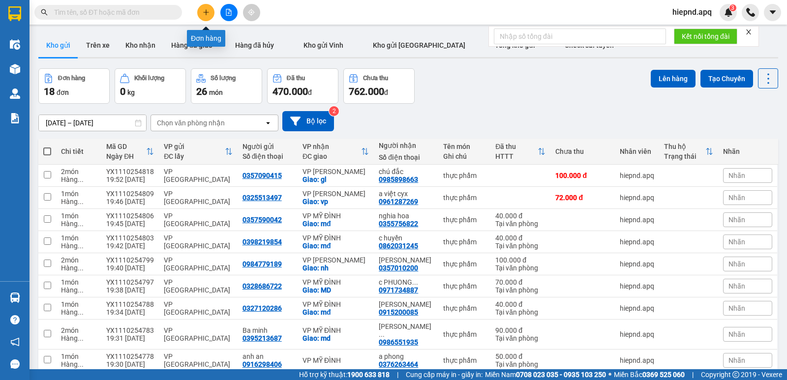
click at [209, 15] on button at bounding box center [205, 12] width 17 height 17
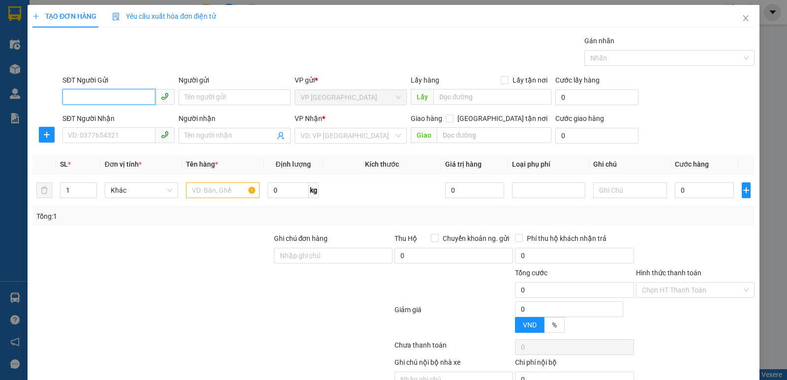
click at [107, 95] on input "SĐT Người Gửi" at bounding box center [108, 97] width 93 height 16
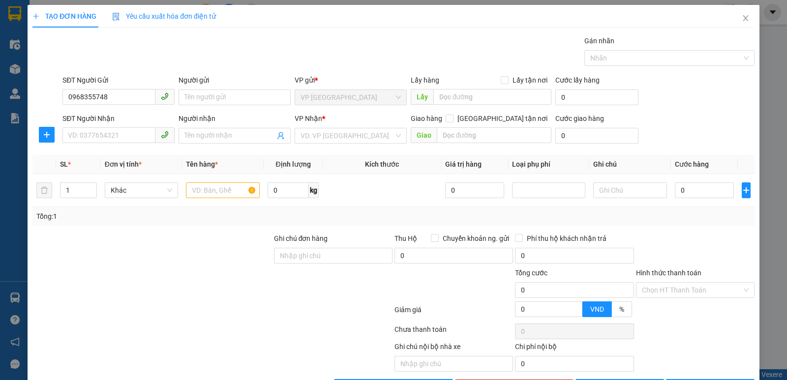
drag, startPoint x: 104, startPoint y: 144, endPoint x: 104, endPoint y: 149, distance: 5.4
click at [104, 145] on div "SĐT Người Nhận VD: 0377654321" at bounding box center [118, 130] width 112 height 34
click at [105, 143] on span at bounding box center [118, 136] width 112 height 16
click at [107, 135] on input "SĐT Người Nhận" at bounding box center [108, 135] width 93 height 16
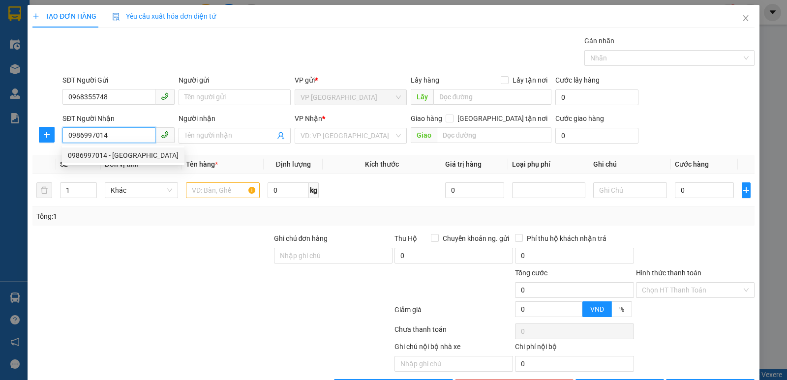
click at [132, 159] on div "0986997014 - PHAN THI GIANG" at bounding box center [123, 155] width 111 height 11
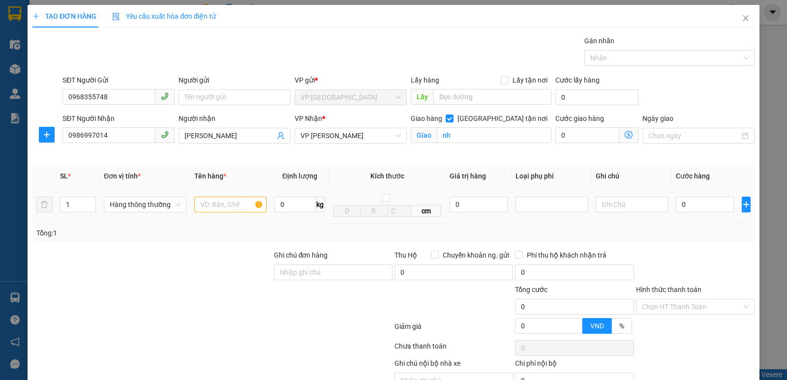
click at [214, 195] on div at bounding box center [230, 205] width 72 height 20
click at [216, 203] on input "text" at bounding box center [230, 205] width 72 height 16
click at [702, 204] on input "0" at bounding box center [704, 205] width 58 height 16
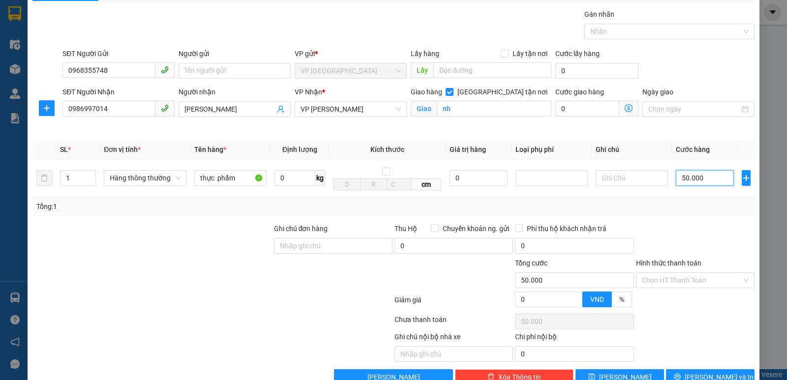
scroll to position [51, 0]
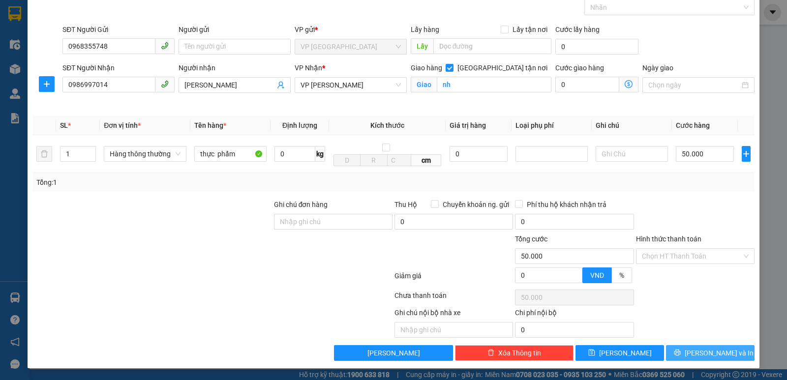
drag, startPoint x: 704, startPoint y: 353, endPoint x: 687, endPoint y: 349, distance: 17.2
click at [704, 352] on span "[PERSON_NAME] và In" at bounding box center [718, 353] width 69 height 11
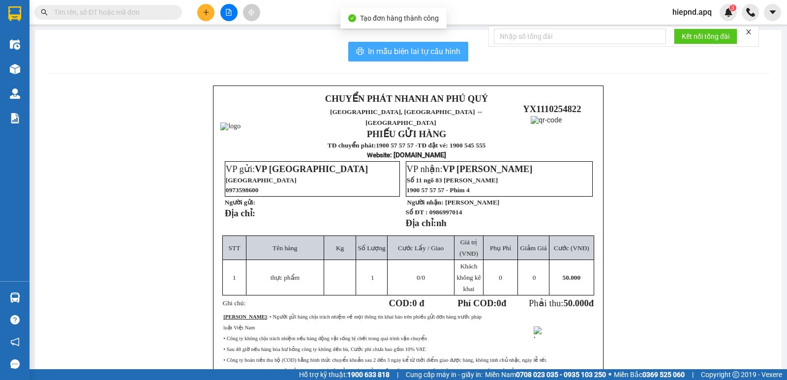
click at [401, 56] on span "In mẫu biên lai tự cấu hình" at bounding box center [414, 51] width 92 height 12
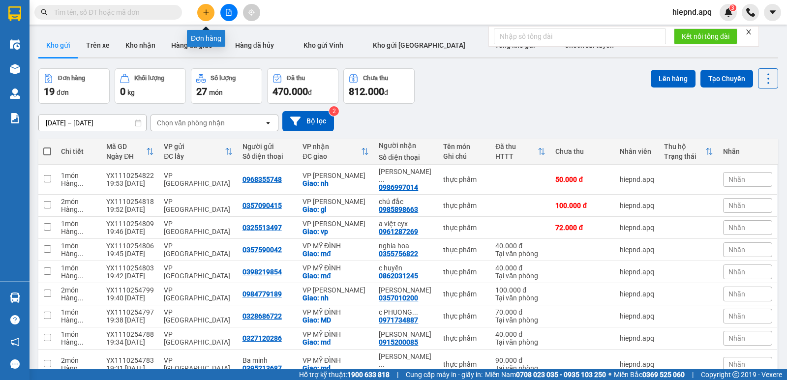
click at [204, 19] on button at bounding box center [205, 12] width 17 height 17
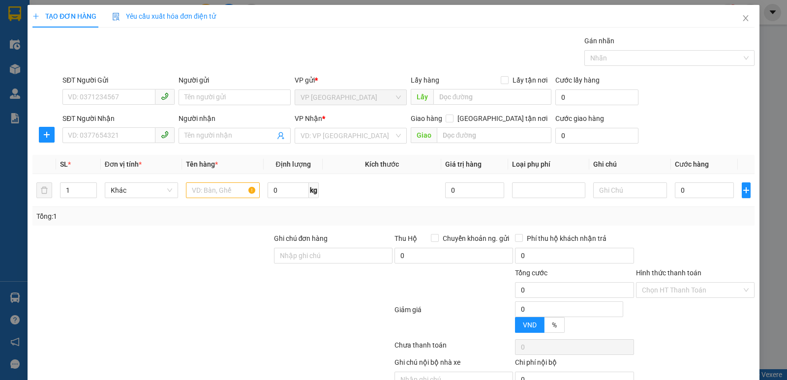
drag, startPoint x: 0, startPoint y: 16, endPoint x: 119, endPoint y: 50, distance: 124.2
click at [119, 50] on div "Gói vận chuyển * Tiêu chuẩn Gán nhãn Nhãn" at bounding box center [408, 52] width 696 height 34
click at [111, 95] on input "SĐT Người Gửi" at bounding box center [108, 97] width 93 height 16
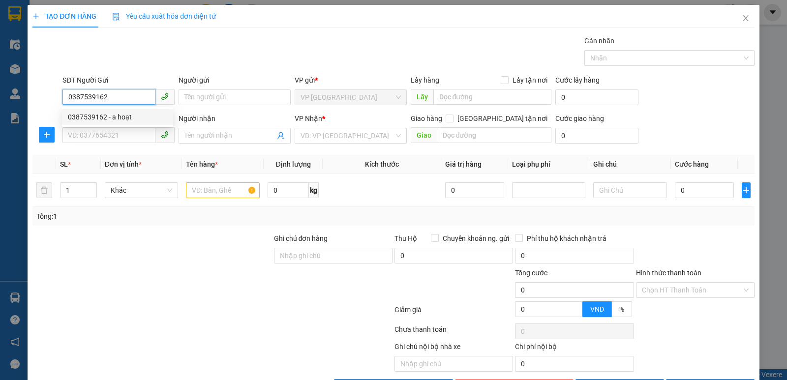
click at [125, 121] on div "0387539162 - a hoạt" at bounding box center [117, 117] width 99 height 11
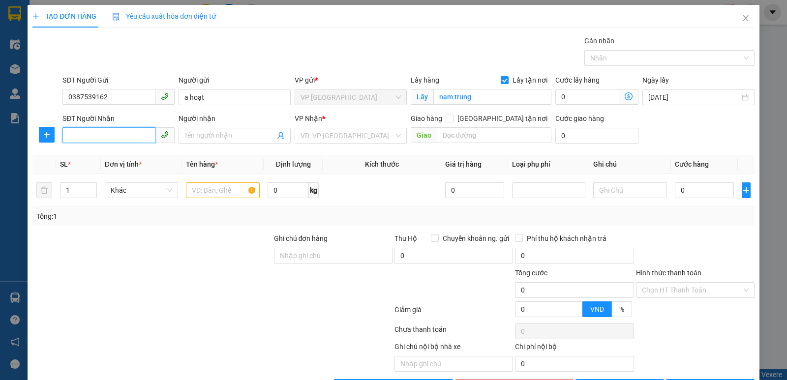
click at [117, 136] on input "SĐT Người Nhận" at bounding box center [108, 135] width 93 height 16
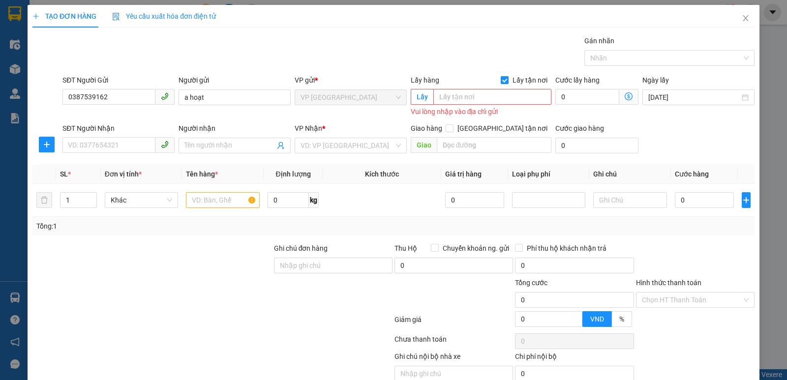
click at [504, 79] on span at bounding box center [504, 80] width 8 height 8
click at [504, 79] on input "Lấy tận nơi" at bounding box center [503, 79] width 7 height 7
click at [125, 147] on input "SĐT Người Nhận" at bounding box center [108, 145] width 93 height 16
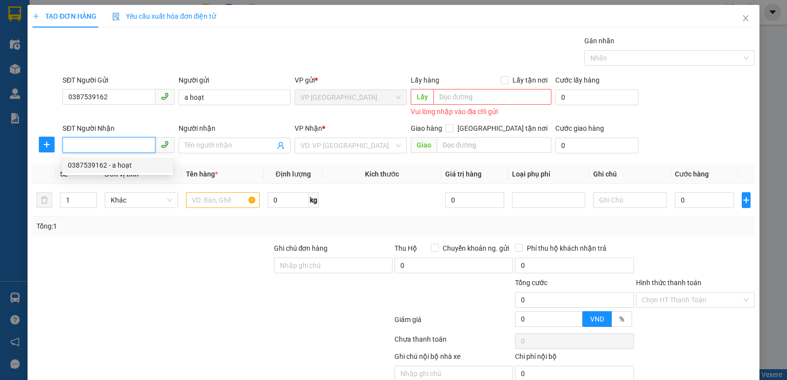
click at [118, 167] on div "0387539162 - a hoạt" at bounding box center [117, 165] width 99 height 11
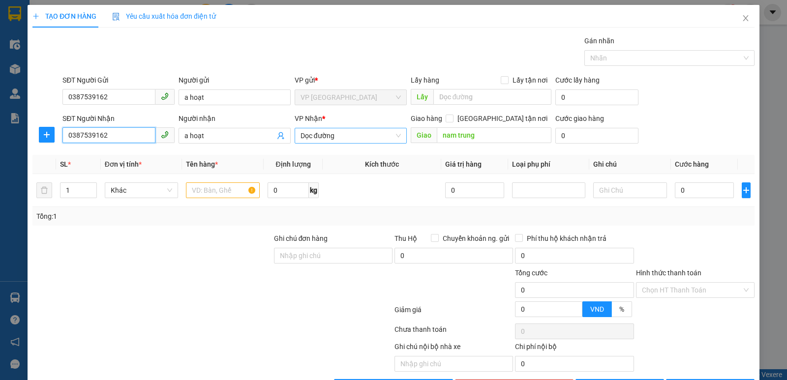
click at [354, 134] on span "Dọc đường" at bounding box center [350, 135] width 100 height 15
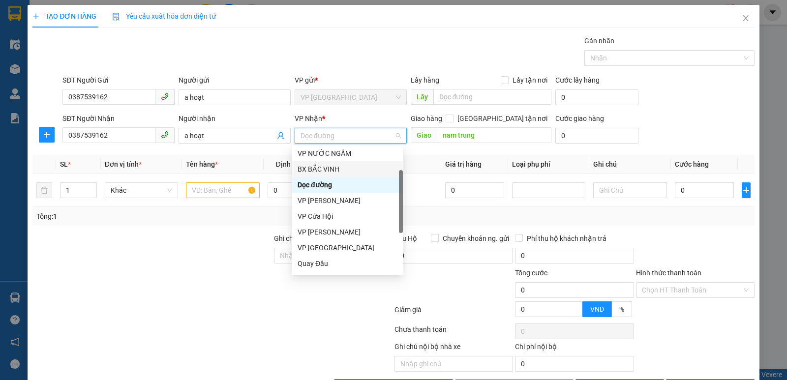
scroll to position [98, 0]
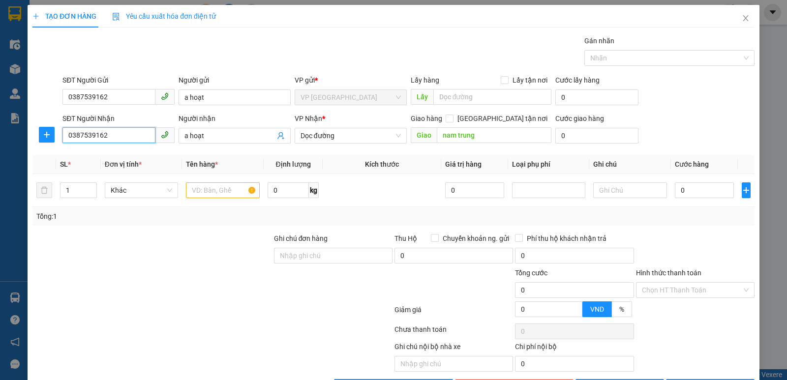
click at [104, 141] on input "0387539162" at bounding box center [108, 135] width 93 height 16
click at [208, 131] on input "a hoạt" at bounding box center [229, 135] width 90 height 11
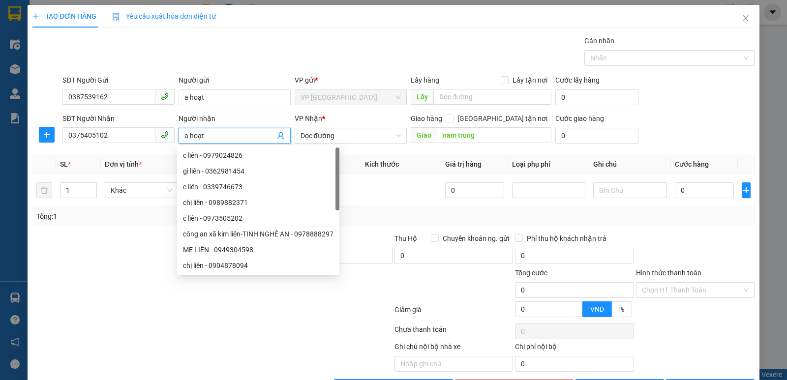
click at [208, 132] on input "a hoạt" at bounding box center [229, 135] width 90 height 11
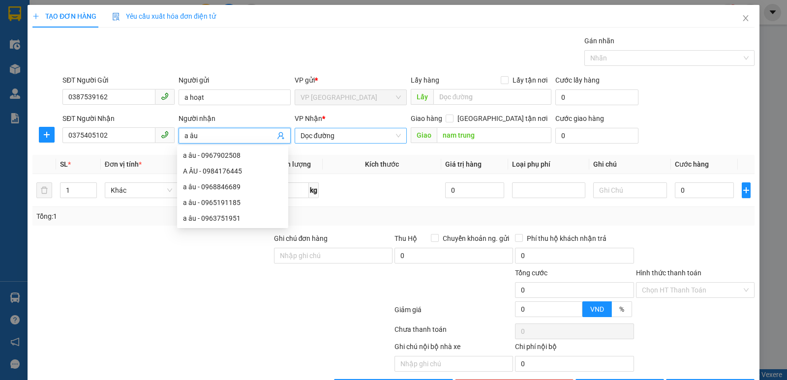
click at [336, 140] on span "Dọc đường" at bounding box center [350, 135] width 100 height 15
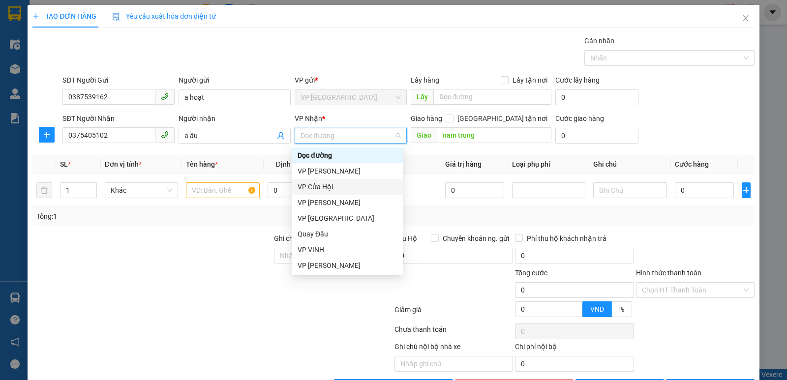
scroll to position [157, 0]
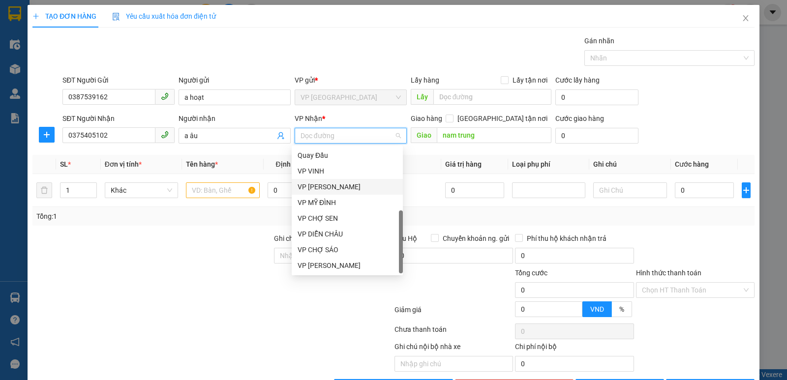
click at [336, 188] on div "VP [PERSON_NAME]" at bounding box center [346, 186] width 99 height 11
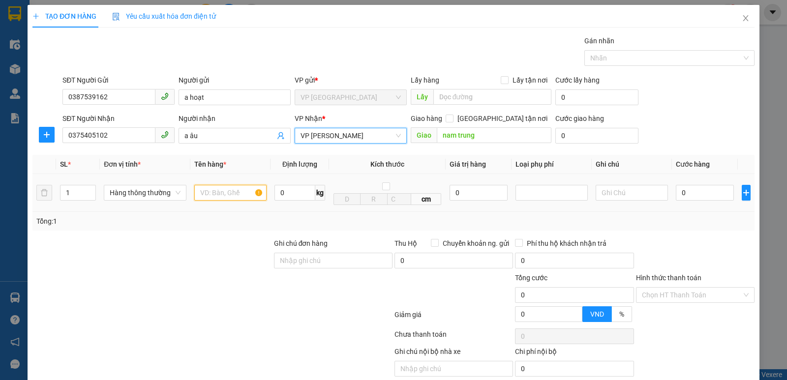
click at [233, 197] on input "text" at bounding box center [230, 193] width 72 height 16
click at [457, 138] on input "nam trung" at bounding box center [494, 135] width 115 height 16
click at [243, 190] on input "text" at bounding box center [230, 193] width 72 height 16
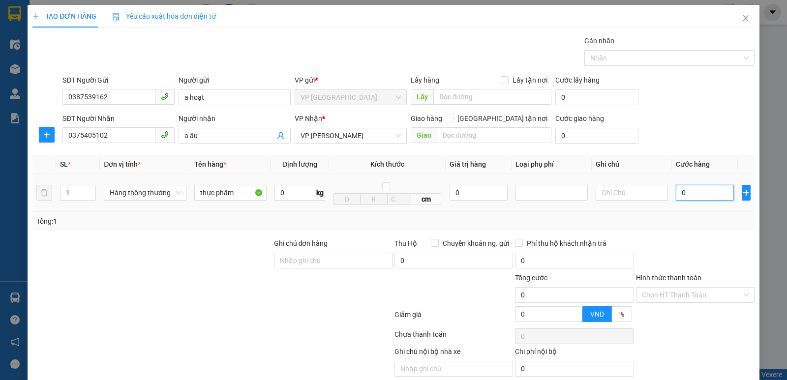
click at [682, 197] on input "0" at bounding box center [704, 193] width 58 height 16
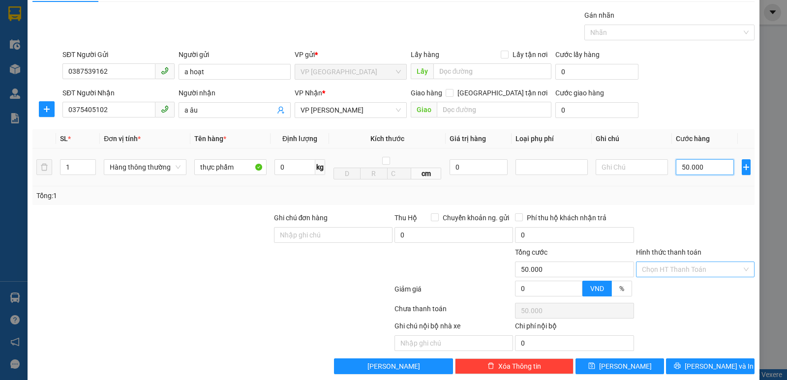
scroll to position [39, 0]
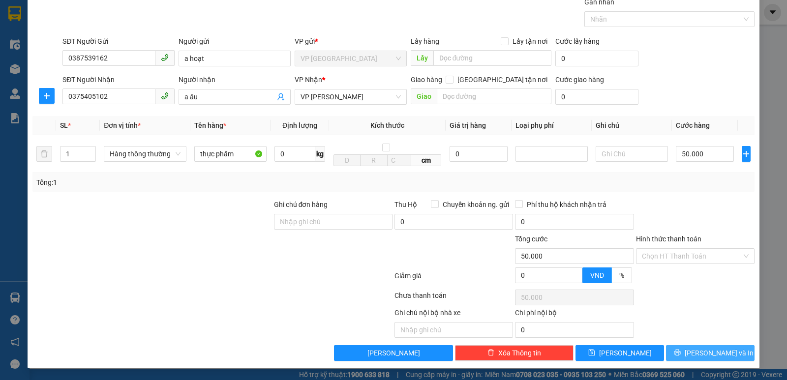
click at [692, 357] on button "[PERSON_NAME] và In" at bounding box center [710, 353] width 88 height 16
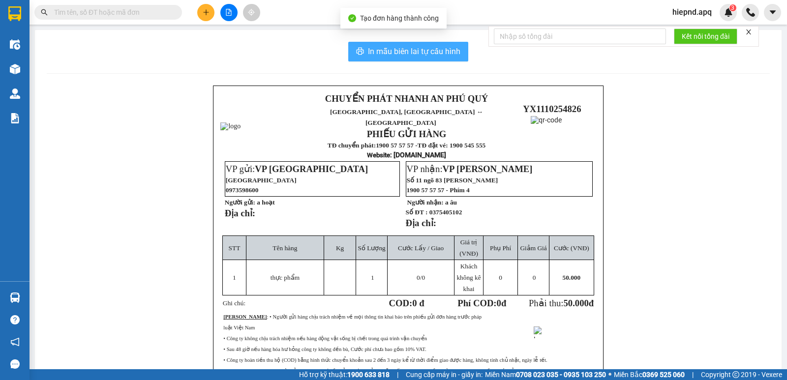
click at [403, 40] on div "In mẫu biên lai tự cấu hình CHUYỂN PHÁT NHANH AN PHÚ QUÝ NGHỆ AN, HÀ TĨNH ↔ HÀ …" at bounding box center [408, 242] width 746 height 424
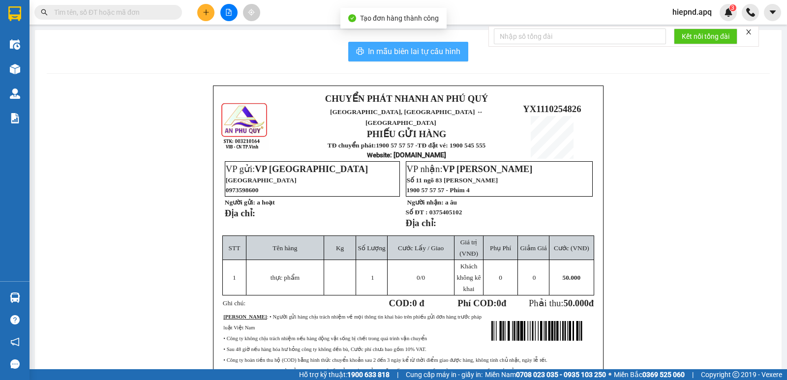
click at [405, 48] on span "In mẫu biên lai tự cấu hình" at bounding box center [414, 51] width 92 height 12
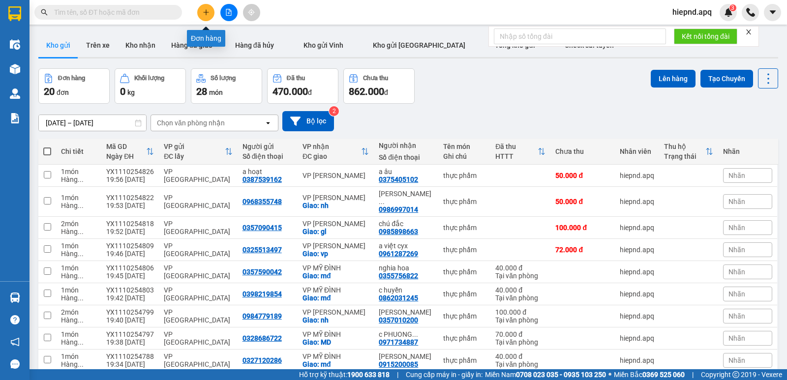
click at [206, 20] on button at bounding box center [205, 12] width 17 height 17
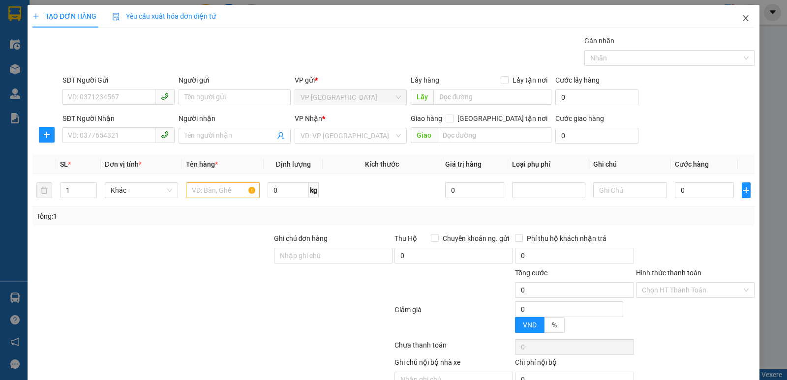
drag, startPoint x: 741, startPoint y: 16, endPoint x: 735, endPoint y: 17, distance: 6.0
click at [741, 16] on icon "close" at bounding box center [745, 18] width 8 height 8
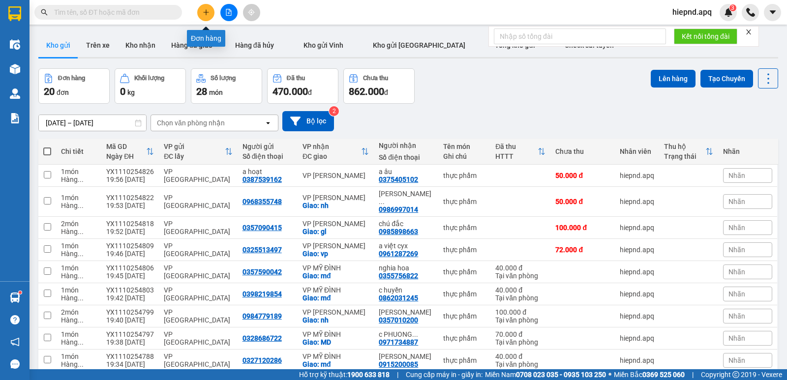
click at [205, 12] on icon "plus" at bounding box center [205, 12] width 5 height 0
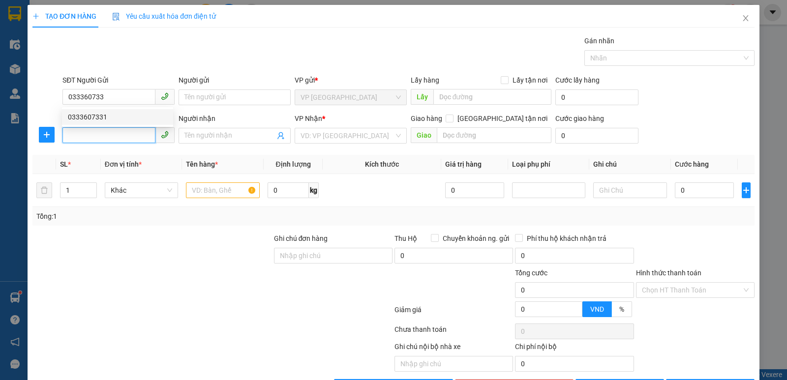
click at [104, 131] on input "SĐT Người Nhận" at bounding box center [108, 135] width 93 height 16
click at [111, 115] on div "SĐT Người Nhận" at bounding box center [118, 118] width 112 height 11
click at [111, 127] on input "SĐT Người Nhận" at bounding box center [108, 135] width 93 height 16
click at [119, 98] on input "033360733" at bounding box center [108, 97] width 93 height 16
click at [114, 117] on div "0333607331" at bounding box center [117, 117] width 99 height 11
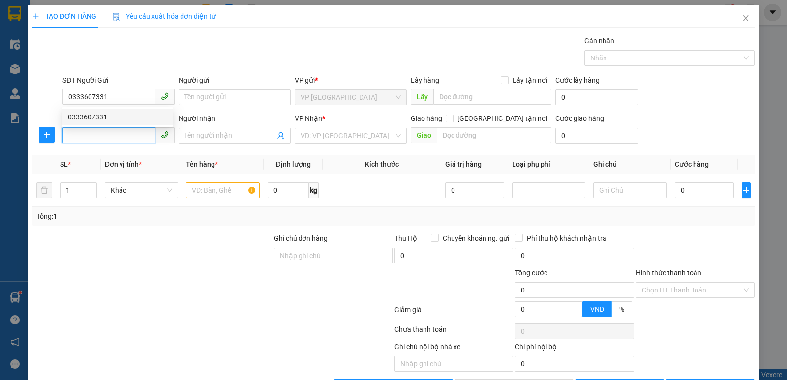
click at [115, 130] on input "SĐT Người Nhận" at bounding box center [108, 135] width 93 height 16
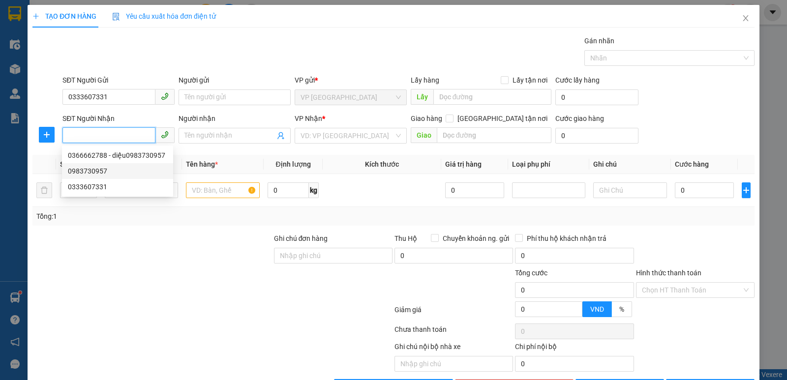
click at [95, 172] on div "0983730957" at bounding box center [117, 171] width 99 height 11
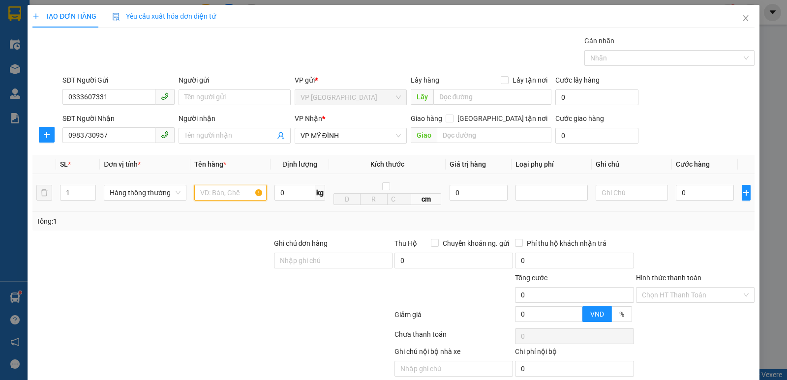
click at [221, 199] on input "text" at bounding box center [230, 193] width 72 height 16
click at [92, 190] on span "up" at bounding box center [91, 190] width 6 height 6
click at [675, 189] on input "0" at bounding box center [704, 193] width 58 height 16
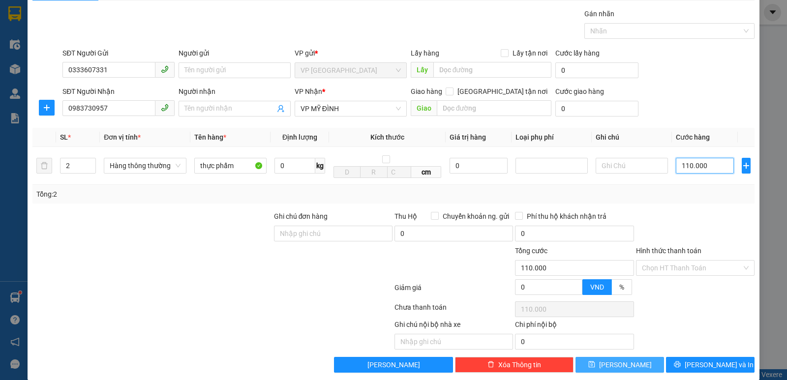
scroll to position [39, 0]
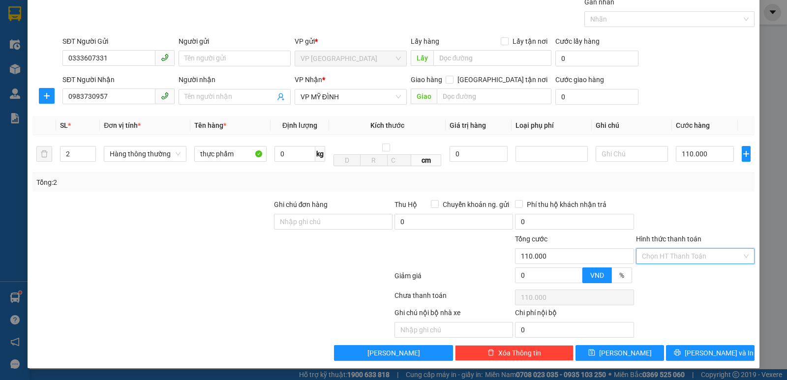
click at [673, 258] on input "Hình thức thanh toán" at bounding box center [692, 256] width 100 height 15
click at [673, 242] on label "Hình thức thanh toán" at bounding box center [668, 239] width 65 height 8
click at [673, 249] on input "Hình thức thanh toán" at bounding box center [692, 256] width 100 height 15
click at [667, 216] on div at bounding box center [695, 216] width 120 height 34
click at [687, 256] on input "Hình thức thanh toán" at bounding box center [692, 256] width 100 height 15
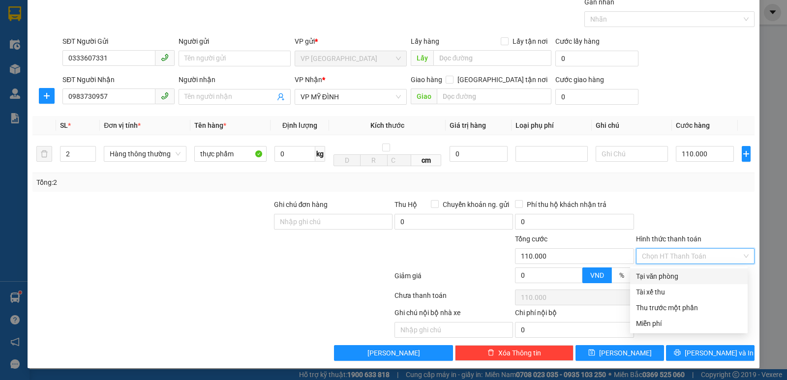
click at [673, 200] on div at bounding box center [695, 216] width 120 height 34
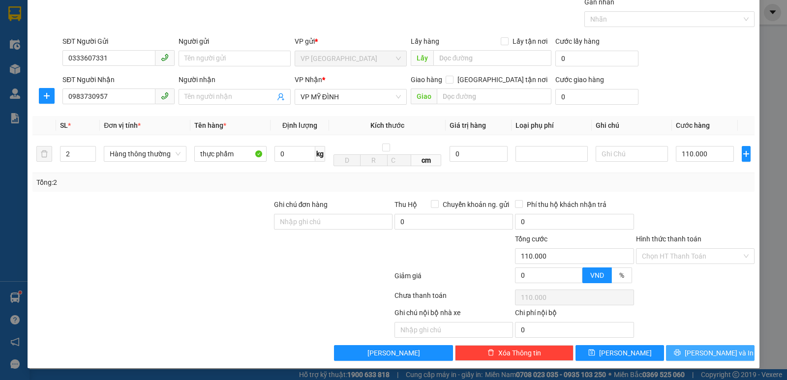
click at [699, 348] on span "[PERSON_NAME] và In" at bounding box center [718, 353] width 69 height 11
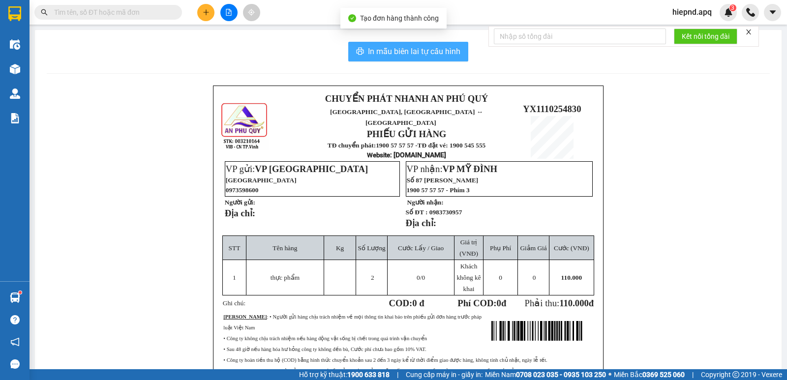
click at [419, 55] on span "In mẫu biên lai tự cấu hình" at bounding box center [414, 51] width 92 height 12
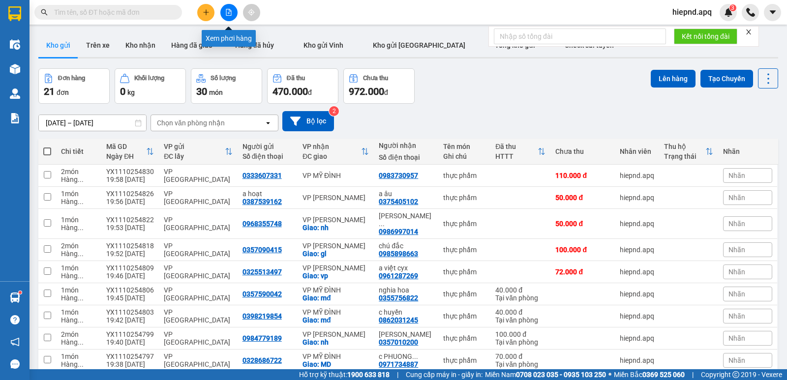
click at [226, 13] on icon "file-add" at bounding box center [228, 12] width 7 height 7
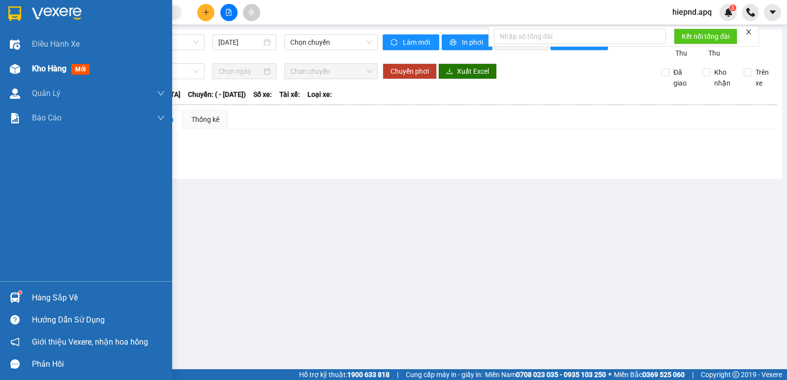
click at [34, 71] on span "Kho hàng" at bounding box center [49, 68] width 34 height 9
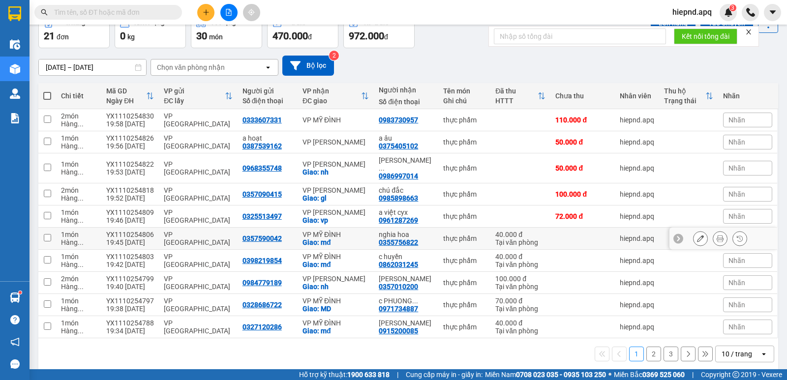
scroll to position [57, 0]
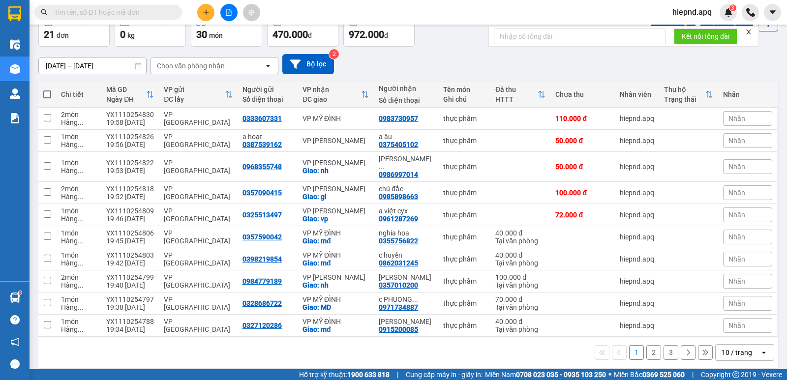
click at [646, 345] on button "2" at bounding box center [653, 352] width 15 height 15
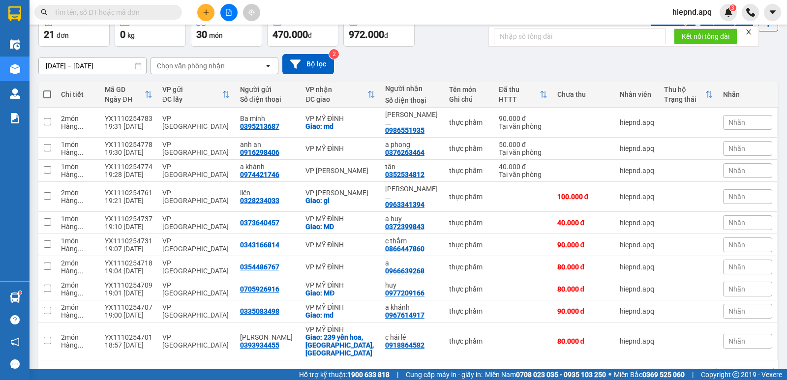
click at [663, 369] on button "3" at bounding box center [670, 376] width 15 height 15
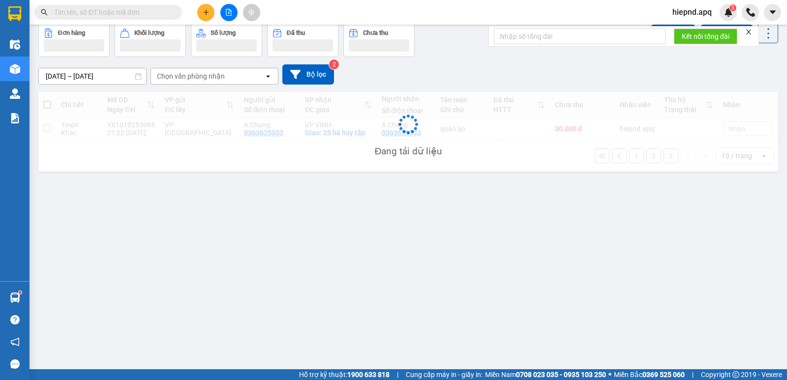
scroll to position [45, 0]
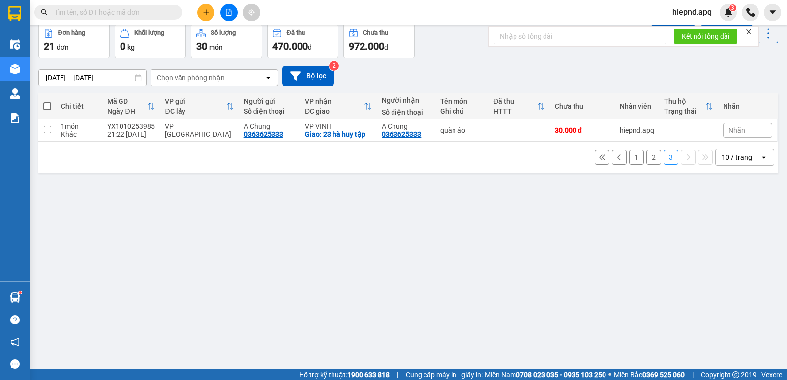
click at [616, 157] on icon at bounding box center [619, 157] width 7 height 7
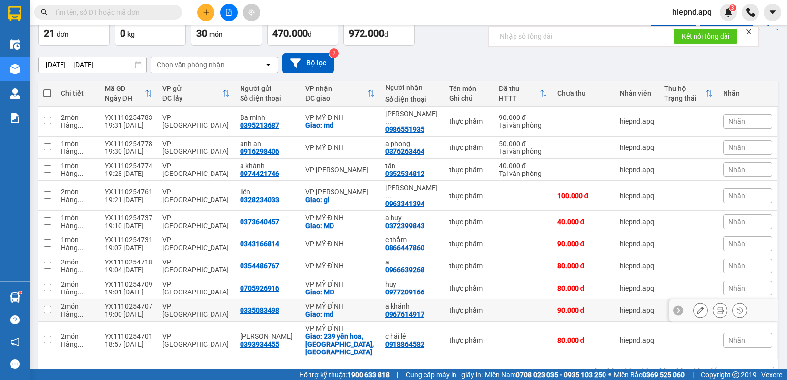
scroll to position [65, 0]
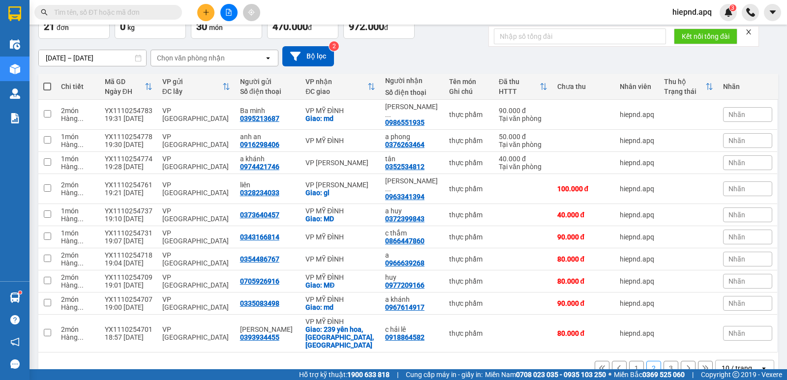
click at [629, 361] on button "1" at bounding box center [636, 368] width 15 height 15
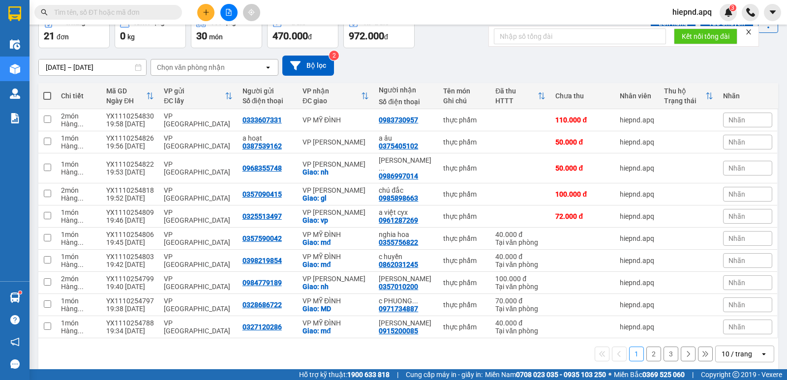
scroll to position [57, 0]
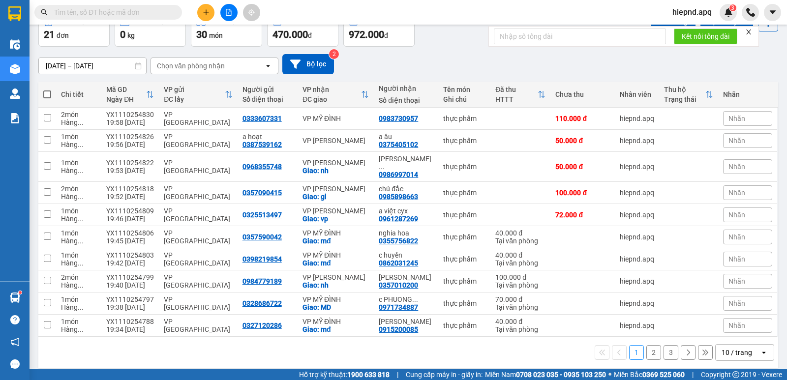
click at [518, 67] on div "09/10/2025 – 11/10/2025 Press the down arrow key to interact with the calendar …" at bounding box center [407, 64] width 739 height 20
click at [748, 32] on icon "close" at bounding box center [748, 32] width 7 height 7
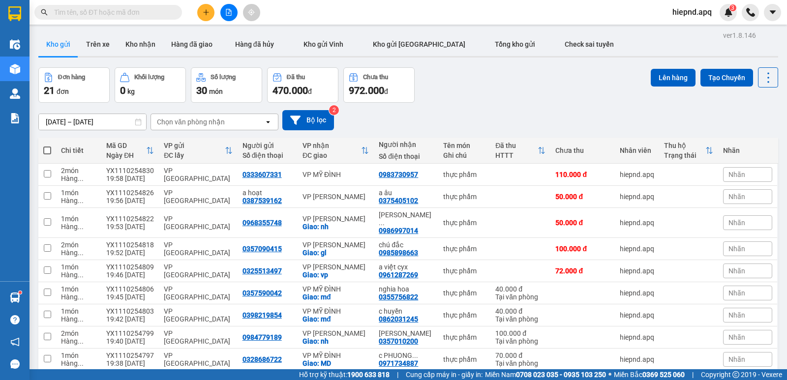
scroll to position [0, 0]
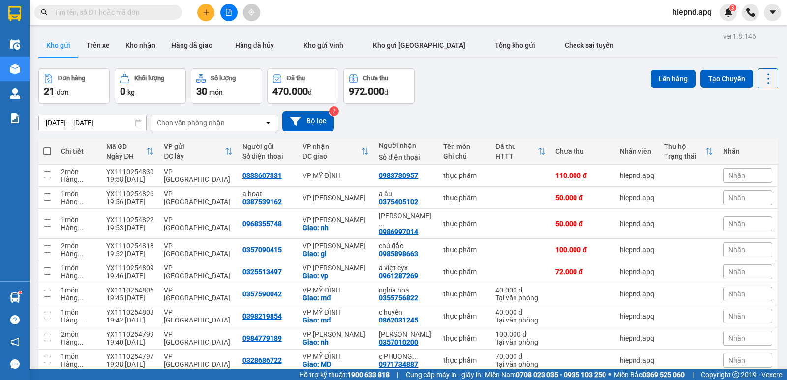
click at [551, 88] on div "Đơn hàng 21 đơn Khối lượng 0 kg Số lượng 30 món Đã thu 470.000 đ Chưa thu 972.0…" at bounding box center [407, 85] width 739 height 35
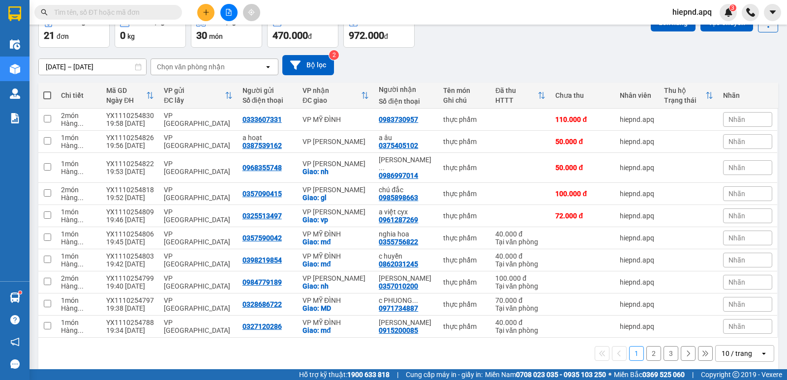
scroll to position [57, 0]
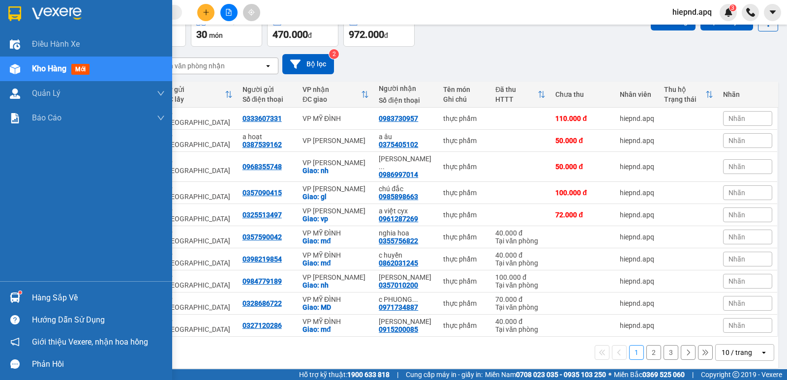
click at [35, 296] on div "Hàng sắp về" at bounding box center [98, 298] width 133 height 15
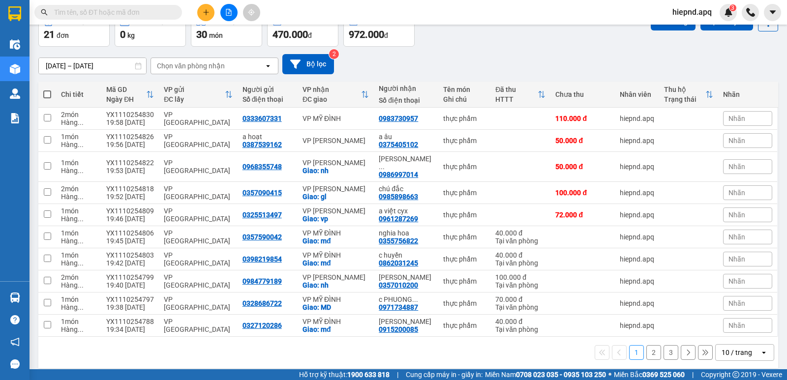
click at [564, 67] on section "Kết quả tìm kiếm ( 0 ) Bộ lọc Ngày tạo đơn gần nhất No Data hiepnd.apq 3 Điều h…" at bounding box center [393, 190] width 787 height 380
click at [646, 348] on button "2" at bounding box center [653, 352] width 15 height 15
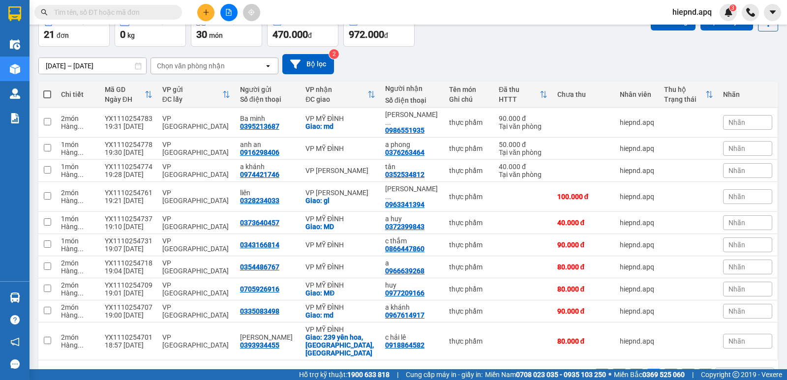
click at [630, 369] on button "1" at bounding box center [636, 376] width 15 height 15
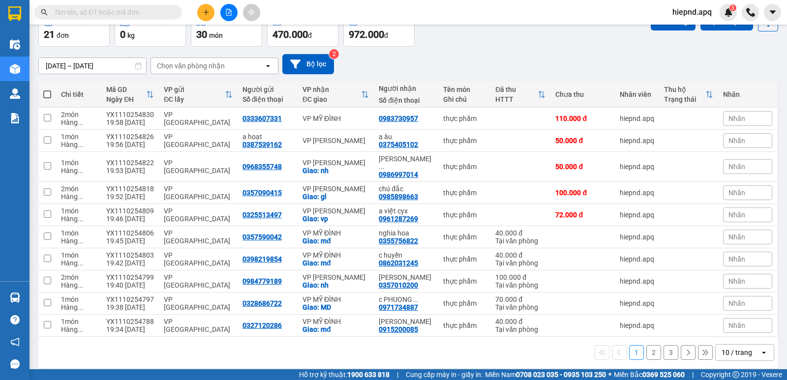
click at [647, 345] on button "2" at bounding box center [653, 352] width 15 height 15
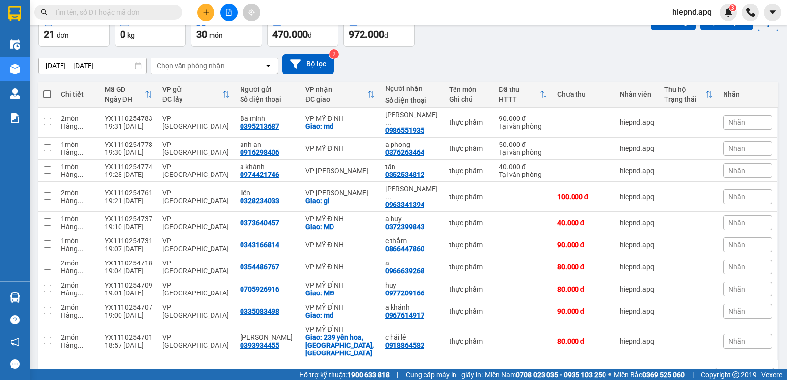
click at [631, 369] on button "1" at bounding box center [636, 376] width 15 height 15
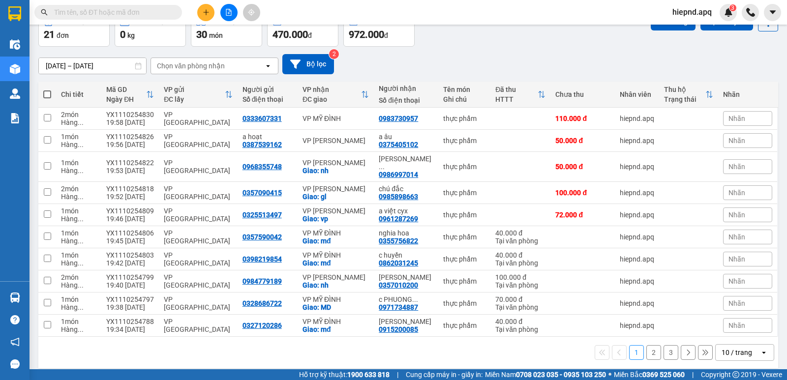
click at [647, 347] on button "2" at bounding box center [653, 352] width 15 height 15
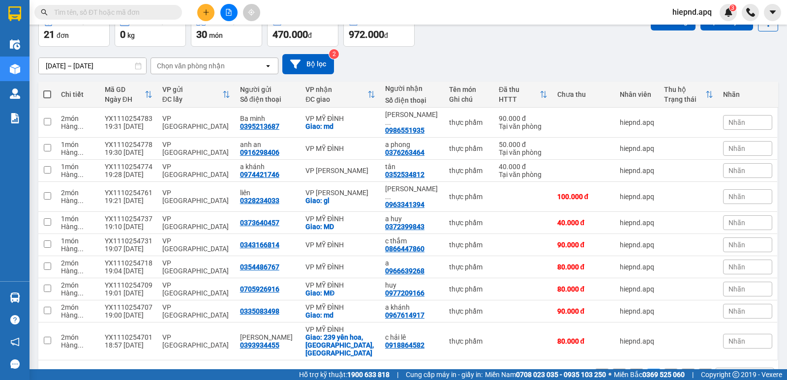
click at [629, 369] on button "1" at bounding box center [636, 376] width 15 height 15
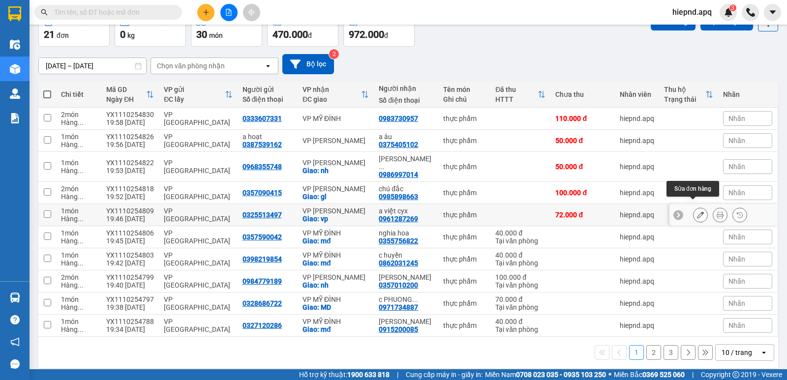
click at [693, 209] on button at bounding box center [700, 214] width 14 height 17
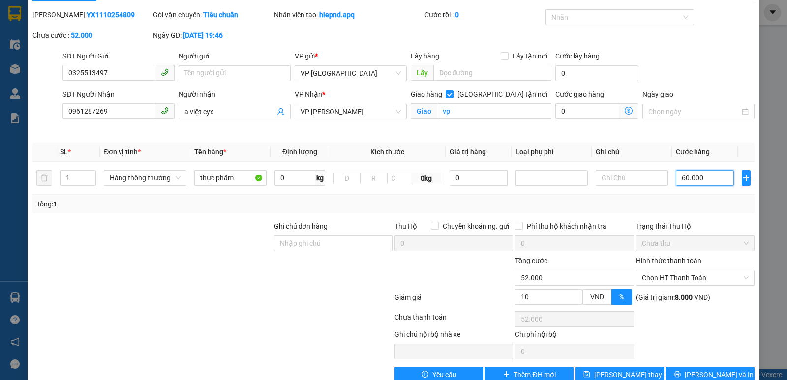
scroll to position [48, 0]
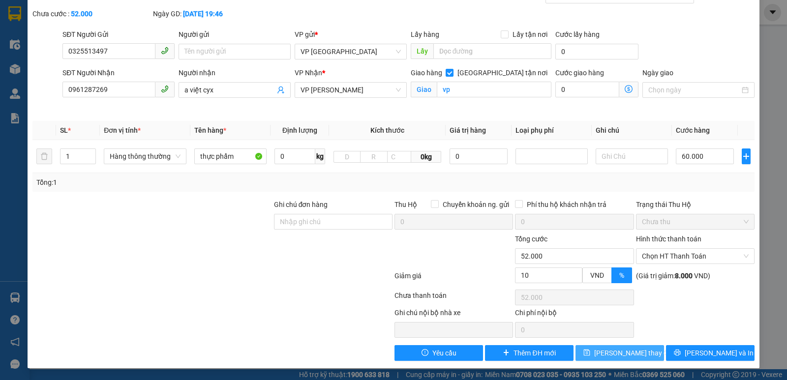
click at [617, 353] on span "Lưu thay đổi" at bounding box center [633, 353] width 79 height 11
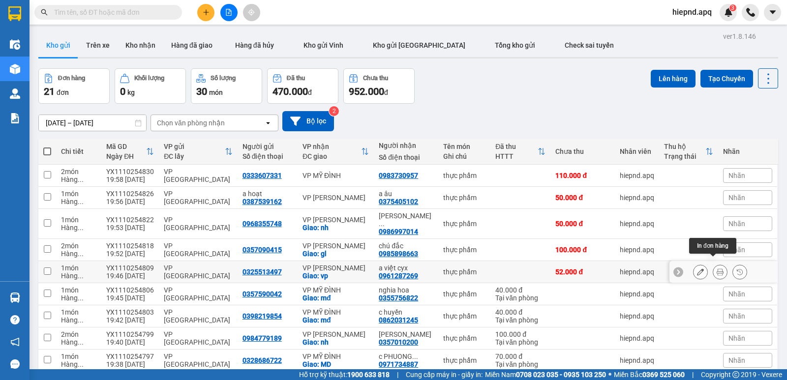
click at [716, 268] on icon at bounding box center [719, 271] width 7 height 7
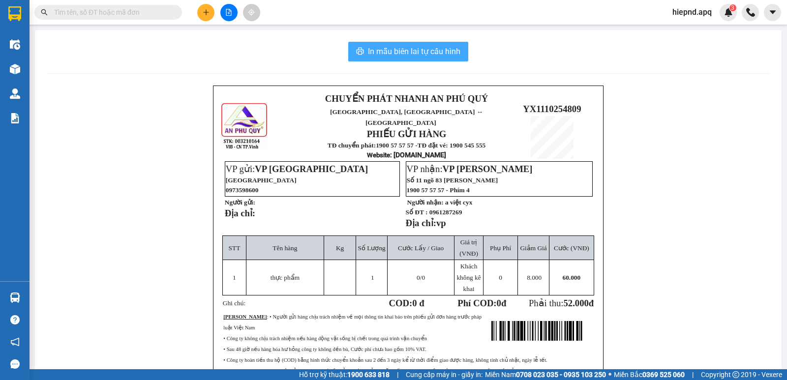
click at [411, 43] on button "In mẫu biên lai tự cấu hình" at bounding box center [408, 52] width 120 height 20
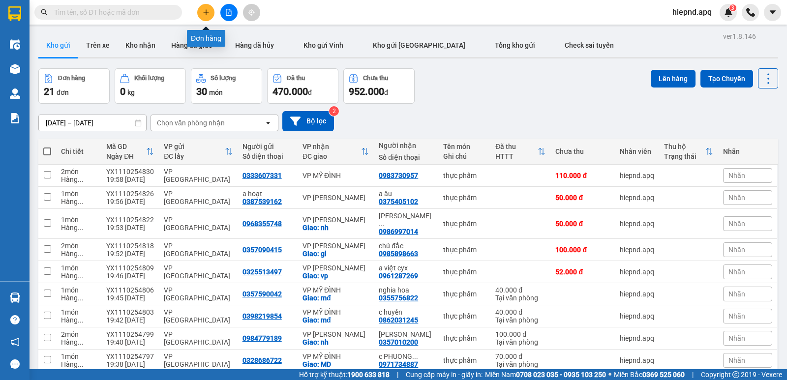
click at [205, 15] on icon "plus" at bounding box center [206, 12] width 7 height 7
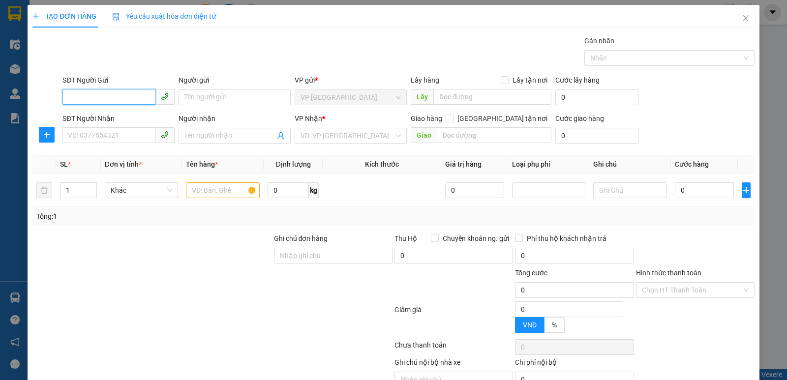
click at [126, 100] on input "SĐT Người Gửi" at bounding box center [108, 97] width 93 height 16
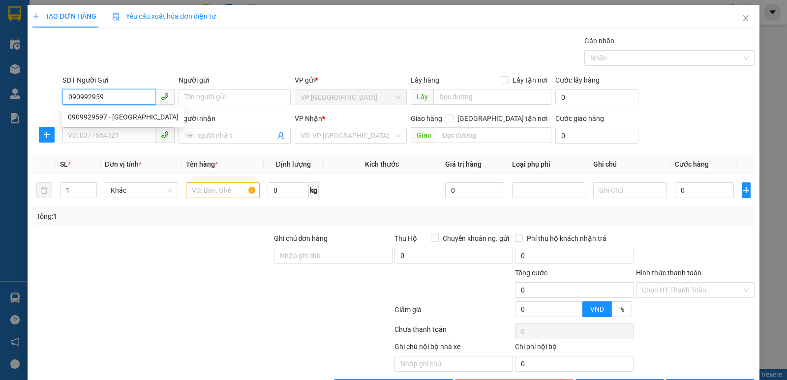
type input "0909929597"
click at [89, 117] on div "0909929597 - [GEOGRAPHIC_DATA]" at bounding box center [123, 117] width 111 height 11
type input "việt anh"
type input "0909929597"
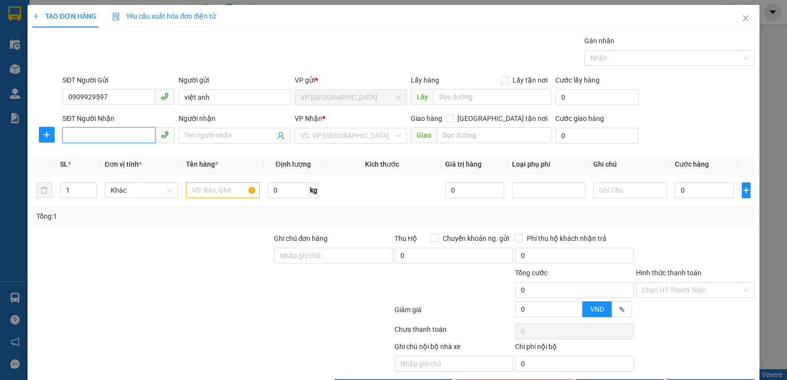
click at [88, 131] on input "SĐT Người Nhận" at bounding box center [108, 135] width 93 height 16
click at [86, 173] on div "0359602342" at bounding box center [123, 171] width 111 height 11
type input "0359602342"
checkbox input "true"
type input "mđ"
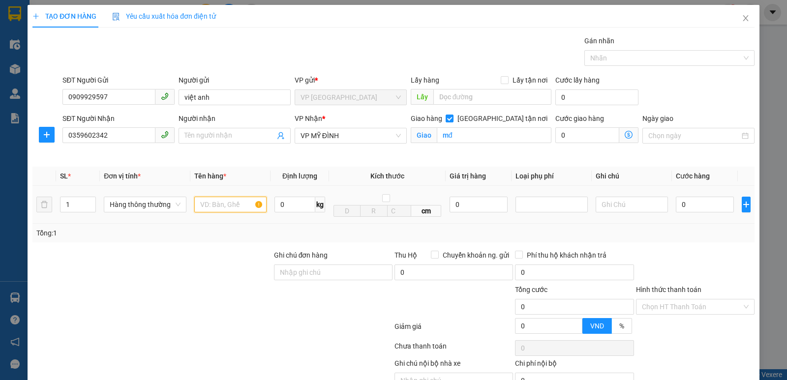
click at [220, 207] on input "text" at bounding box center [230, 205] width 72 height 16
type input "mau răng"
click at [687, 211] on input "0" at bounding box center [704, 205] width 58 height 16
type input "3"
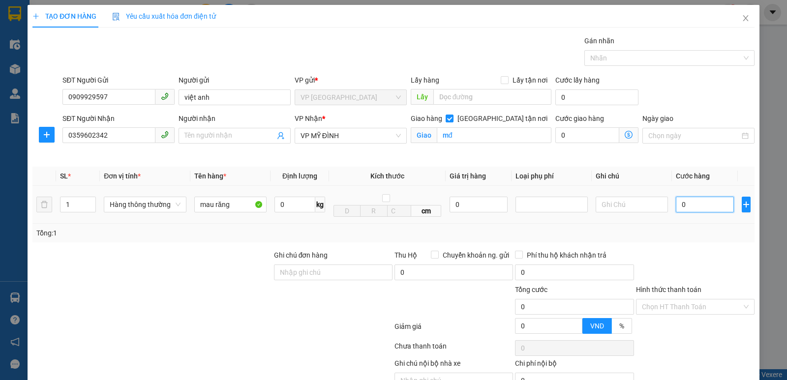
type input "3"
type input "30"
type input "300"
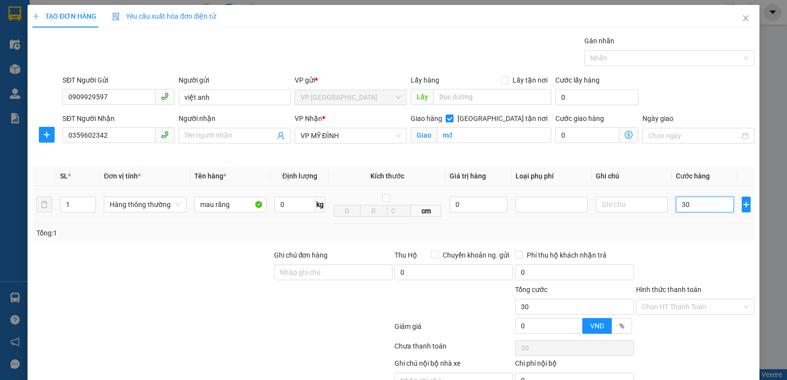
type input "300"
type input "3.000"
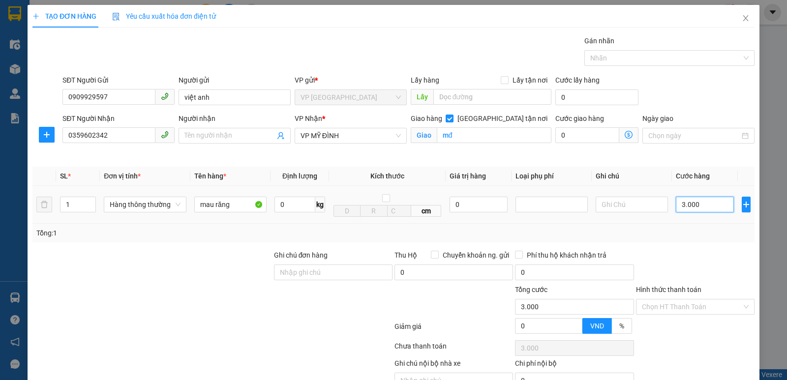
type input "30.000"
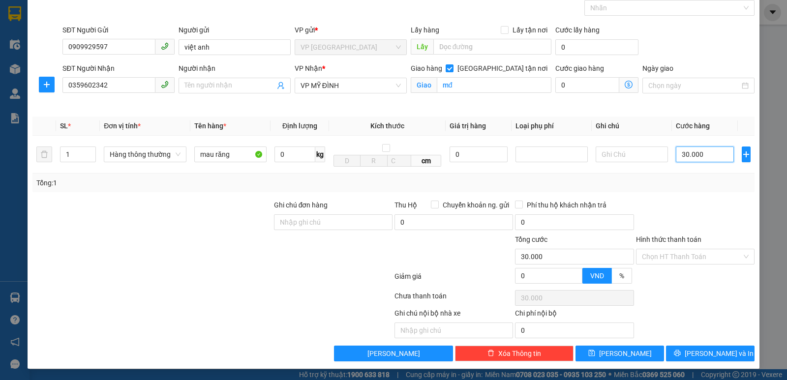
scroll to position [51, 0]
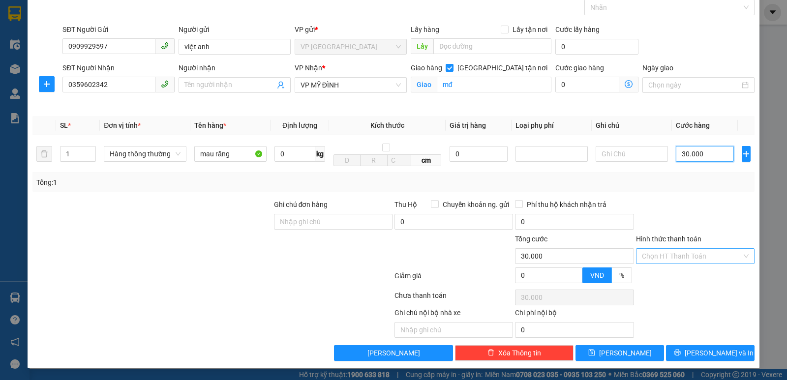
type input "30.000"
click at [683, 257] on input "Hình thức thanh toán" at bounding box center [692, 256] width 100 height 15
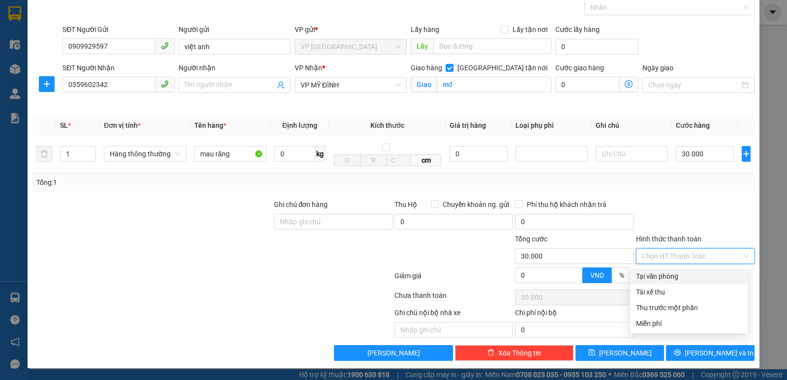
click at [674, 274] on div "Tại văn phòng" at bounding box center [689, 276] width 106 height 11
type input "0"
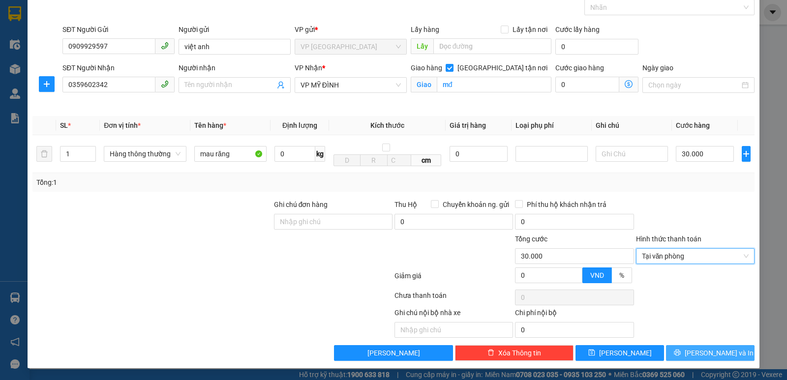
click at [701, 356] on span "[PERSON_NAME] và In" at bounding box center [718, 353] width 69 height 11
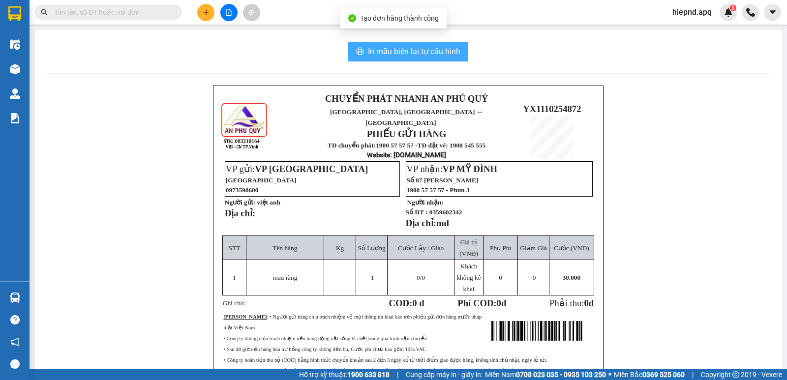
click at [417, 43] on button "In mẫu biên lai tự cấu hình" at bounding box center [408, 52] width 120 height 20
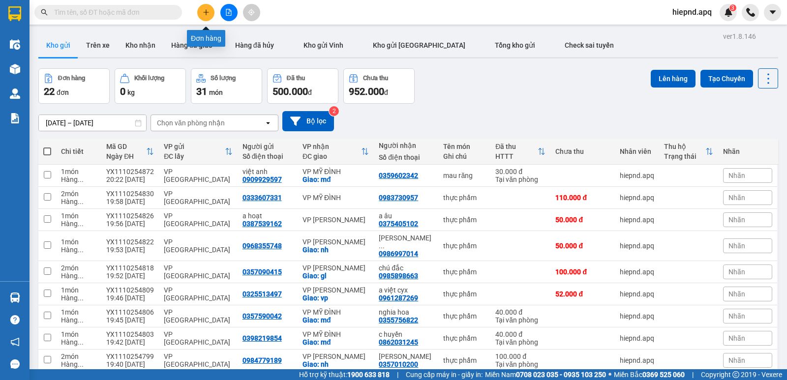
click at [206, 14] on icon "plus" at bounding box center [205, 11] width 0 height 5
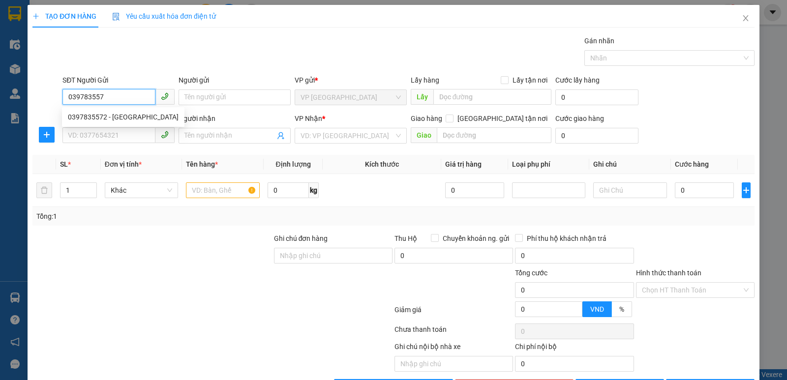
type input "0397835572"
click at [86, 116] on div "0397835572 - [GEOGRAPHIC_DATA]" at bounding box center [123, 117] width 111 height 11
type input "bác phú"
type input "0397835572"
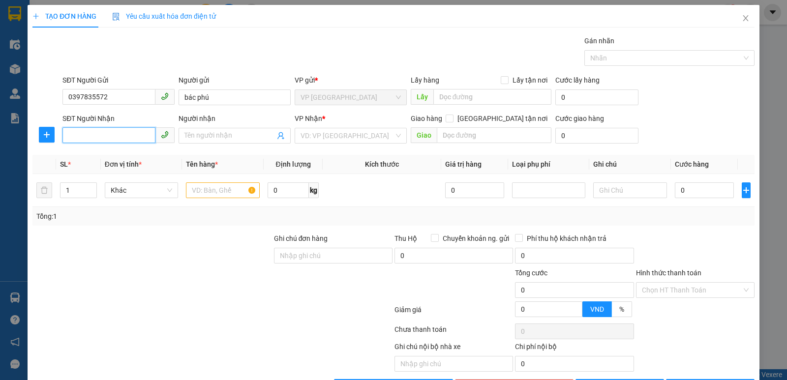
click at [89, 129] on input "SĐT Người Nhận" at bounding box center [108, 135] width 93 height 16
click at [90, 154] on div "0369170411 - a tuấn" at bounding box center [123, 155] width 111 height 11
type input "0369170411"
type input "a tuấn"
checkbox input "true"
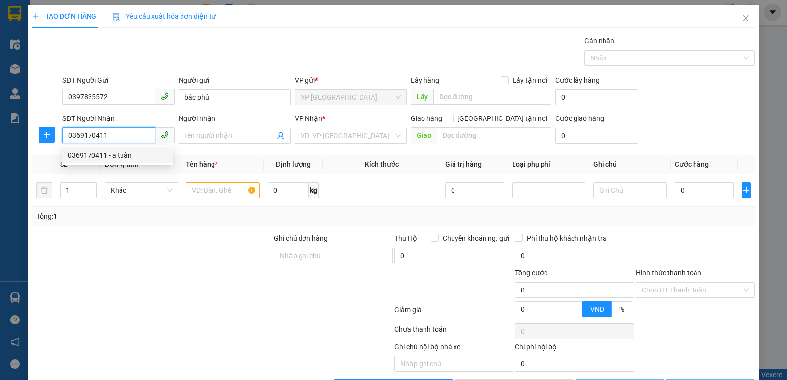
type input "gl"
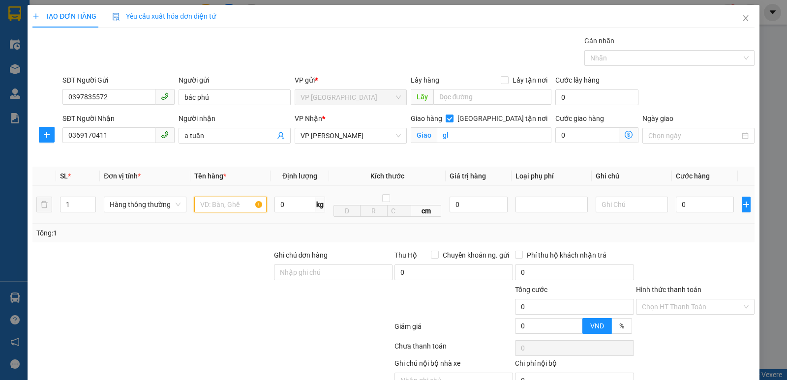
click at [222, 205] on input "text" at bounding box center [230, 205] width 72 height 16
type input "thuc pham"
click at [706, 207] on input "0" at bounding box center [704, 205] width 58 height 16
type input "6"
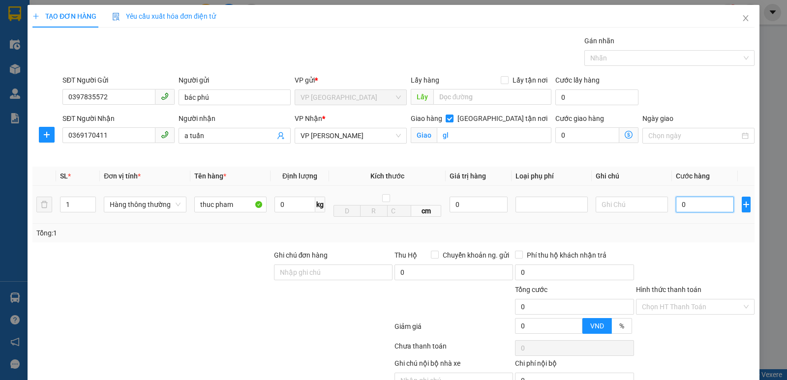
type input "6"
type input "60"
type input "600"
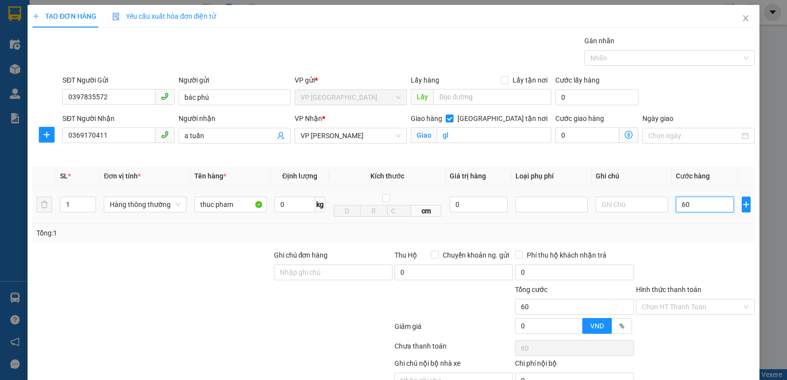
type input "600"
type input "6.000"
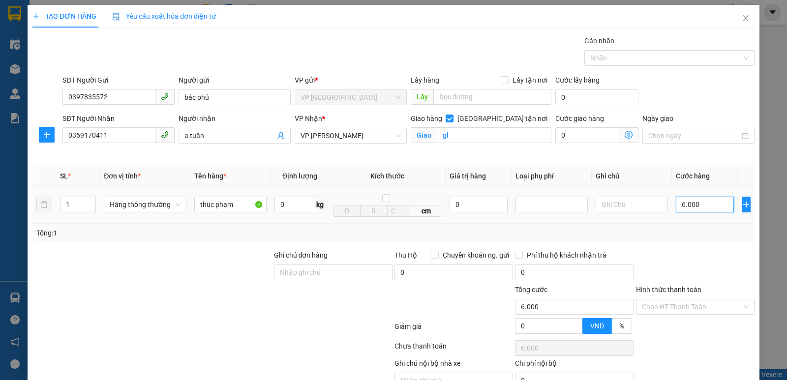
type input "60.000"
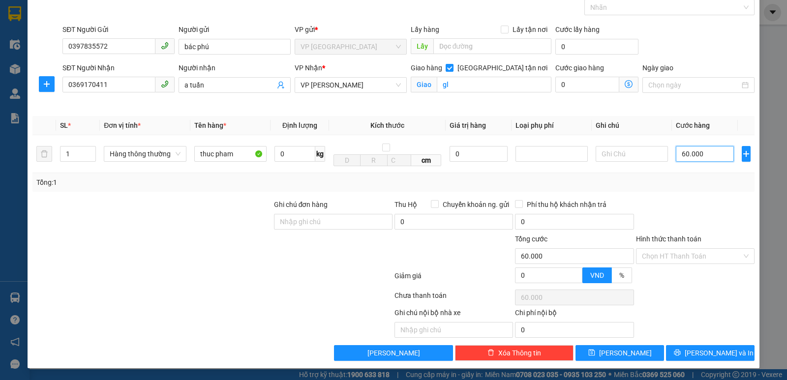
scroll to position [51, 0]
type input "60.000"
click at [698, 354] on span "[PERSON_NAME] và In" at bounding box center [718, 353] width 69 height 11
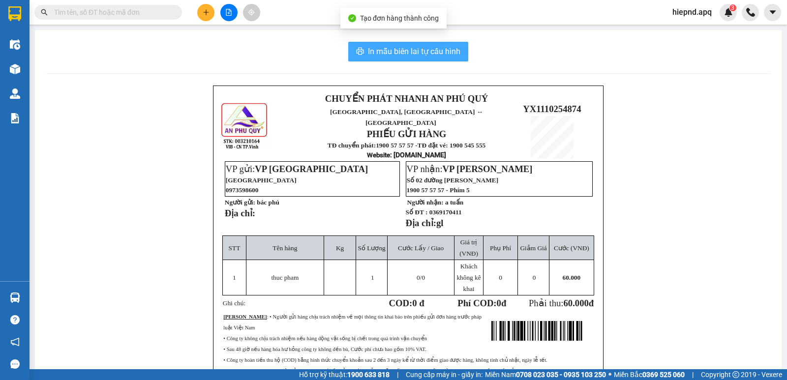
click at [391, 50] on span "In mẫu biên lai tự cấu hình" at bounding box center [414, 51] width 92 height 12
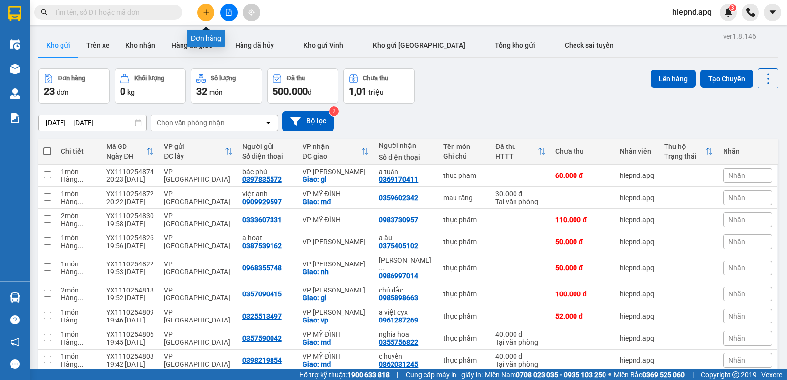
click at [202, 14] on button at bounding box center [205, 12] width 17 height 17
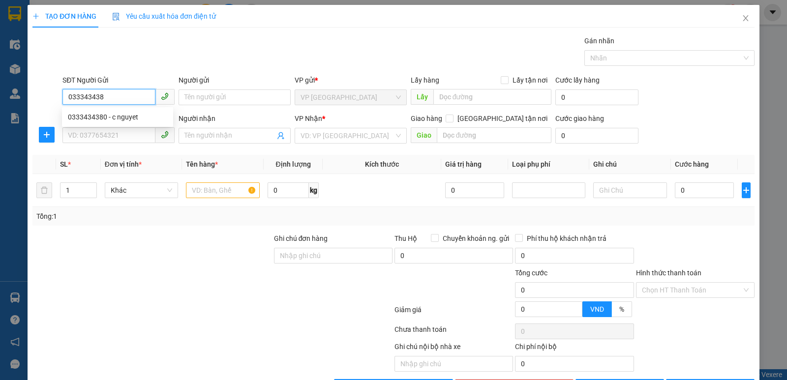
type input "0333434380"
click at [98, 116] on div "0333434380 - c nguyet" at bounding box center [117, 117] width 99 height 11
type input "c nguyet"
type input "0333434380"
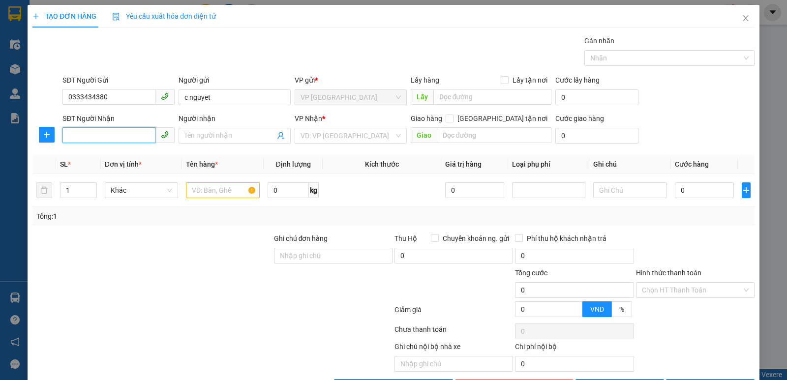
click at [99, 134] on input "SĐT Người Nhận" at bounding box center [108, 135] width 93 height 16
click at [97, 161] on div "0345722839 - c ngân" at bounding box center [117, 155] width 111 height 16
type input "0345722839"
type input "c ngân"
checkbox input "true"
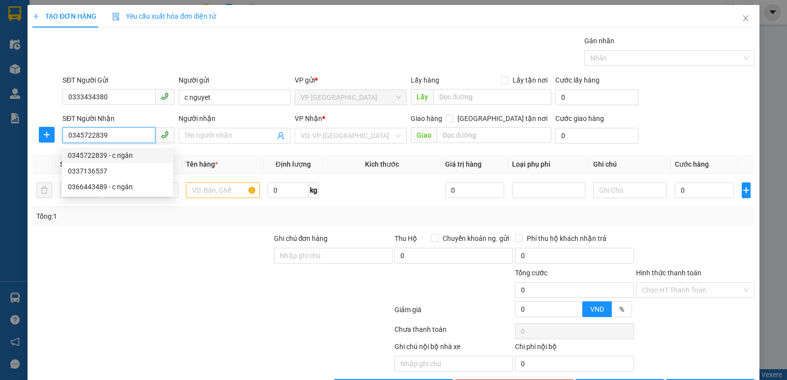
type input "nh"
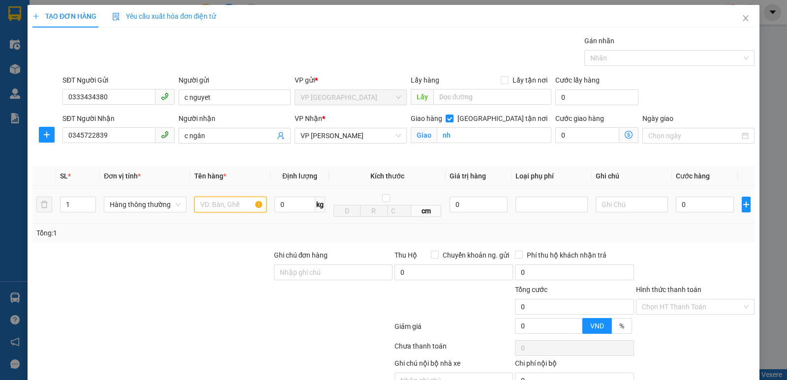
click at [208, 208] on input "text" at bounding box center [230, 205] width 72 height 16
type input "thuc pham"
click at [704, 203] on input "0" at bounding box center [704, 205] width 58 height 16
type input "4"
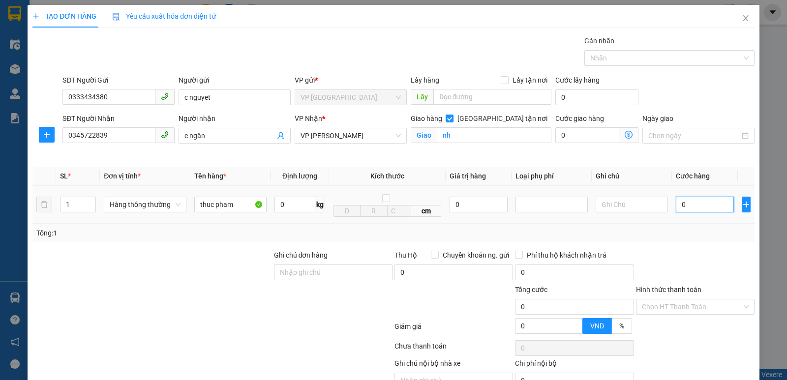
type input "4"
type input "40"
type input "400"
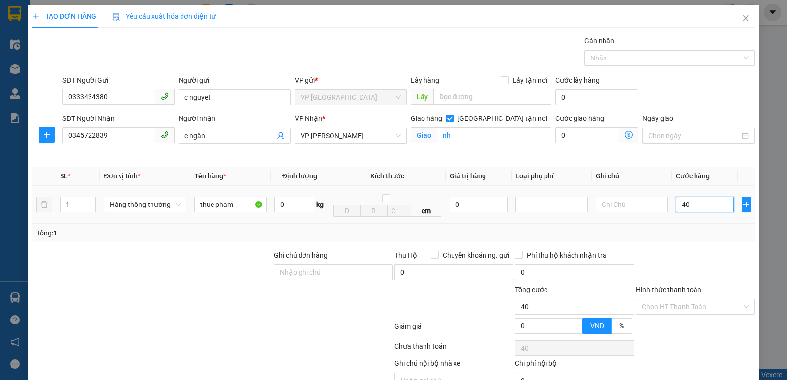
type input "400"
type input "4.000"
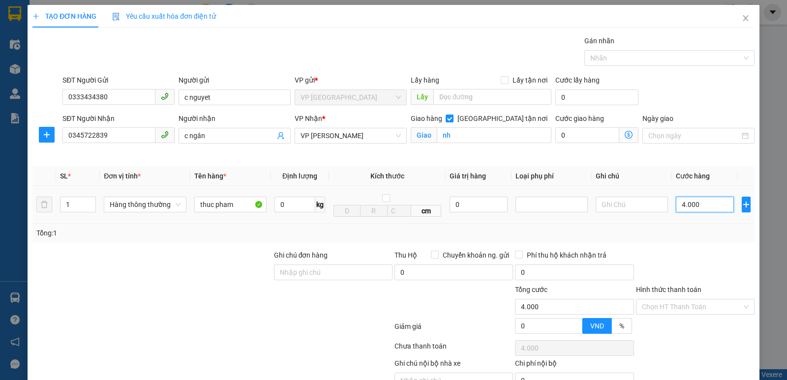
type input "40.000"
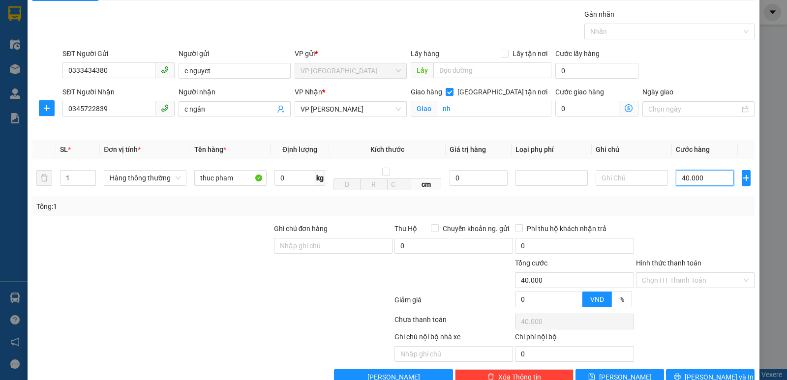
scroll to position [51, 0]
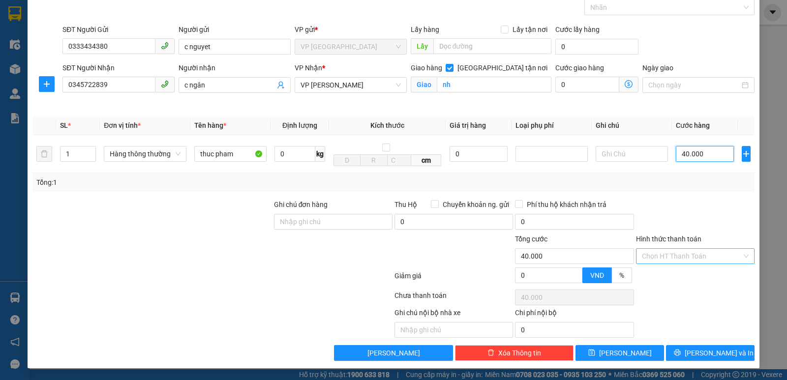
type input "40.000"
click at [673, 255] on input "Hình thức thanh toán" at bounding box center [692, 256] width 100 height 15
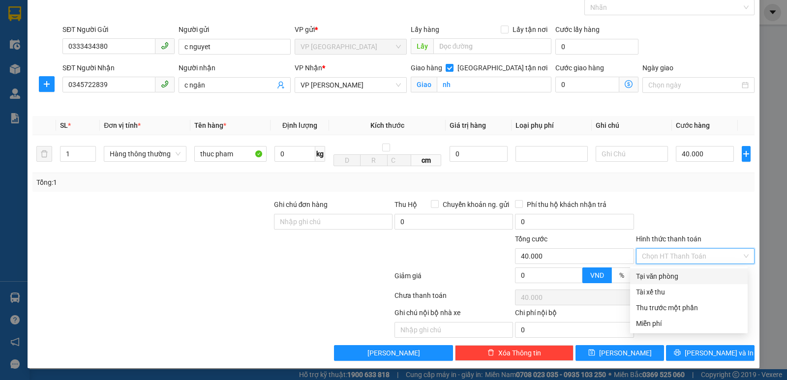
click at [669, 272] on div "Tại văn phòng" at bounding box center [689, 276] width 106 height 11
type input "0"
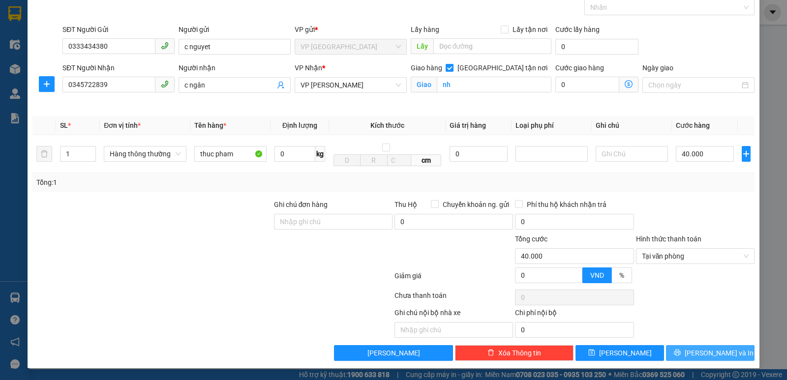
click at [703, 351] on span "[PERSON_NAME] và In" at bounding box center [718, 353] width 69 height 11
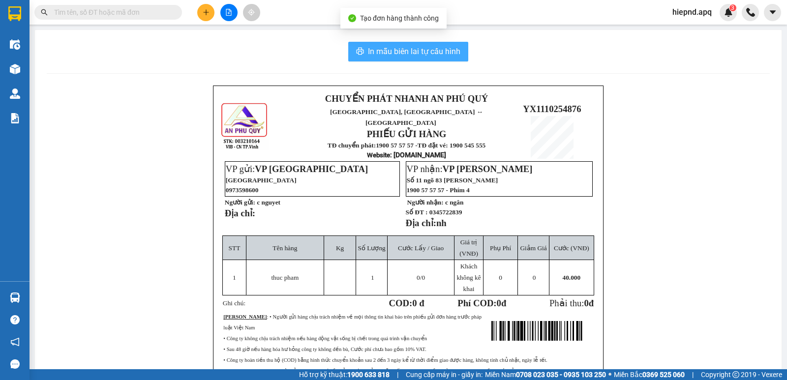
click at [439, 57] on span "In mẫu biên lai tự cấu hình" at bounding box center [414, 51] width 92 height 12
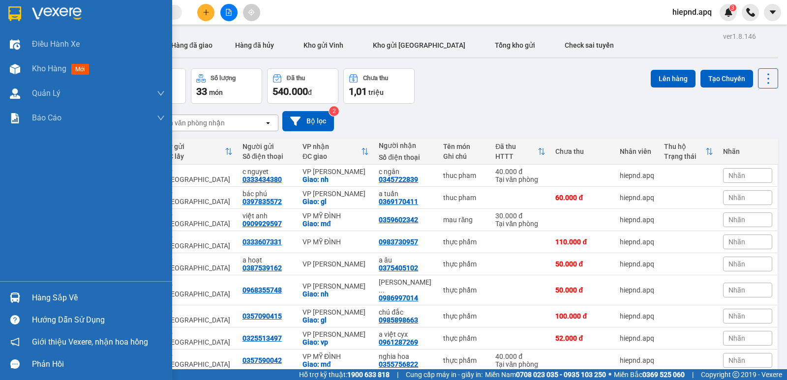
click at [48, 297] on div "Hàng sắp về" at bounding box center [98, 298] width 133 height 15
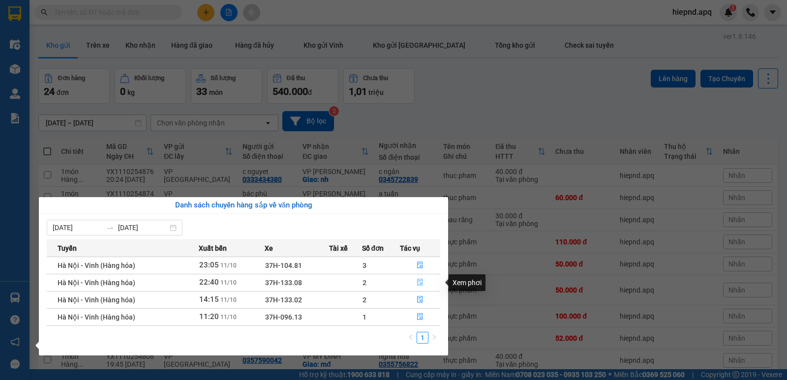
click at [419, 282] on icon "file-done" at bounding box center [420, 282] width 6 height 7
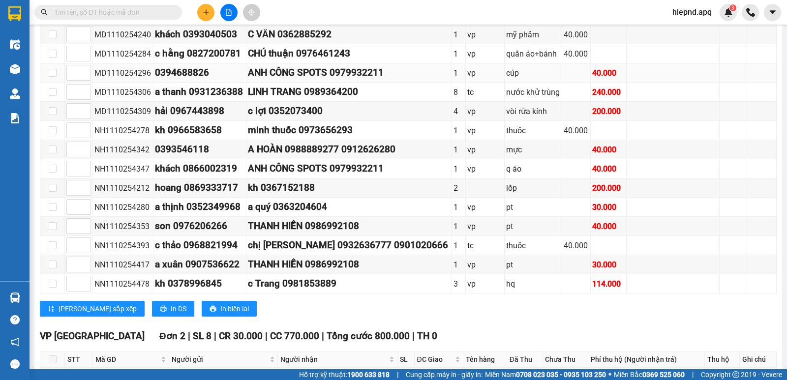
scroll to position [295, 0]
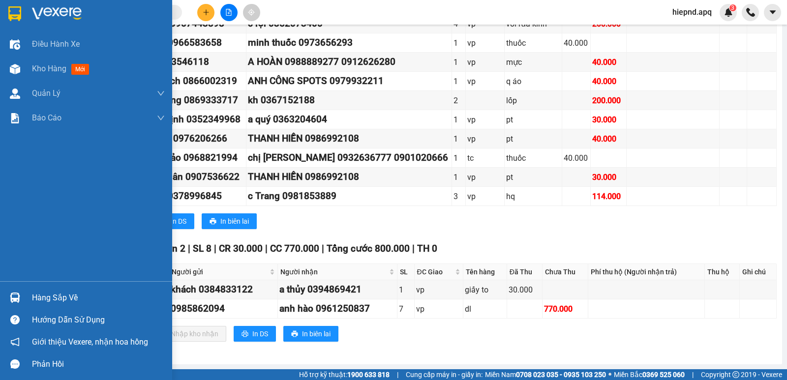
click at [46, 300] on div "Hàng sắp về" at bounding box center [98, 298] width 133 height 15
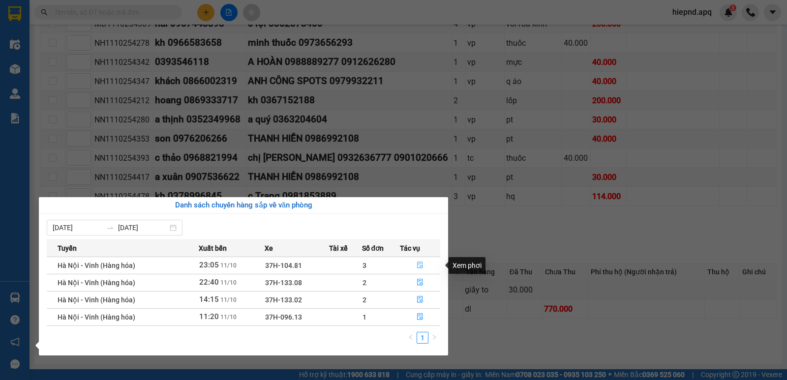
click at [416, 266] on button "button" at bounding box center [419, 266] width 39 height 16
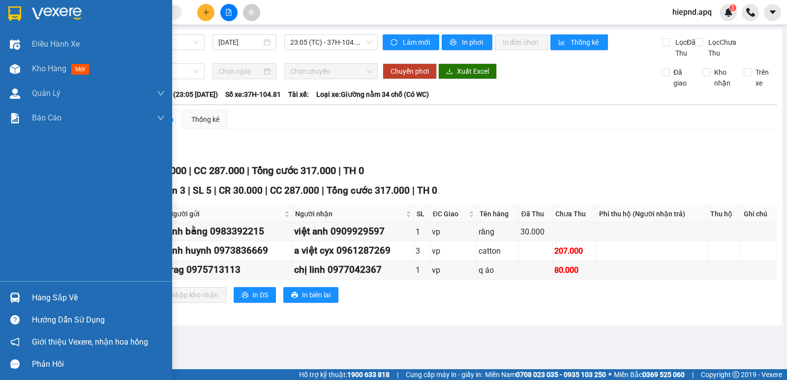
click at [65, 297] on div "Hàng sắp về" at bounding box center [98, 298] width 133 height 15
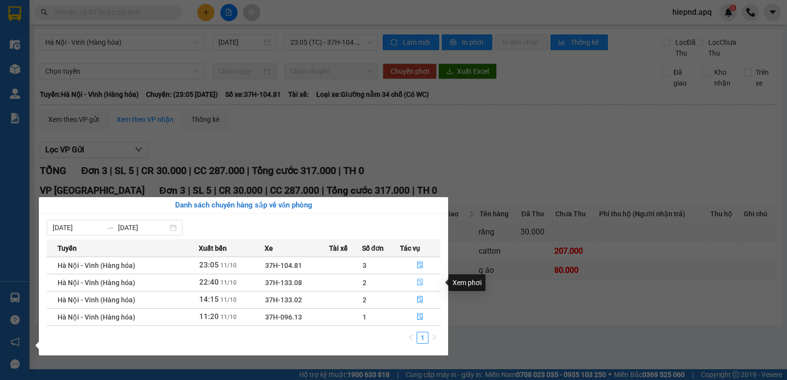
click at [421, 283] on icon "file-done" at bounding box center [420, 282] width 6 height 7
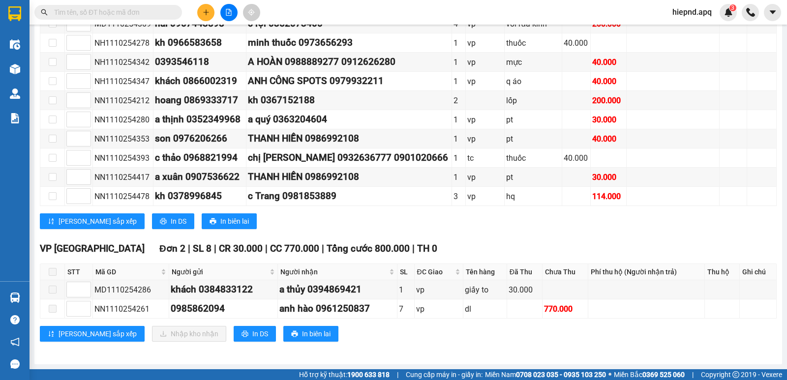
scroll to position [295, 0]
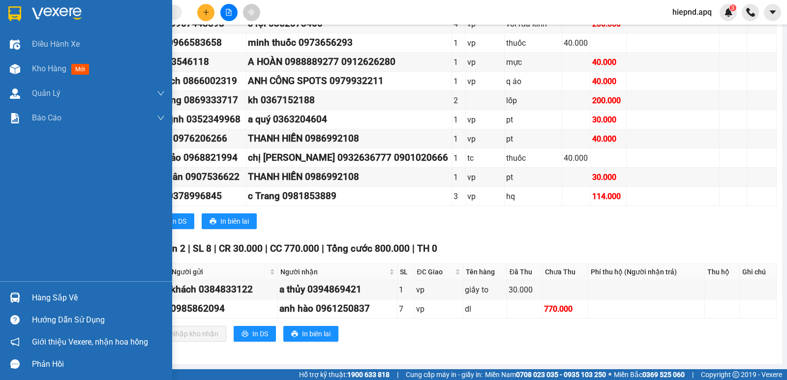
click at [65, 304] on div "Hàng sắp về" at bounding box center [98, 298] width 133 height 15
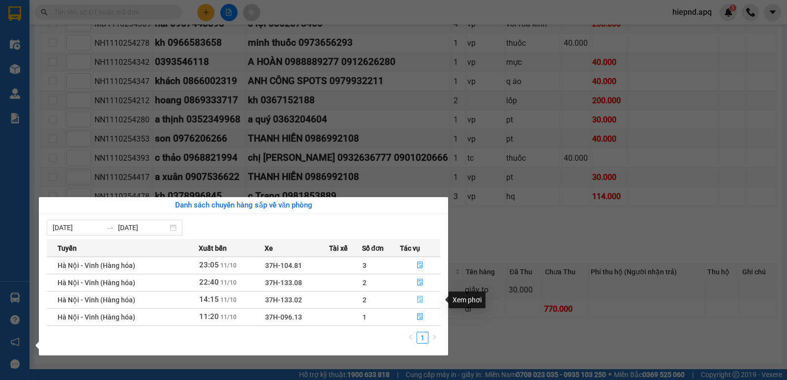
click at [420, 297] on icon "file-done" at bounding box center [419, 299] width 7 height 7
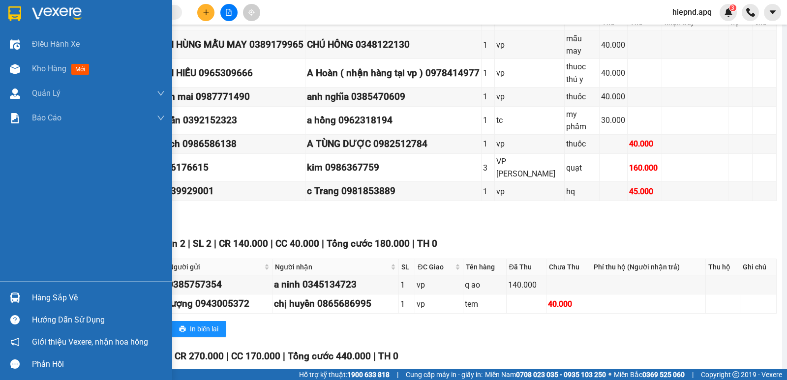
click at [68, 302] on div "Hàng sắp về" at bounding box center [98, 298] width 133 height 15
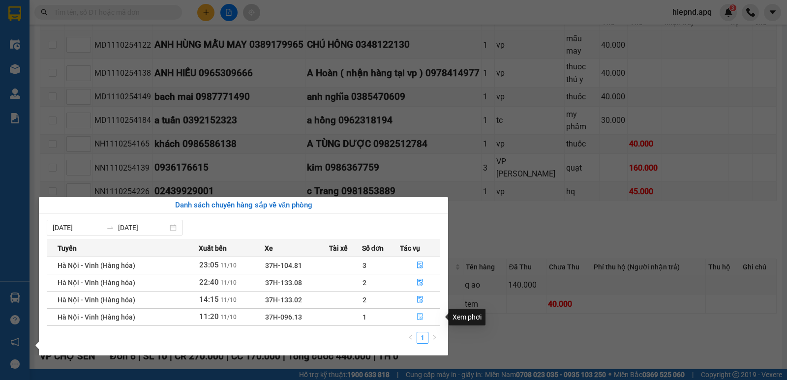
click at [419, 316] on icon "file-done" at bounding box center [420, 317] width 6 height 7
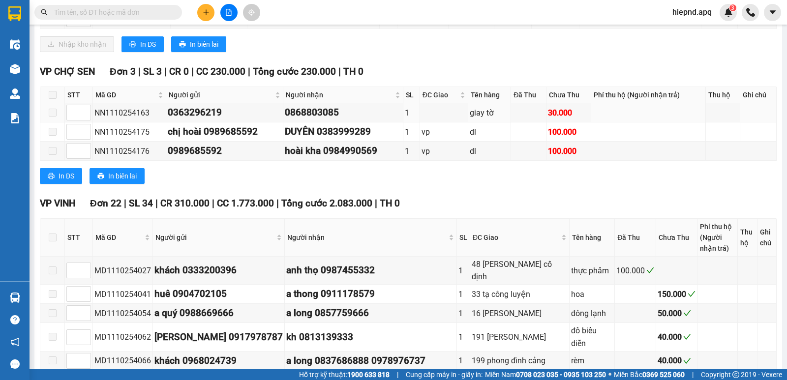
scroll to position [148, 0]
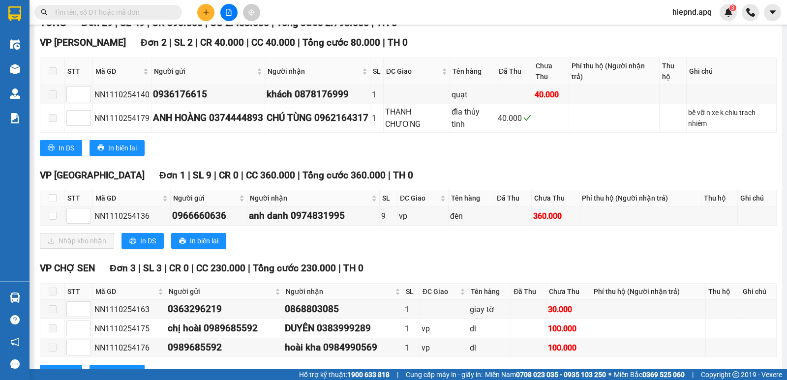
click at [453, 276] on div "VP CHỢ SEN Đơn 3 | SL 3 | CR 0 | CC 230.000 | Tổng cước 230.000 | TH 0" at bounding box center [408, 268] width 736 height 15
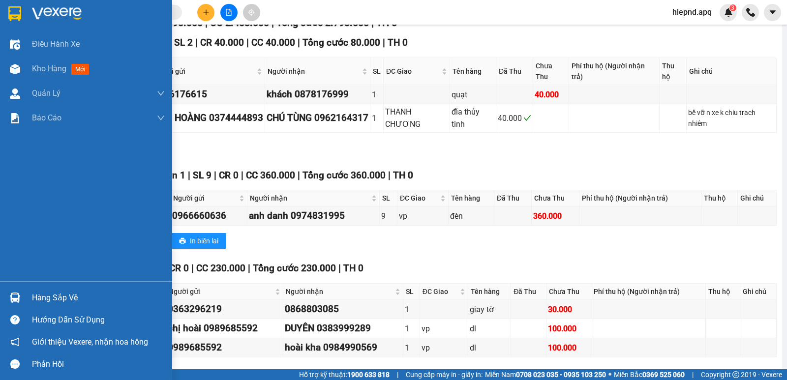
click at [63, 298] on div "Hàng sắp về" at bounding box center [98, 298] width 133 height 15
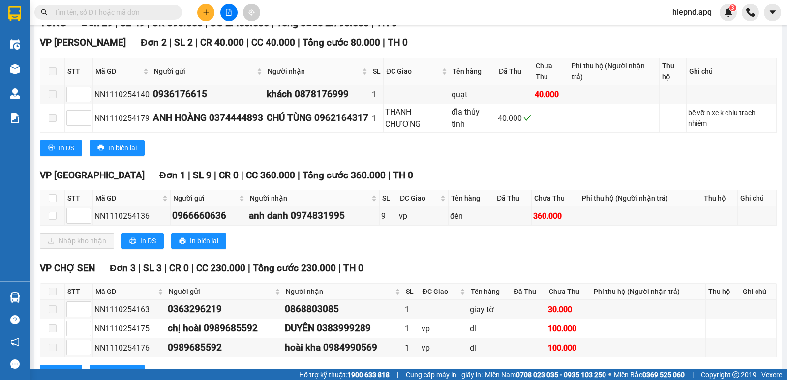
click at [597, 260] on section "Kết quả tìm kiếm ( 0 ) Bộ lọc Ngày tạo đơn gần nhất No Data hiepnd.apq 3 Điều h…" at bounding box center [393, 190] width 787 height 380
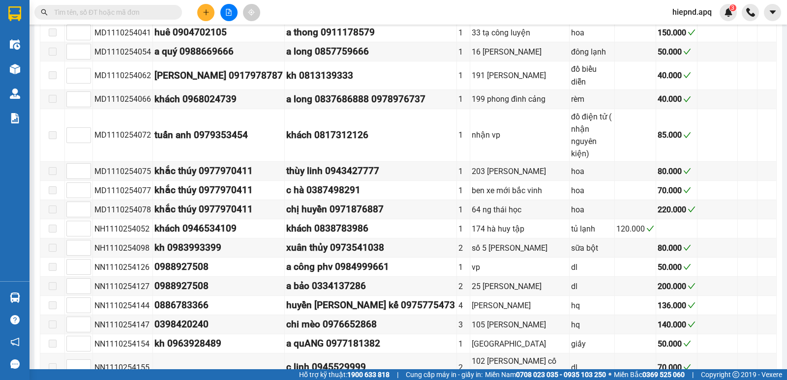
scroll to position [410, 0]
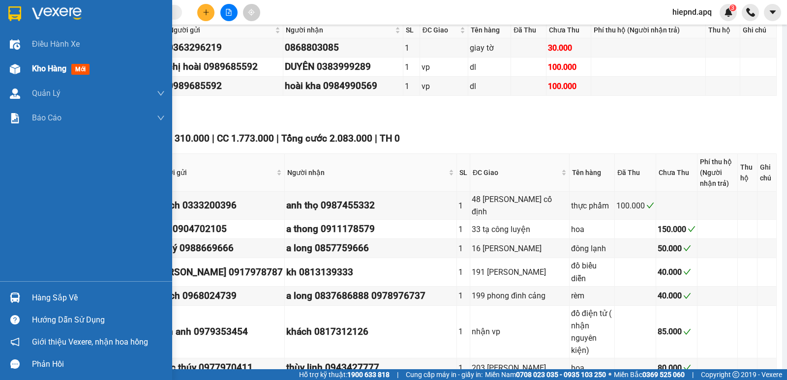
click at [58, 69] on span "Kho hàng" at bounding box center [49, 68] width 34 height 9
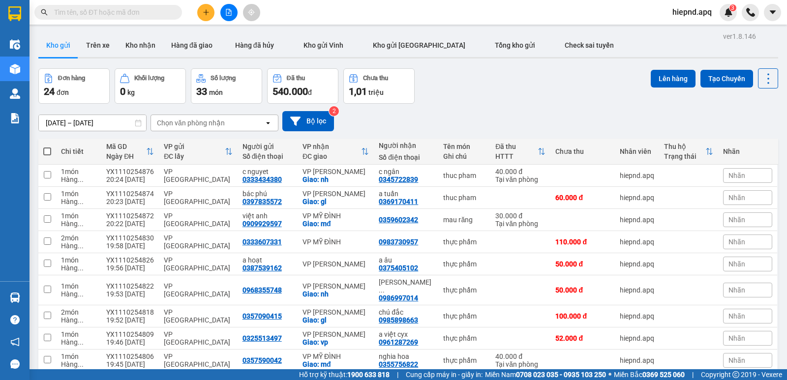
click at [455, 100] on div "Đơn hàng 24 đơn Khối lượng 0 kg Số lượng 33 món Đã thu 540.000 đ Chưa thu 1,01 …" at bounding box center [407, 85] width 739 height 35
click at [198, 11] on button at bounding box center [205, 12] width 17 height 17
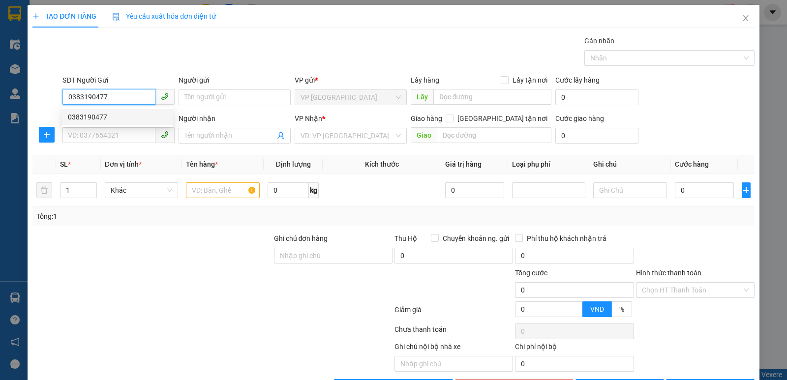
click at [91, 116] on div "0383190477" at bounding box center [117, 117] width 99 height 11
type input "0383190477"
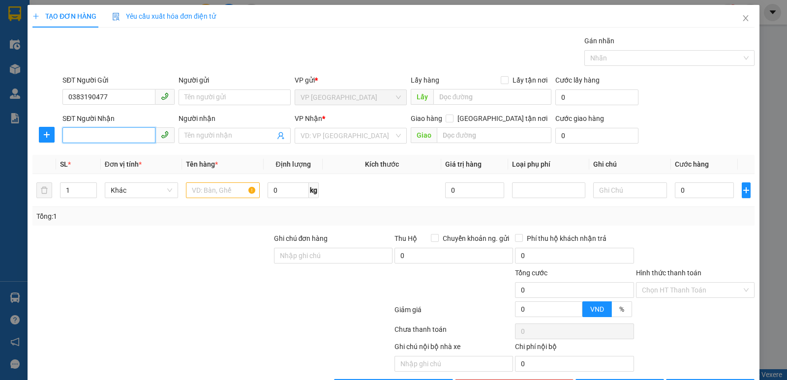
click at [91, 134] on input "SĐT Người Nhận" at bounding box center [108, 135] width 93 height 16
click at [92, 156] on div "0359513767 - [GEOGRAPHIC_DATA]" at bounding box center [123, 155] width 111 height 11
type input "0359513767"
type input "huong giang"
checkbox input "true"
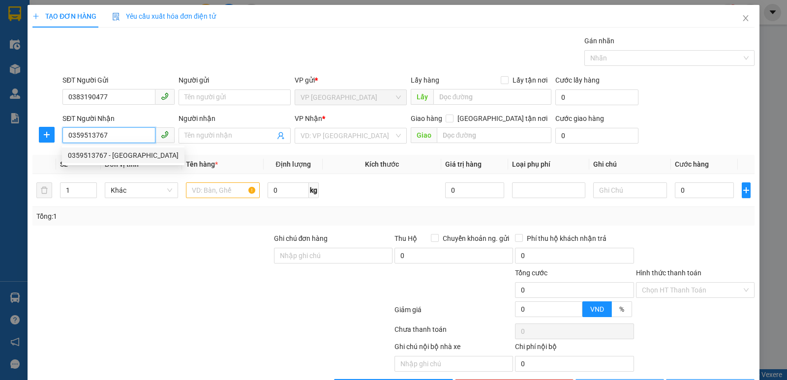
type input "mđ"
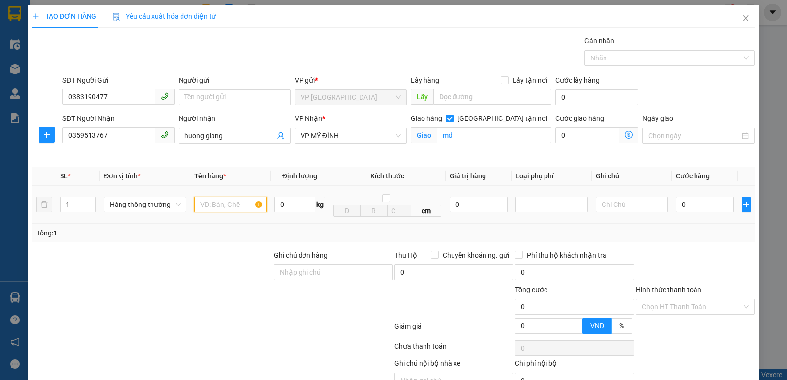
click at [232, 202] on input "text" at bounding box center [230, 205] width 72 height 16
type input "thuc pham"
click at [689, 210] on input "0" at bounding box center [704, 205] width 58 height 16
type input "4"
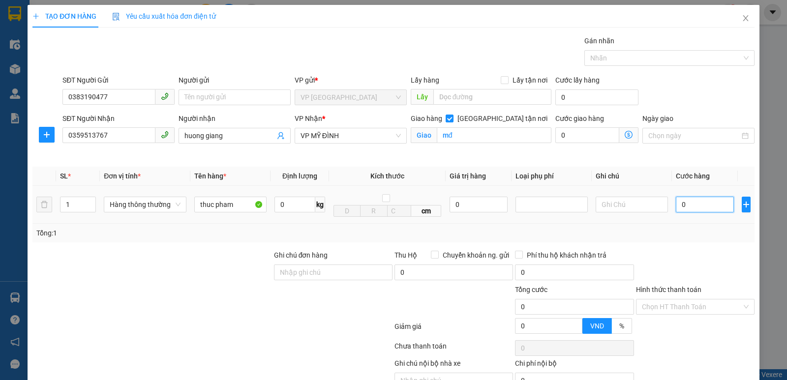
type input "4"
type input "40"
type input "400"
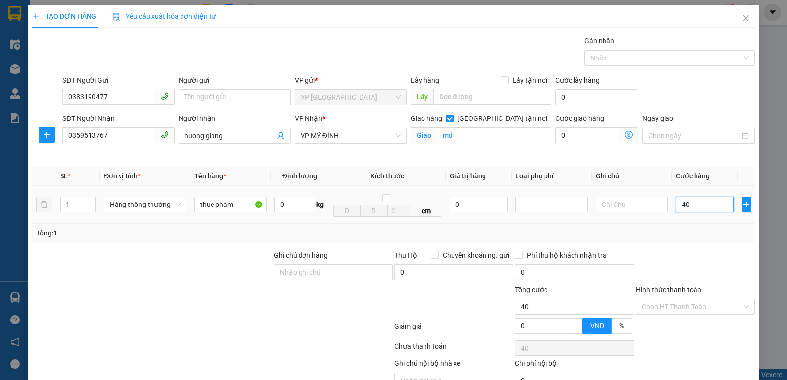
type input "400"
type input "4.000"
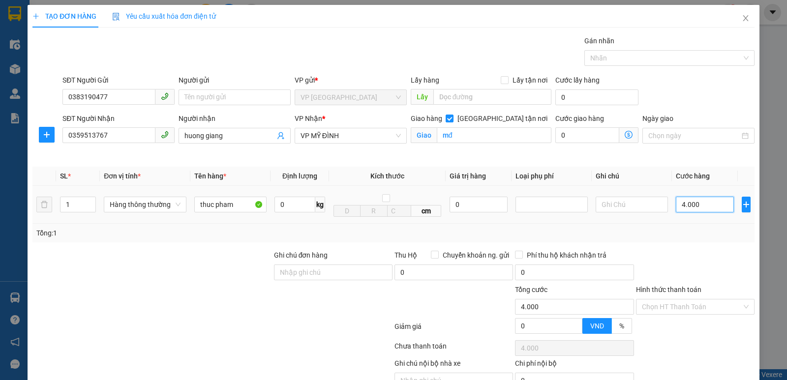
type input "40.000"
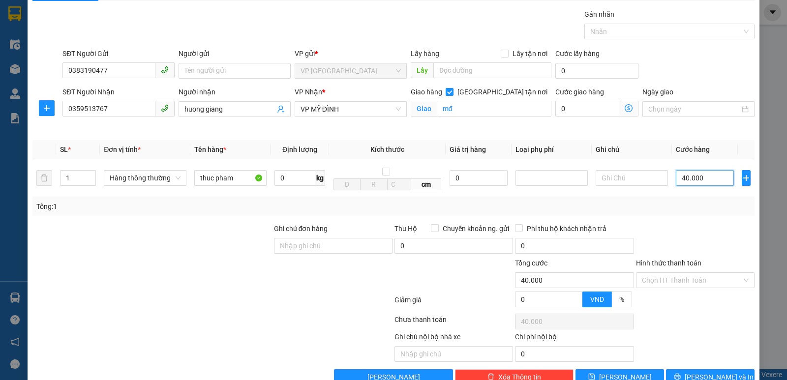
scroll to position [51, 0]
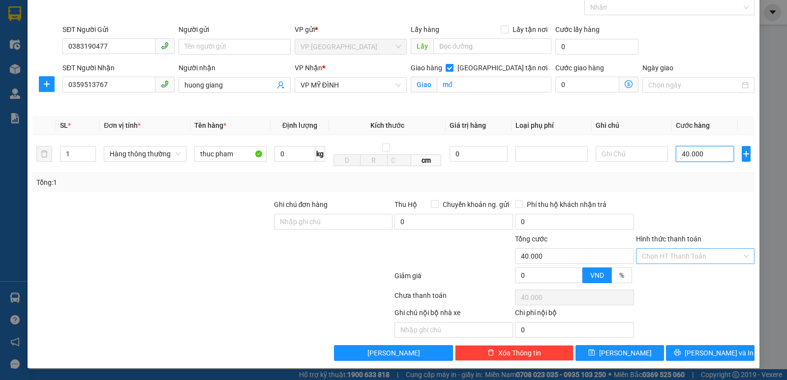
type input "40.000"
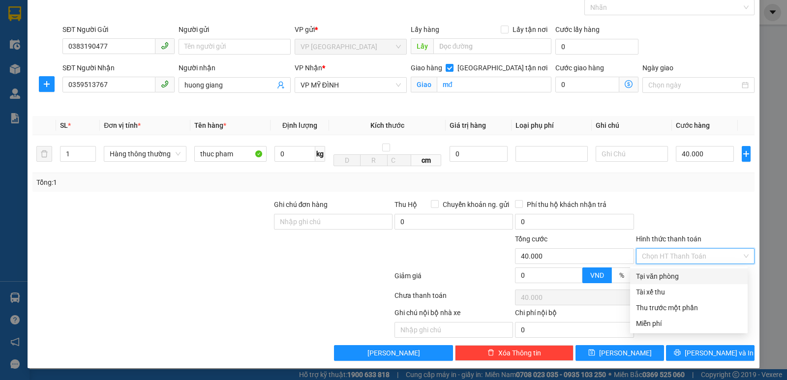
click at [687, 252] on input "Hình thức thanh toán" at bounding box center [692, 256] width 100 height 15
click at [683, 273] on div "Tại văn phòng" at bounding box center [689, 276] width 106 height 11
type input "0"
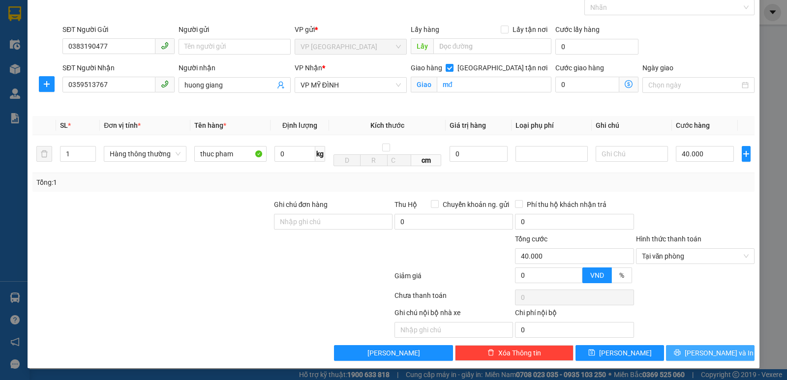
click at [687, 347] on button "[PERSON_NAME] và In" at bounding box center [710, 353] width 88 height 16
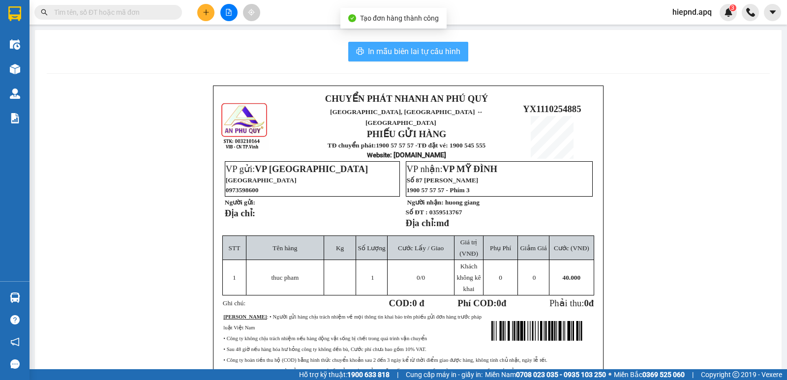
click at [427, 56] on span "In mẫu biên lai tự cấu hình" at bounding box center [414, 51] width 92 height 12
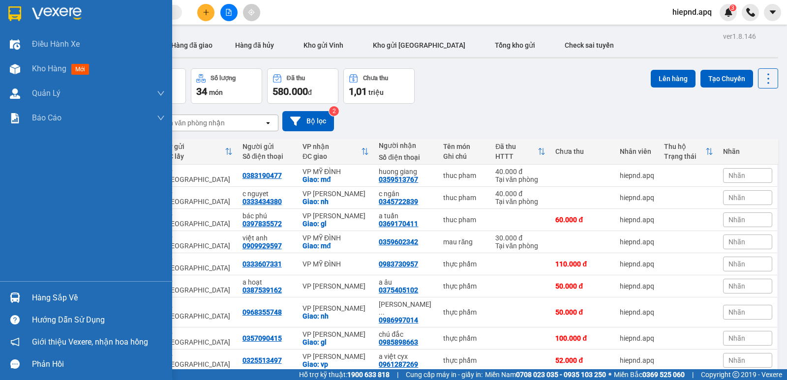
click at [33, 298] on div "Hàng sắp về" at bounding box center [98, 298] width 133 height 15
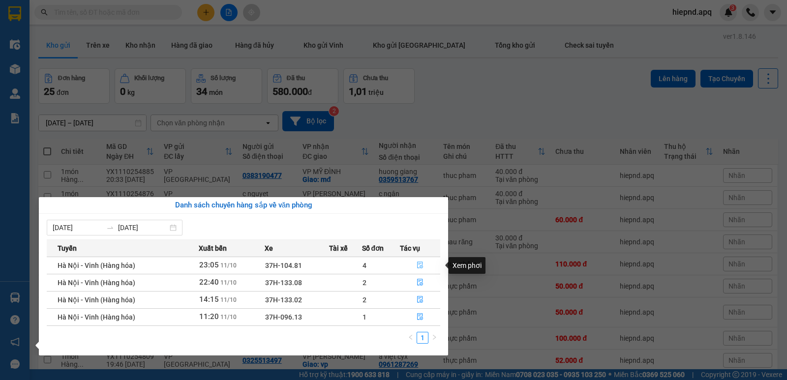
click at [420, 262] on icon "file-done" at bounding box center [420, 265] width 6 height 7
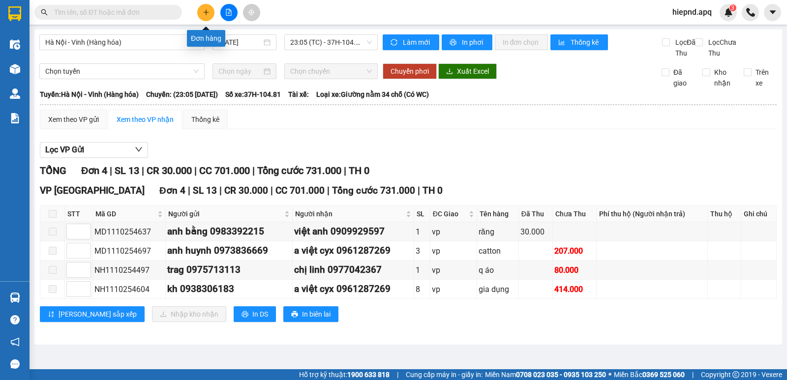
click at [206, 10] on icon "plus" at bounding box center [206, 12] width 7 height 7
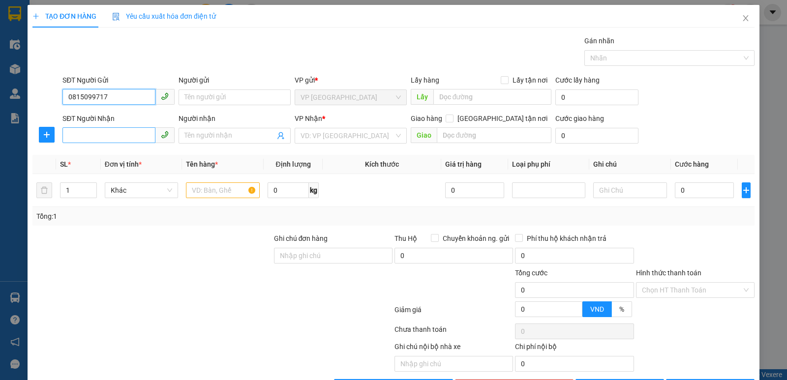
type input "0815099717"
click at [78, 128] on input "SĐT Người Nhận" at bounding box center [108, 135] width 93 height 16
type input "0903242018"
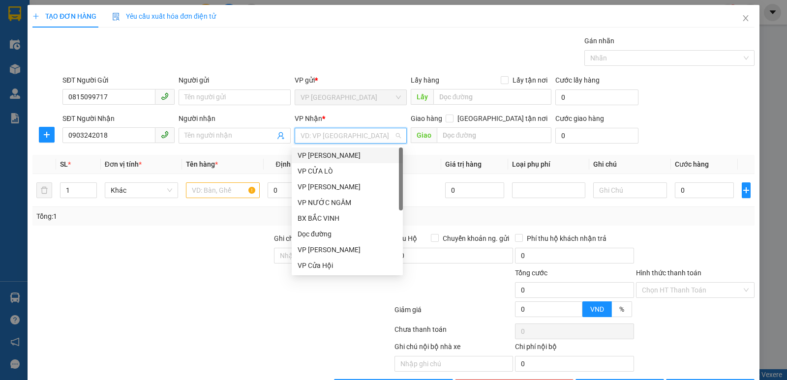
click at [354, 133] on input "search" at bounding box center [346, 135] width 93 height 15
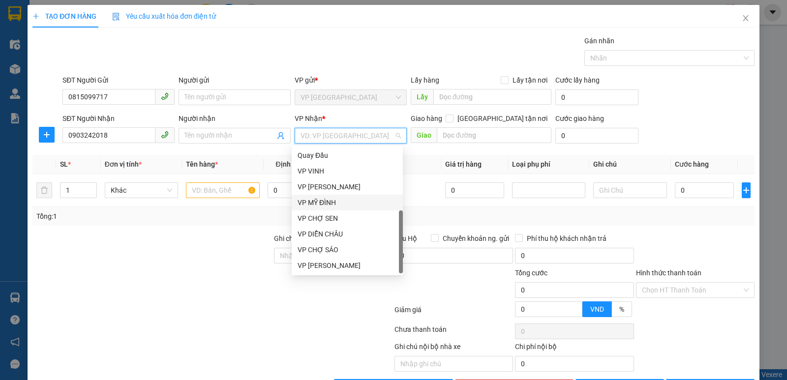
click at [326, 201] on div "VP MỸ ĐÌNH" at bounding box center [346, 202] width 99 height 11
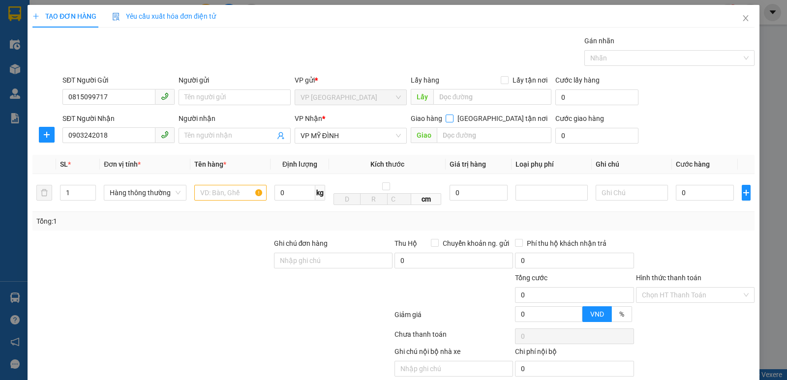
drag, startPoint x: 499, startPoint y: 118, endPoint x: 485, endPoint y: 125, distance: 16.3
click at [452, 117] on input "[GEOGRAPHIC_DATA] tận nơi" at bounding box center [448, 118] width 7 height 7
checkbox input "true"
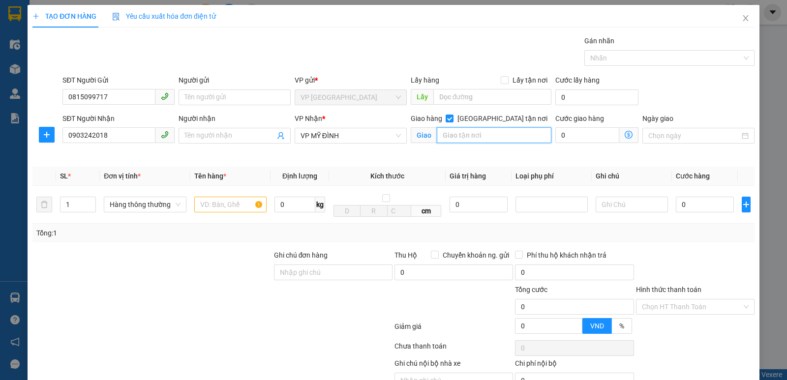
click at [477, 135] on input "text" at bounding box center [494, 135] width 115 height 16
type input "md"
type input "2"
click at [88, 198] on span "Increase Value" at bounding box center [90, 201] width 11 height 9
click at [219, 205] on input "text" at bounding box center [230, 205] width 72 height 16
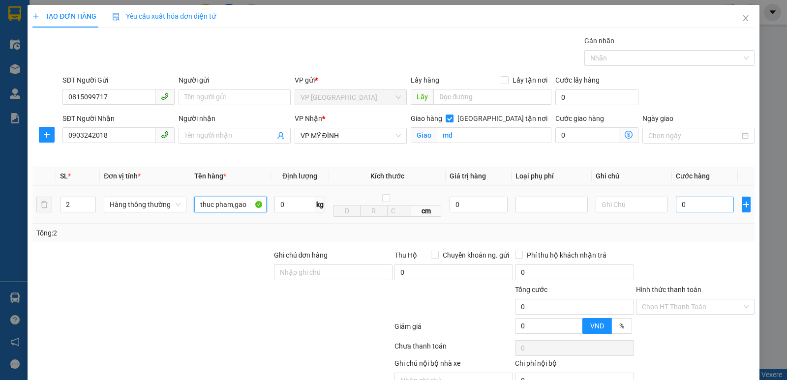
type input "thuc pham,gao"
click at [699, 207] on input "0" at bounding box center [704, 205] width 58 height 16
type input "1"
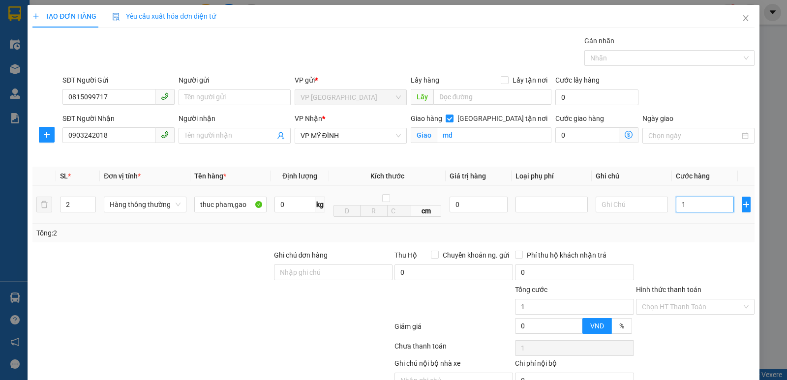
type input "10"
type input "100"
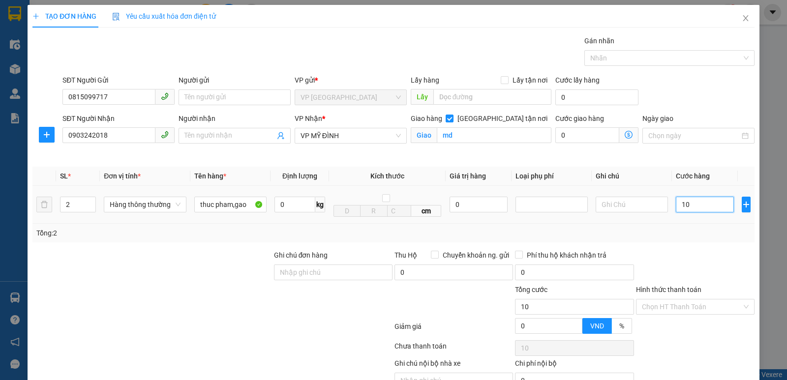
type input "100"
type input "1.000"
type input "10.000"
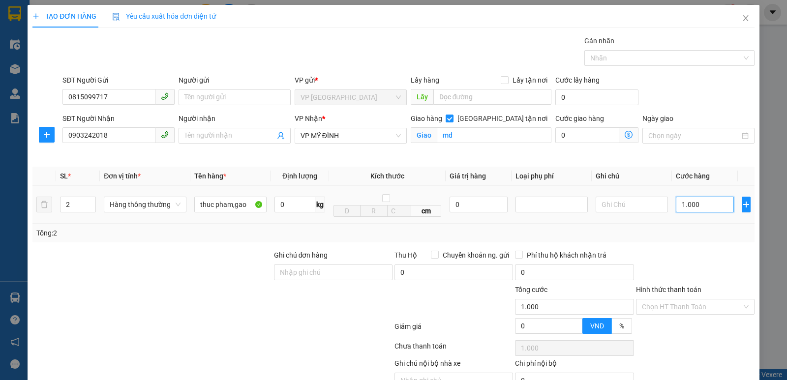
type input "10.000"
type input "100.000"
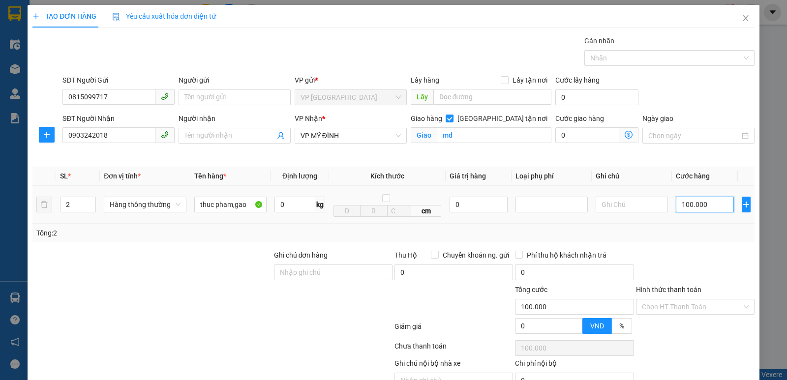
scroll to position [51, 0]
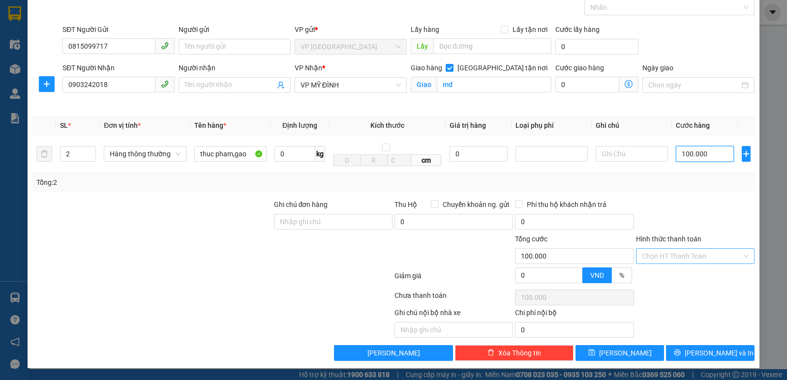
type input "100.000"
click at [679, 252] on input "Hình thức thanh toán" at bounding box center [692, 256] width 100 height 15
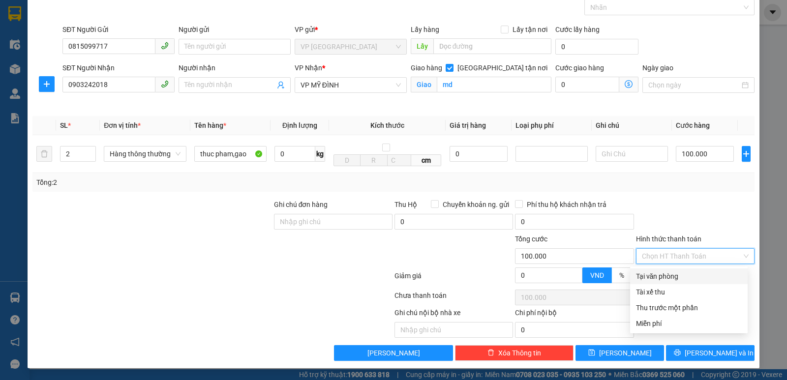
click at [677, 274] on div "Tại văn phòng" at bounding box center [689, 276] width 106 height 11
type input "0"
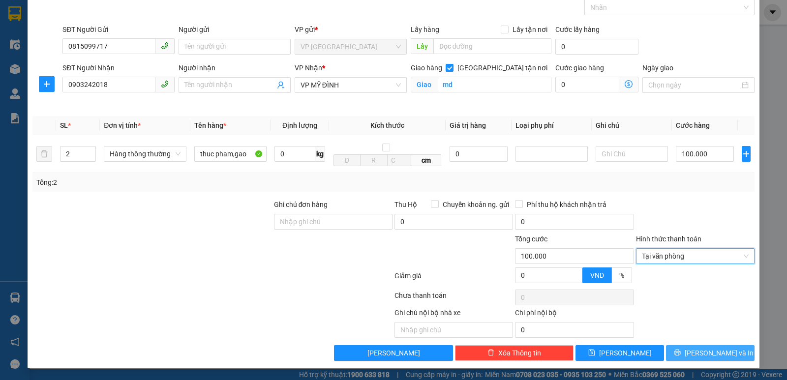
click at [698, 353] on span "[PERSON_NAME] và In" at bounding box center [718, 353] width 69 height 11
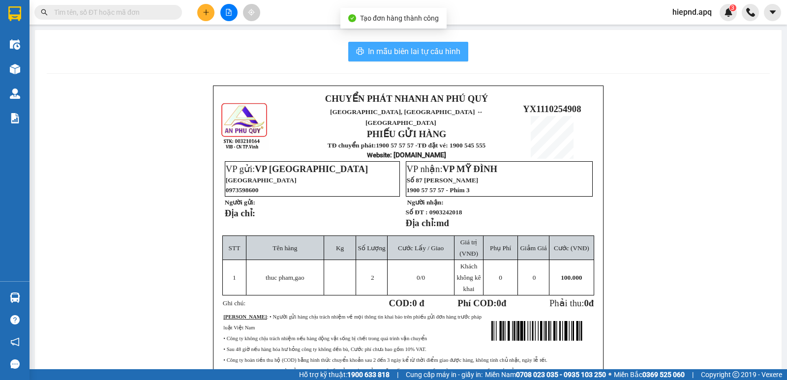
click at [403, 53] on span "In mẫu biên lai tự cấu hình" at bounding box center [414, 51] width 92 height 12
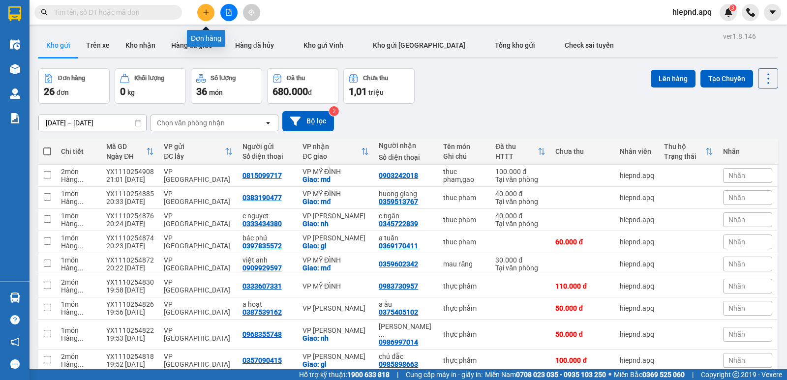
click at [205, 12] on icon "plus" at bounding box center [206, 12] width 7 height 7
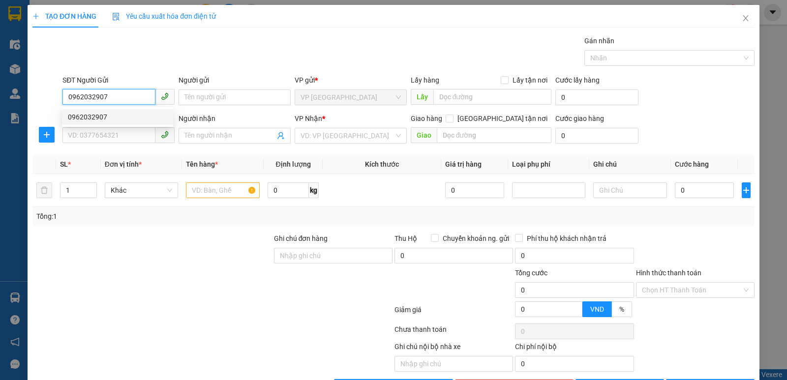
click at [88, 113] on div "0962032907" at bounding box center [117, 117] width 99 height 11
type input "0962032907"
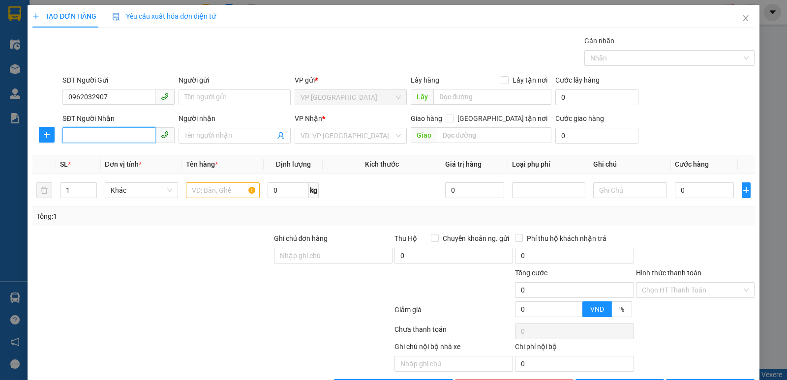
click at [78, 135] on input "SĐT Người Nhận" at bounding box center [108, 135] width 93 height 16
click at [82, 160] on div "0386568488" at bounding box center [117, 155] width 99 height 11
type input "0386568488"
checkbox input "true"
type input "md"
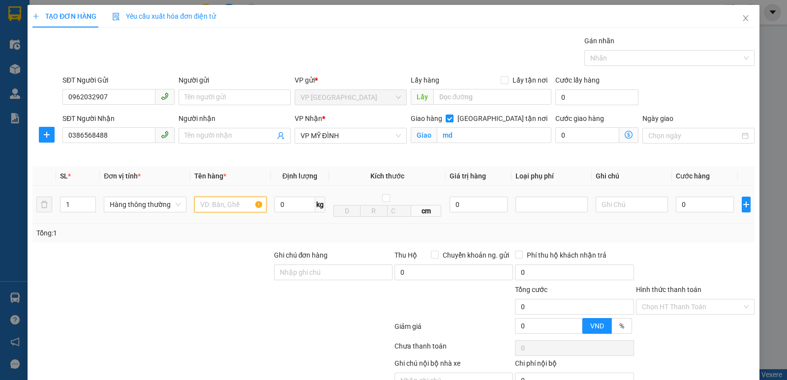
click at [216, 208] on input "text" at bounding box center [230, 205] width 72 height 16
type input "thuc pham"
click at [703, 209] on input "0" at bounding box center [704, 205] width 58 height 16
type input "4"
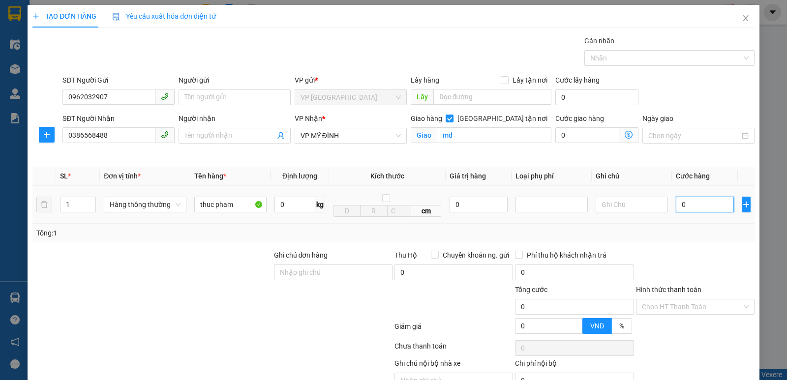
type input "4"
type input "40"
type input "400"
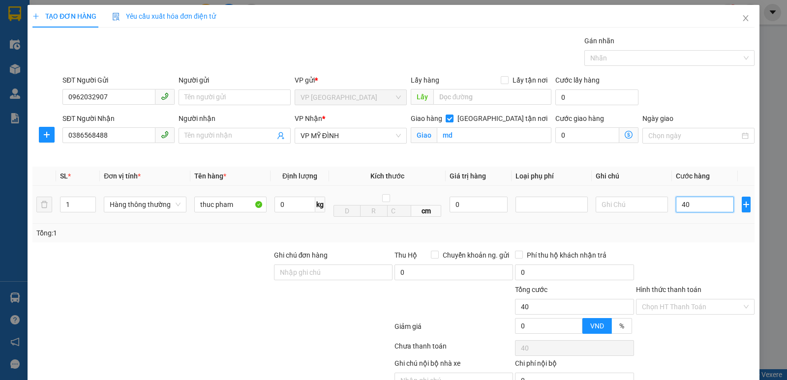
type input "400"
type input "4.000"
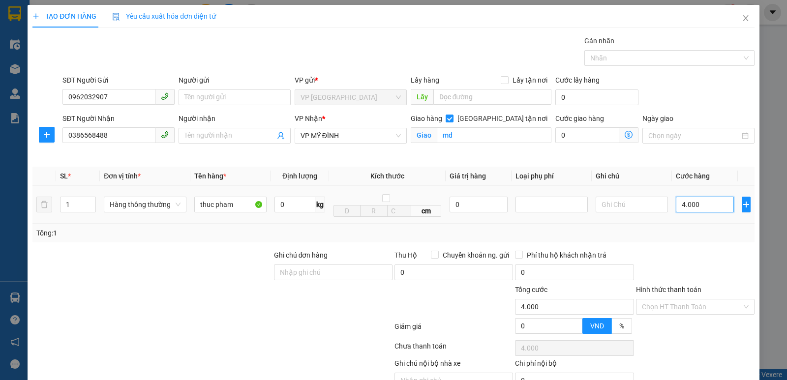
type input "40.000"
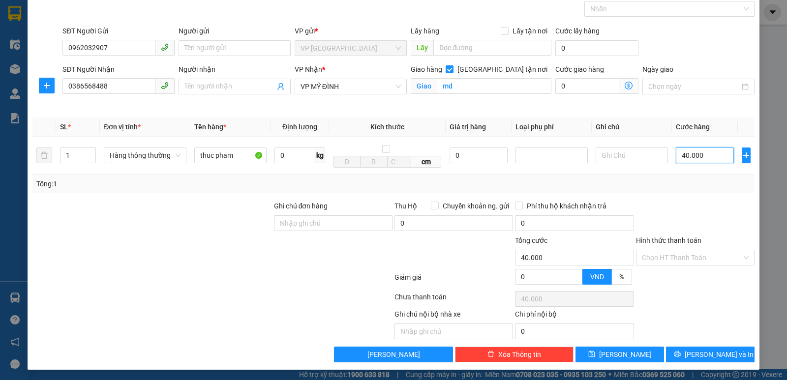
scroll to position [51, 0]
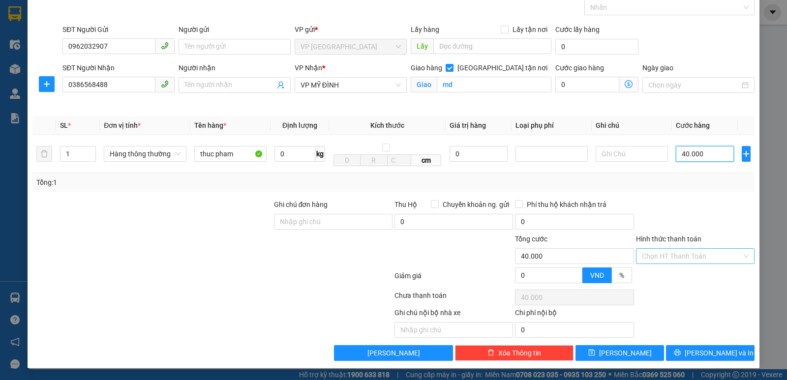
type input "40.000"
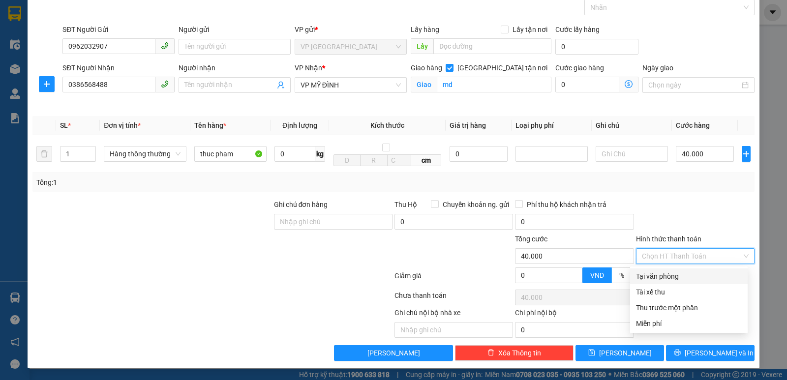
click at [685, 259] on input "Hình thức thanh toán" at bounding box center [692, 256] width 100 height 15
click at [679, 275] on div "Tại văn phòng" at bounding box center [689, 276] width 106 height 11
type input "0"
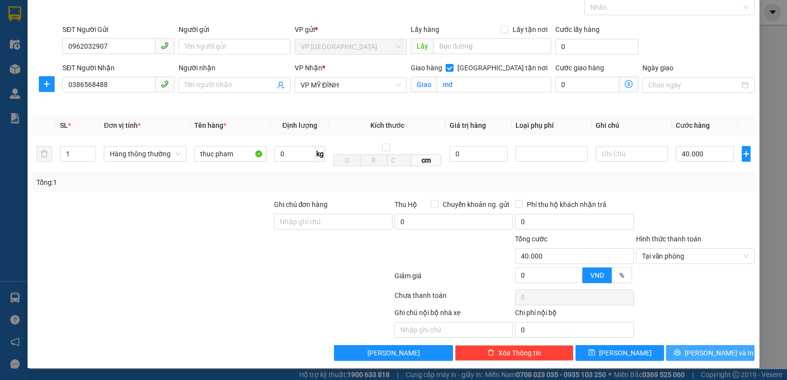
click at [702, 347] on button "[PERSON_NAME] và In" at bounding box center [710, 353] width 88 height 16
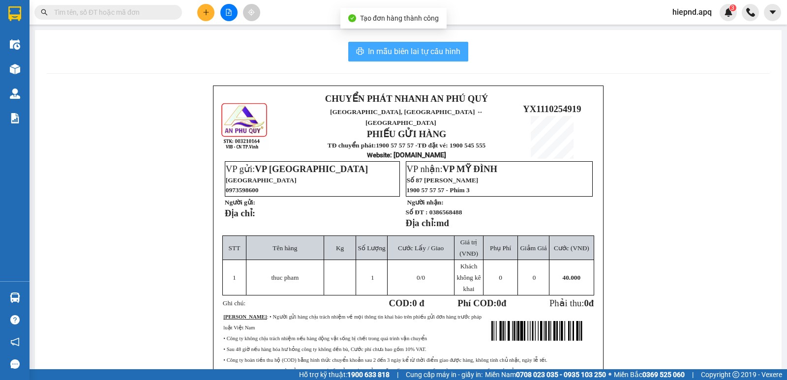
click at [380, 59] on button "In mẫu biên lai tự cấu hình" at bounding box center [408, 52] width 120 height 20
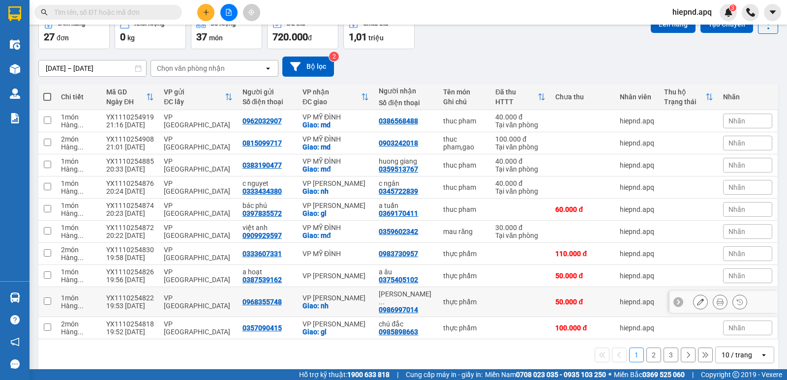
scroll to position [57, 0]
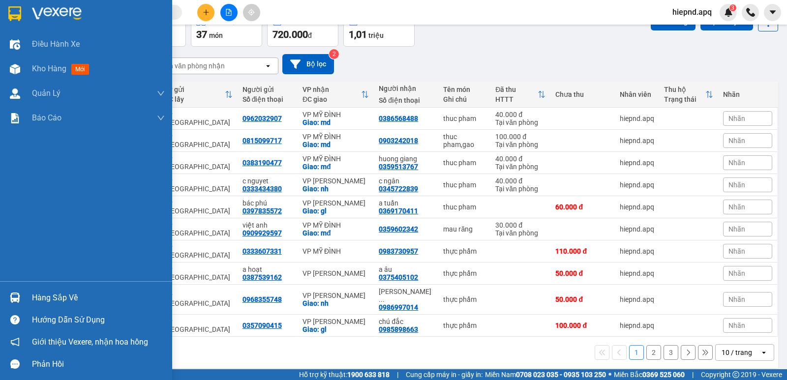
click at [51, 294] on div "Hàng sắp về" at bounding box center [98, 298] width 133 height 15
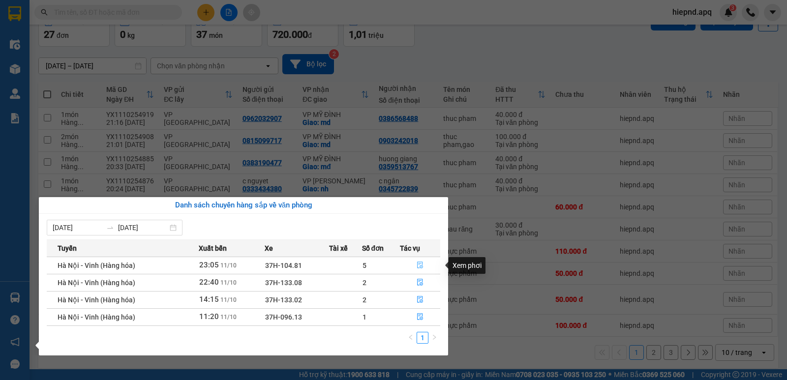
click at [419, 267] on icon "file-done" at bounding box center [419, 265] width 7 height 7
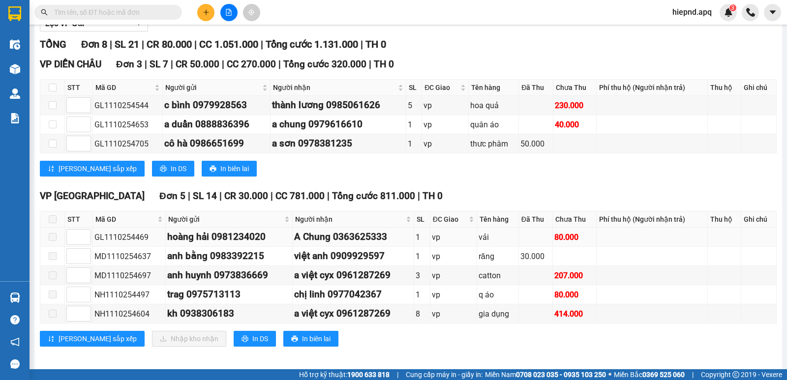
scroll to position [142, 0]
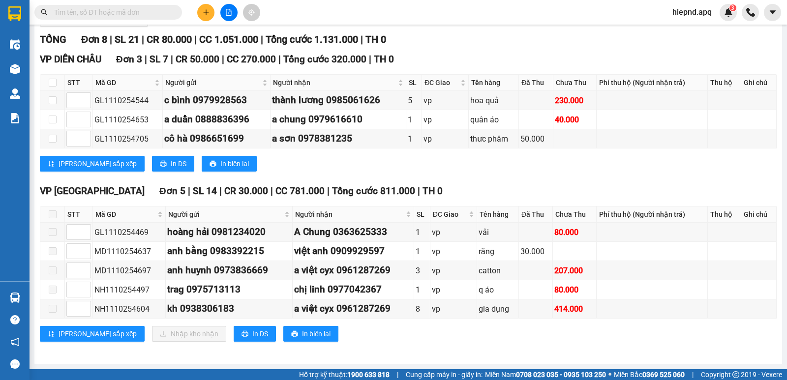
click at [390, 334] on div "[PERSON_NAME] sắp xếp Nhập kho nhận In DS In biên lai" at bounding box center [408, 334] width 736 height 16
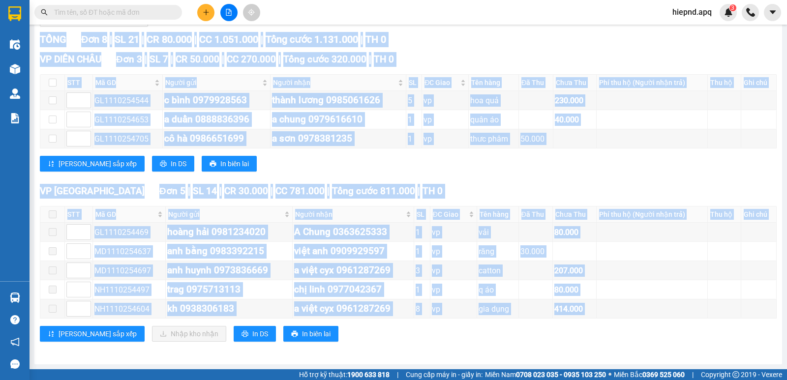
click at [390, 334] on div "[PERSON_NAME] sắp xếp Nhập kho nhận In DS In biên lai" at bounding box center [408, 334] width 736 height 16
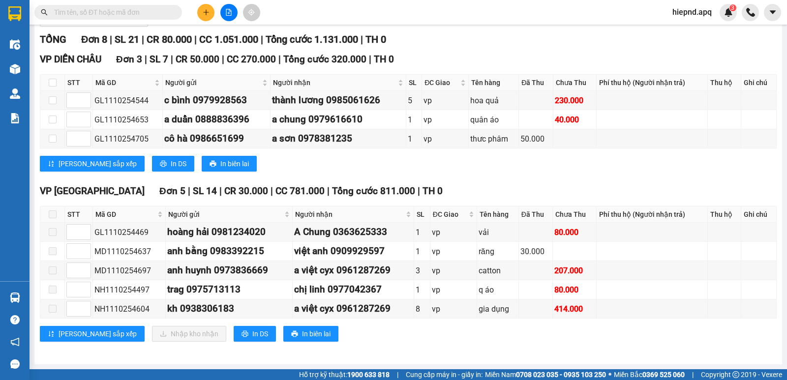
drag, startPoint x: 450, startPoint y: 337, endPoint x: 362, endPoint y: 324, distance: 89.3
click at [450, 337] on div "[PERSON_NAME] sắp xếp Nhập kho nhận In DS In biên lai" at bounding box center [408, 334] width 736 height 16
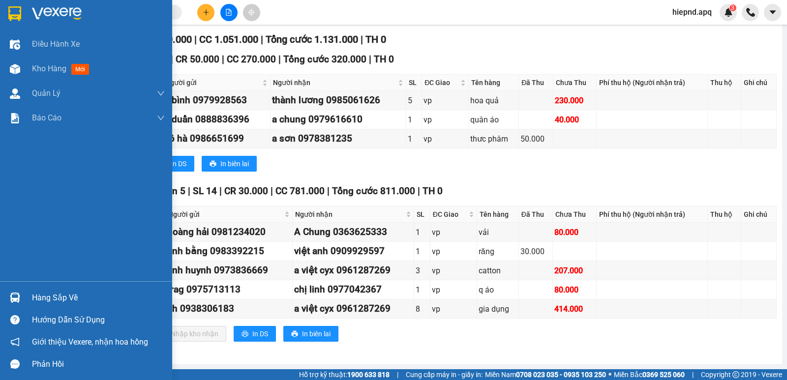
click at [67, 301] on div "Hàng sắp về" at bounding box center [98, 298] width 133 height 15
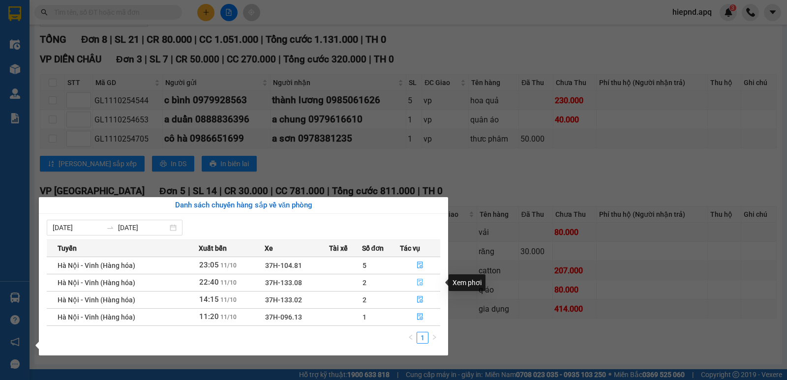
click at [417, 283] on icon "file-done" at bounding box center [419, 282] width 7 height 7
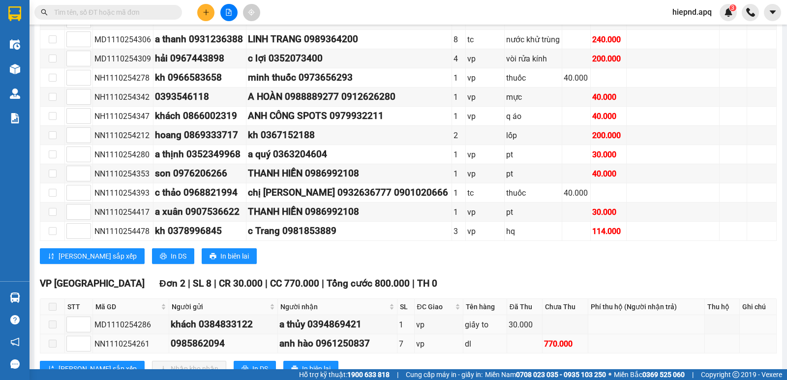
scroll to position [295, 0]
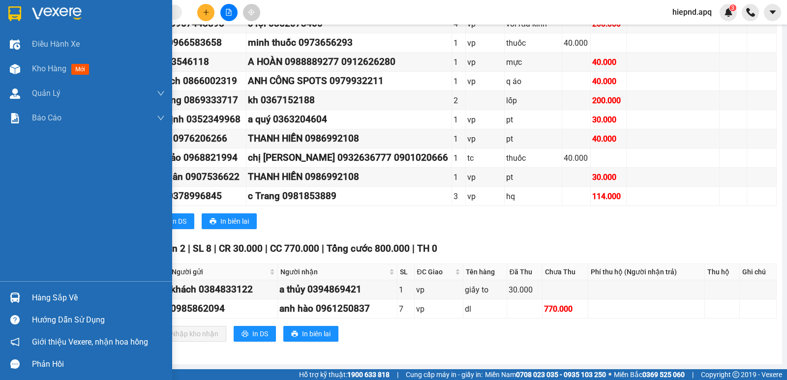
click at [42, 299] on div "Hàng sắp về" at bounding box center [98, 298] width 133 height 15
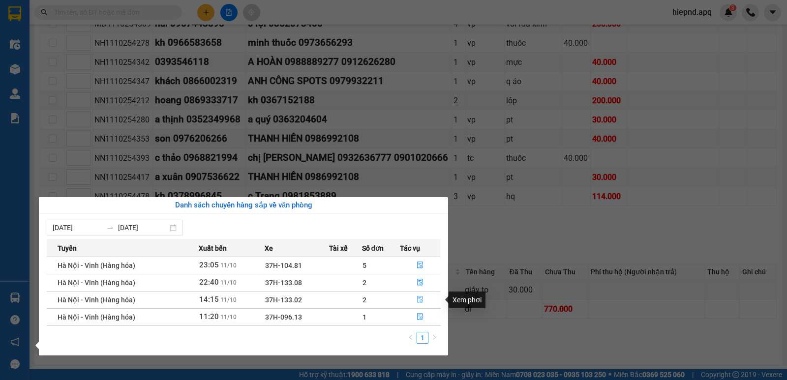
click at [418, 301] on icon "file-done" at bounding box center [419, 299] width 7 height 7
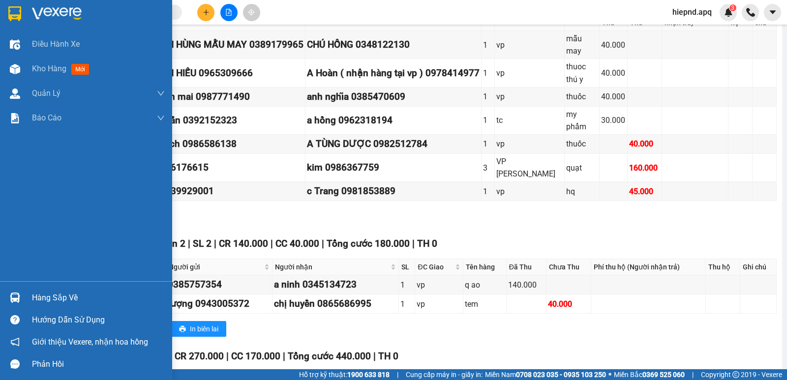
click at [47, 294] on div "Hàng sắp về" at bounding box center [98, 298] width 133 height 15
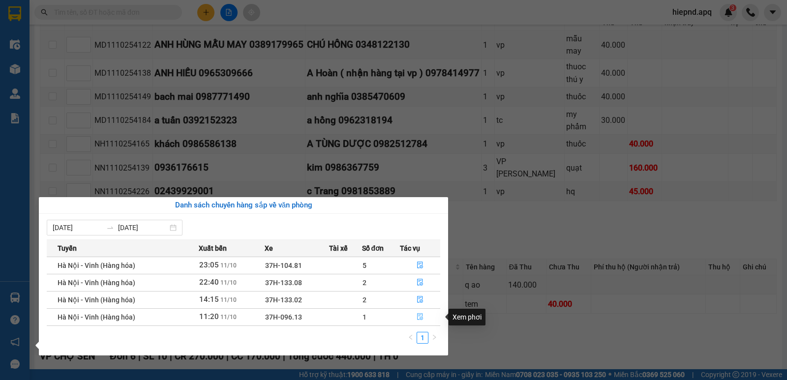
click at [418, 316] on icon "file-done" at bounding box center [419, 316] width 7 height 7
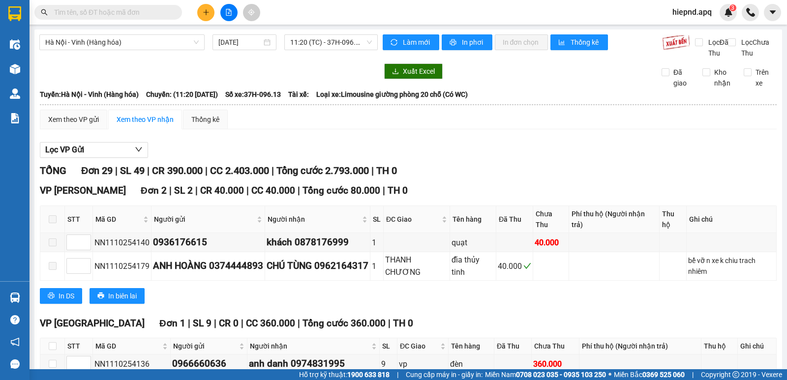
click at [419, 304] on div "In DS In biên lai" at bounding box center [408, 296] width 736 height 16
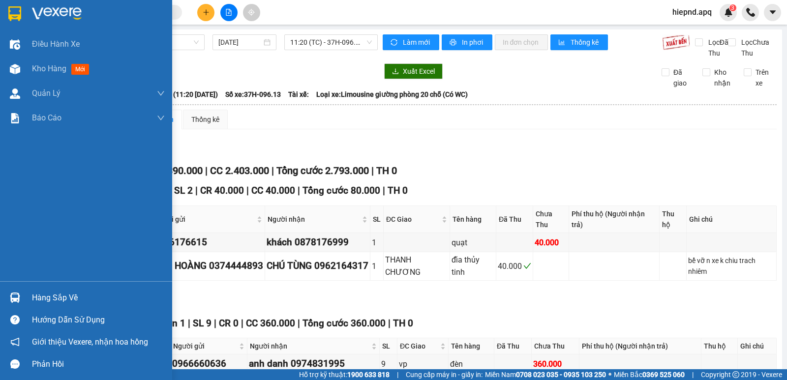
click at [59, 303] on div "Hàng sắp về" at bounding box center [98, 298] width 133 height 15
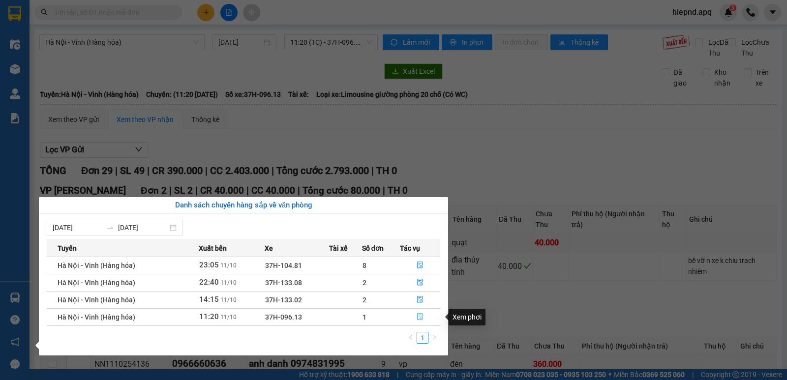
click at [420, 317] on icon "file-done" at bounding box center [419, 316] width 7 height 7
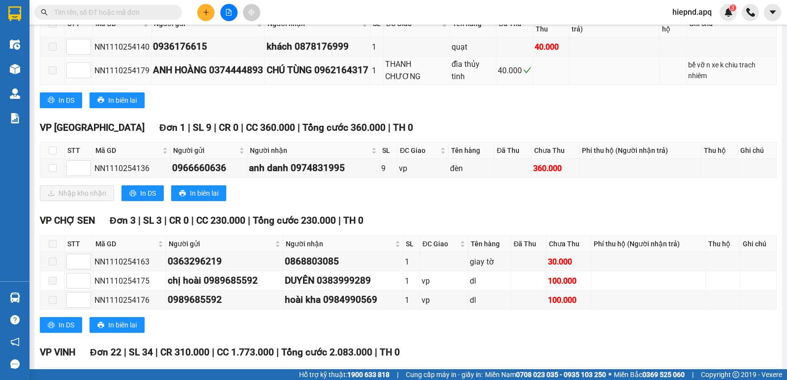
scroll to position [197, 0]
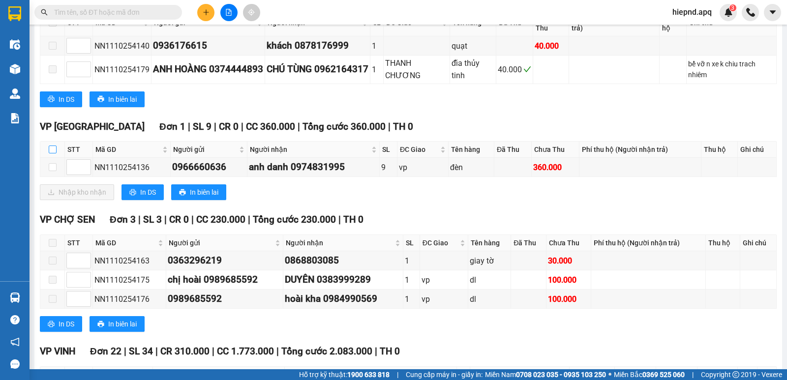
click at [54, 153] on input "checkbox" at bounding box center [53, 150] width 8 height 8
checkbox input "true"
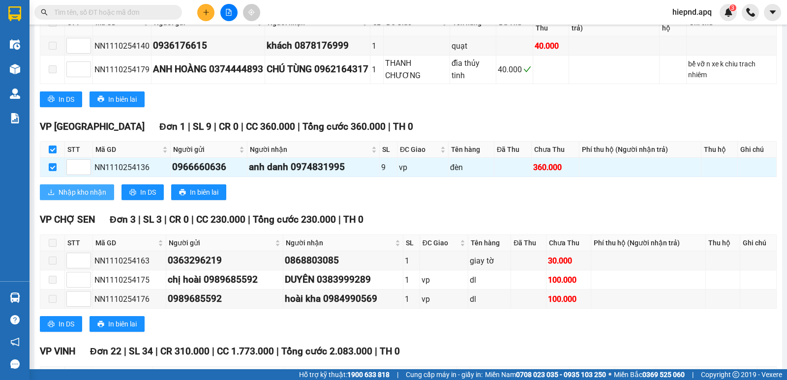
click at [75, 198] on span "Nhập kho nhận" at bounding box center [83, 192] width 48 height 11
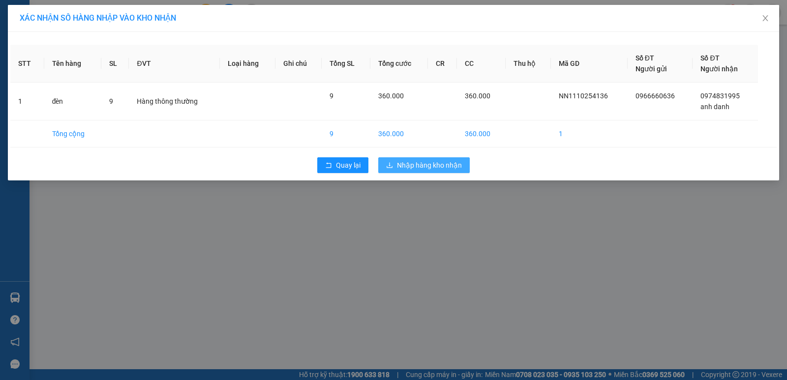
drag, startPoint x: 437, startPoint y: 205, endPoint x: 352, endPoint y: 220, distance: 85.8
click at [437, 205] on div "XÁC NHẬN SỐ HÀNG NHẬP VÀO KHO NHẬN STT Tên hàng SL ĐVT Loại hàng Ghi chú Tổng S…" at bounding box center [393, 190] width 787 height 380
click at [429, 164] on span "Nhập hàng kho nhận" at bounding box center [429, 165] width 65 height 11
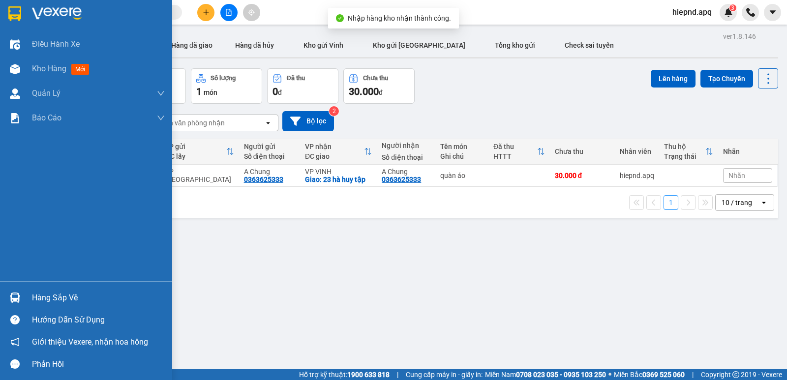
click at [52, 296] on div "Hàng sắp về" at bounding box center [98, 298] width 133 height 15
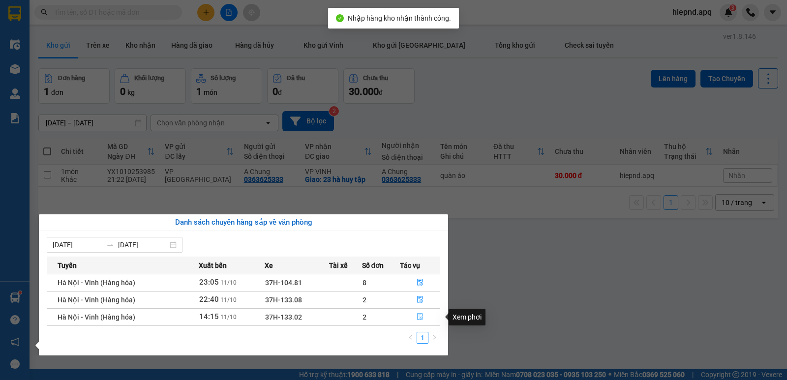
click at [419, 319] on icon "file-done" at bounding box center [419, 316] width 7 height 7
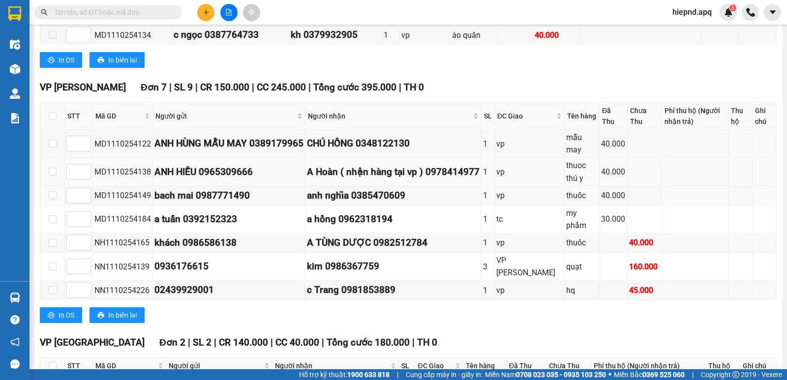
scroll to position [393, 0]
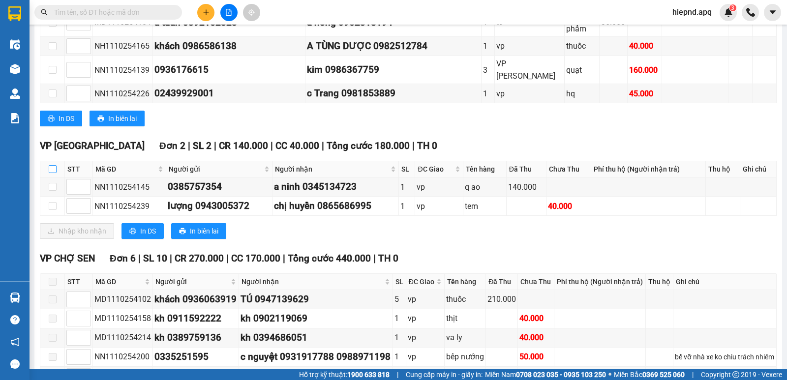
click at [52, 170] on input "checkbox" at bounding box center [53, 169] width 8 height 8
checkbox input "true"
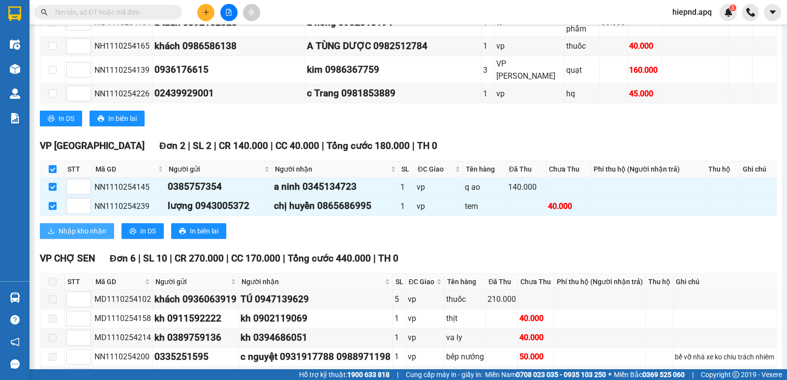
click at [101, 233] on span "Nhập kho nhận" at bounding box center [83, 231] width 48 height 11
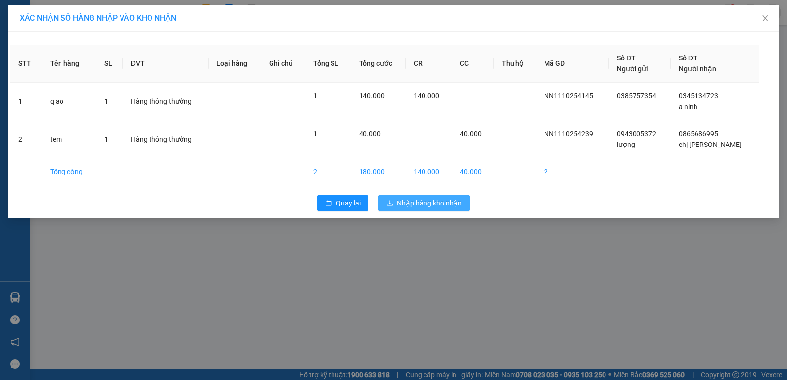
click at [420, 205] on span "Nhập hàng kho nhận" at bounding box center [429, 203] width 65 height 11
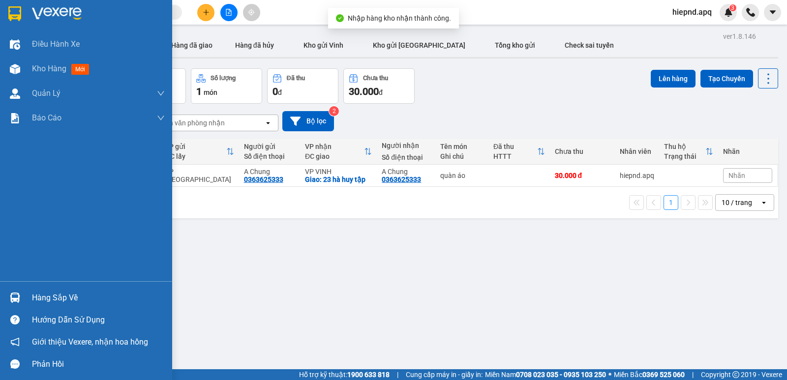
click at [53, 300] on div "Hàng sắp về" at bounding box center [98, 298] width 133 height 15
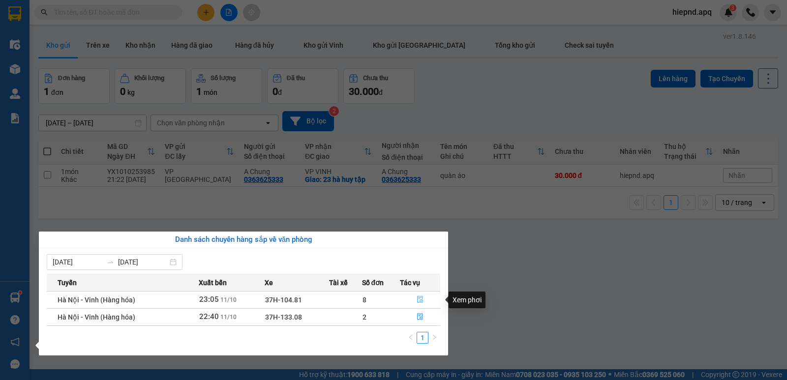
click at [417, 299] on icon "file-done" at bounding box center [420, 299] width 6 height 7
